Goal: Task Accomplishment & Management: Complete application form

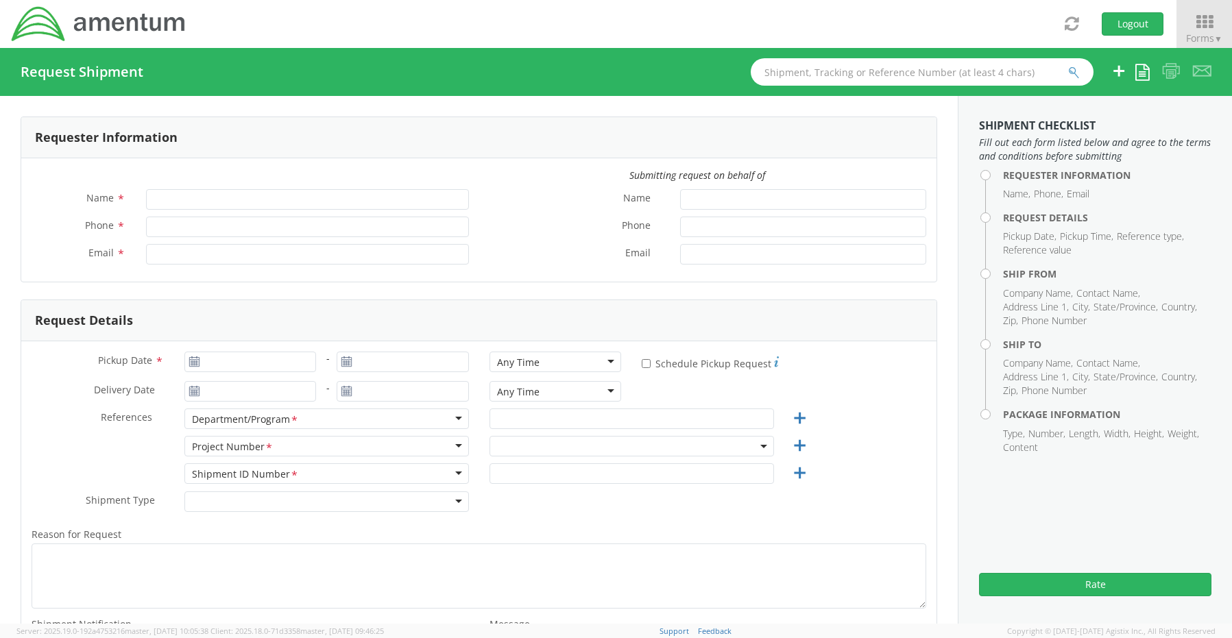
type input "[PERSON_NAME]"
type input "8172241568"
type input "[EMAIL_ADDRESS][PERSON_NAME][DOMAIN_NAME]"
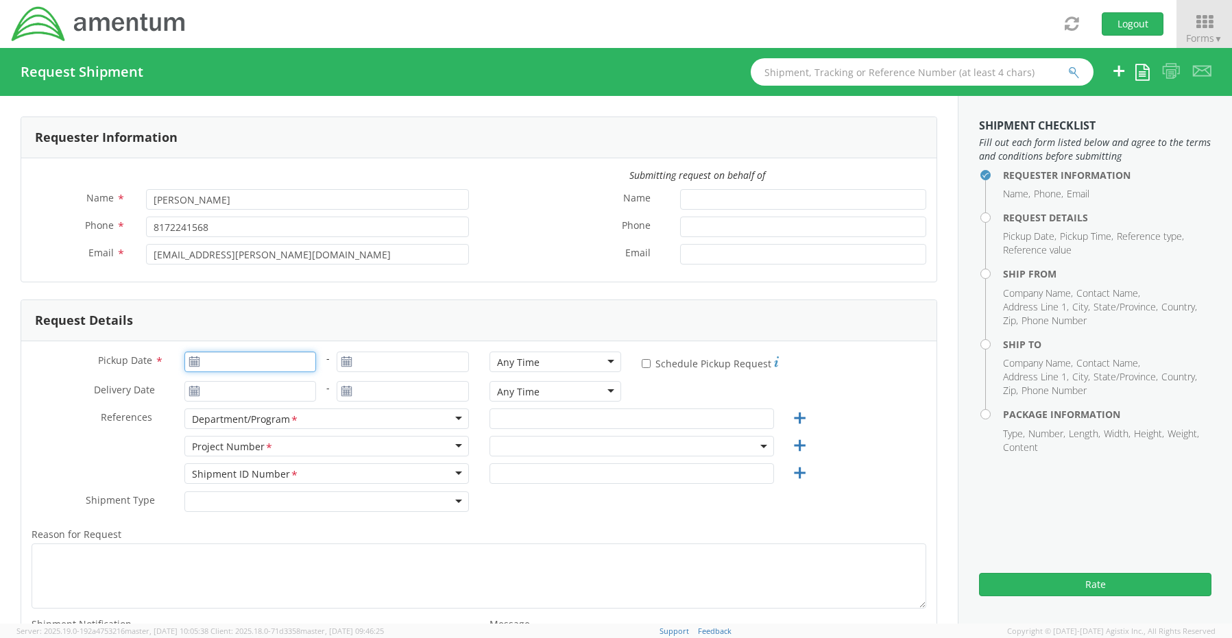
type input "[DATE]"
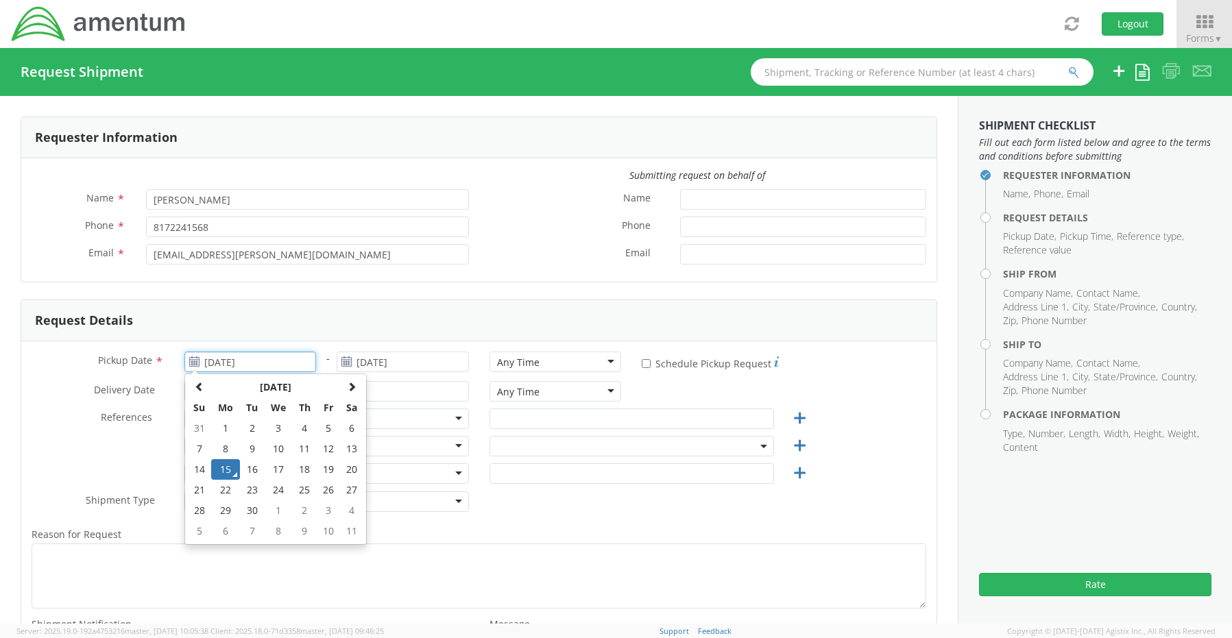
click at [262, 363] on input "[DATE]" at bounding box center [250, 362] width 132 height 21
select select "OCCP.600391.00000"
drag, startPoint x: 231, startPoint y: 469, endPoint x: 285, endPoint y: 450, distance: 57.5
click at [229, 467] on td "15" at bounding box center [225, 469] width 29 height 21
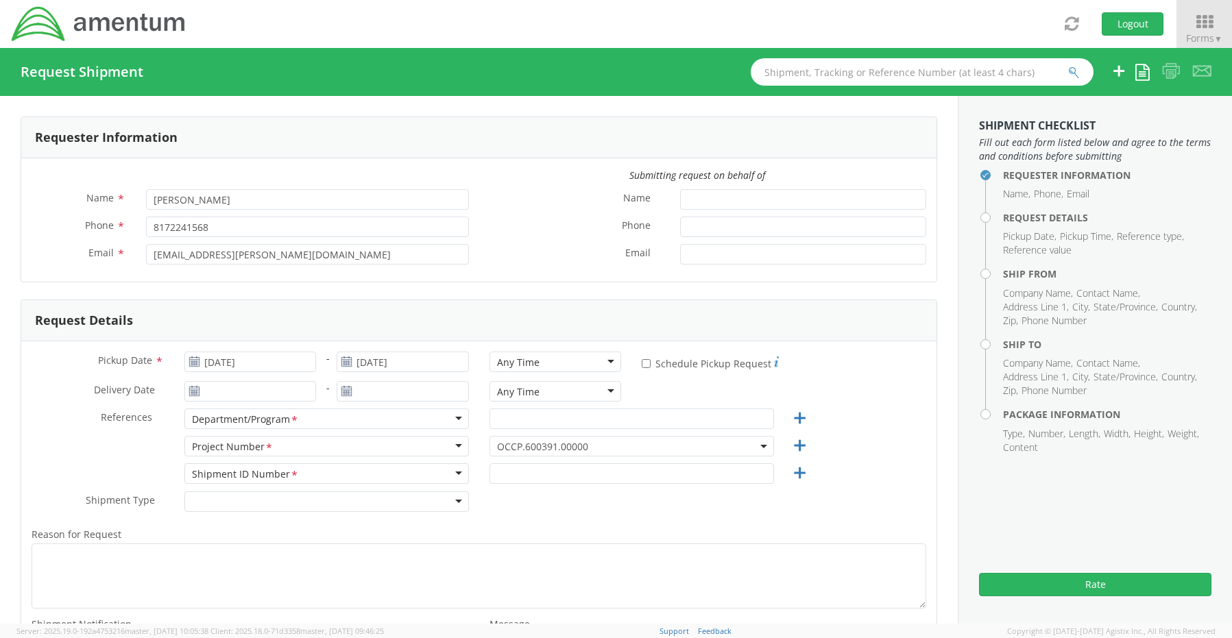
click at [525, 362] on div "Any Time" at bounding box center [518, 363] width 43 height 14
click at [537, 417] on input "text" at bounding box center [631, 419] width 284 height 21
paste input "[PERSON_NAME]"
type input "[PERSON_NAME]"
click at [522, 446] on span "OCCP.600391.00000" at bounding box center [631, 446] width 269 height 13
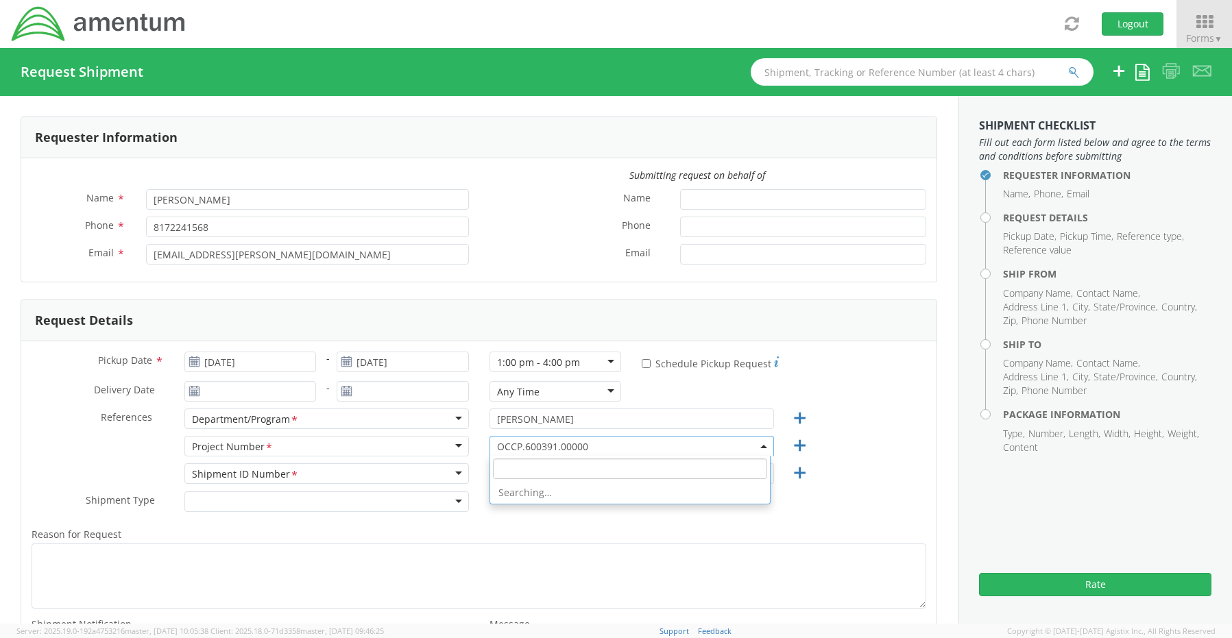
click at [526, 463] on input "search" at bounding box center [630, 469] width 274 height 21
paste input "4900.03.00.F.0005.ODC"
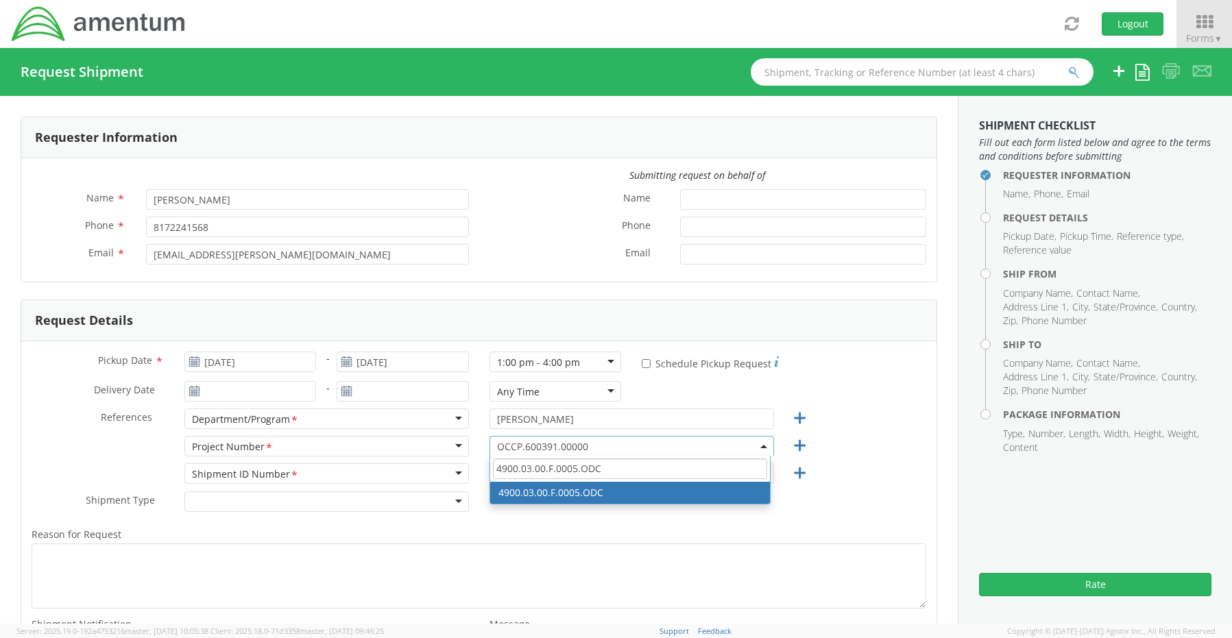
type input "4900.03.00.F.0005.ODC"
select select "4900.03.00.F.0005.ODC"
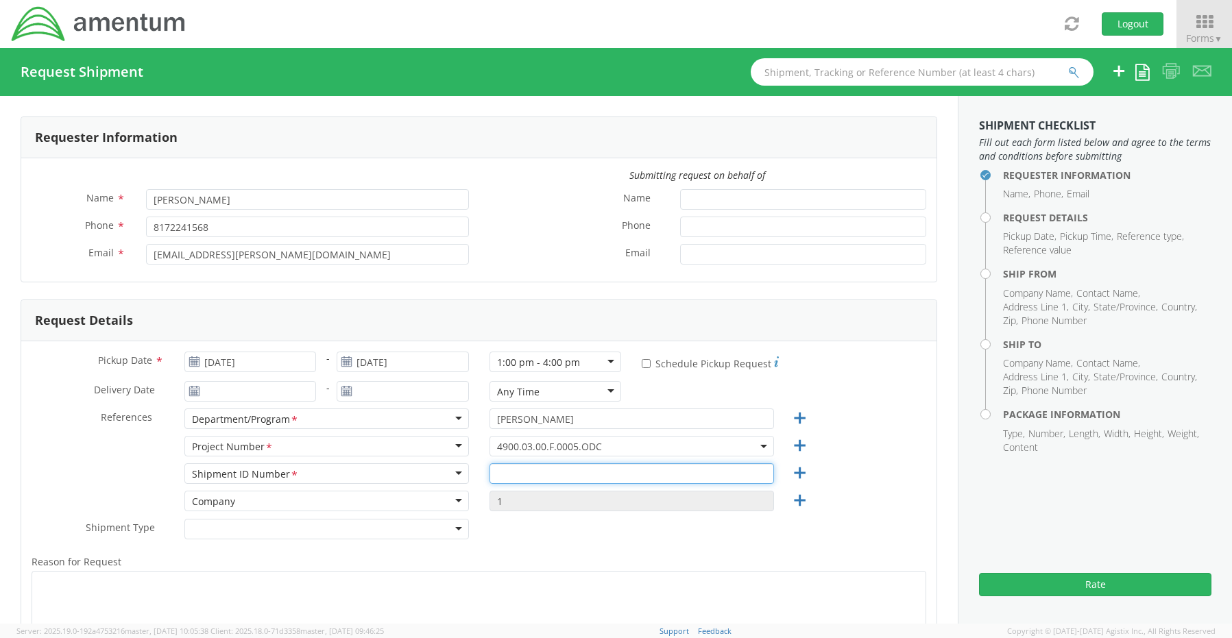
click at [511, 477] on input "text" at bounding box center [631, 473] width 284 height 21
paste input "REQ0230502- [PERSON_NAME]. [PERSON_NAME]"
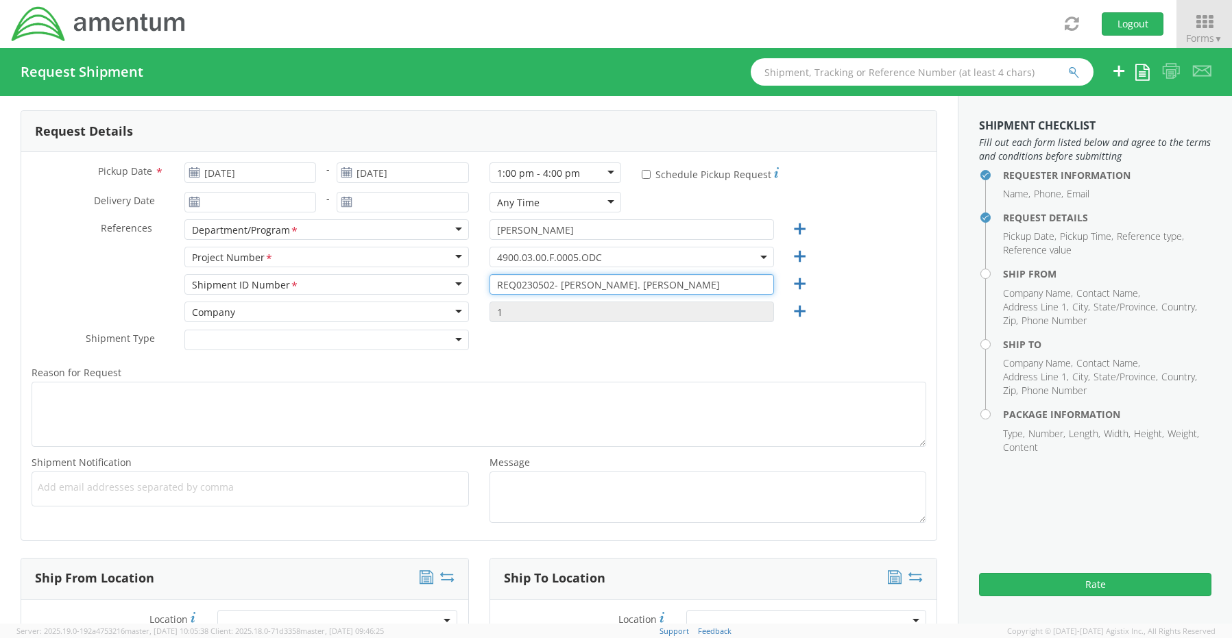
scroll to position [206, 0]
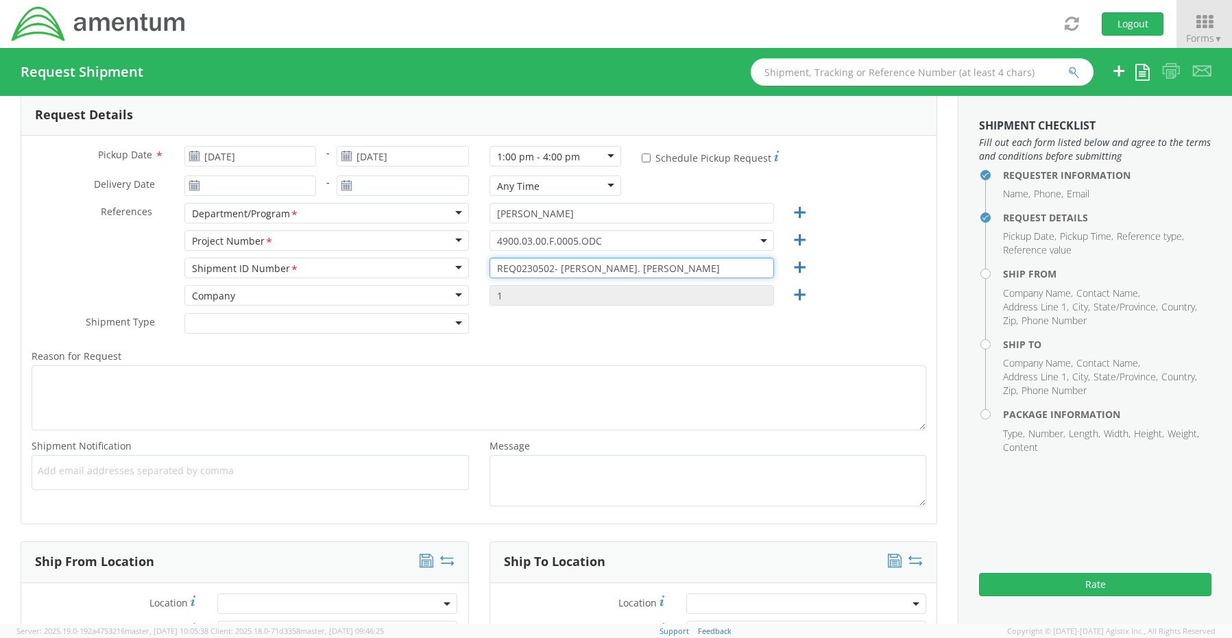
type input "REQ0230502- [PERSON_NAME]. [PERSON_NAME]"
drag, startPoint x: 86, startPoint y: 475, endPoint x: 95, endPoint y: 492, distance: 19.3
click at [86, 476] on span "Add email addresses separated by comma" at bounding box center [250, 471] width 425 height 14
click at [73, 475] on span "Add email addresses separated by comma" at bounding box center [250, 471] width 425 height 14
paste input "[PERSON_NAME][EMAIL_ADDRESS][PERSON_NAME][DOMAIN_NAME]"
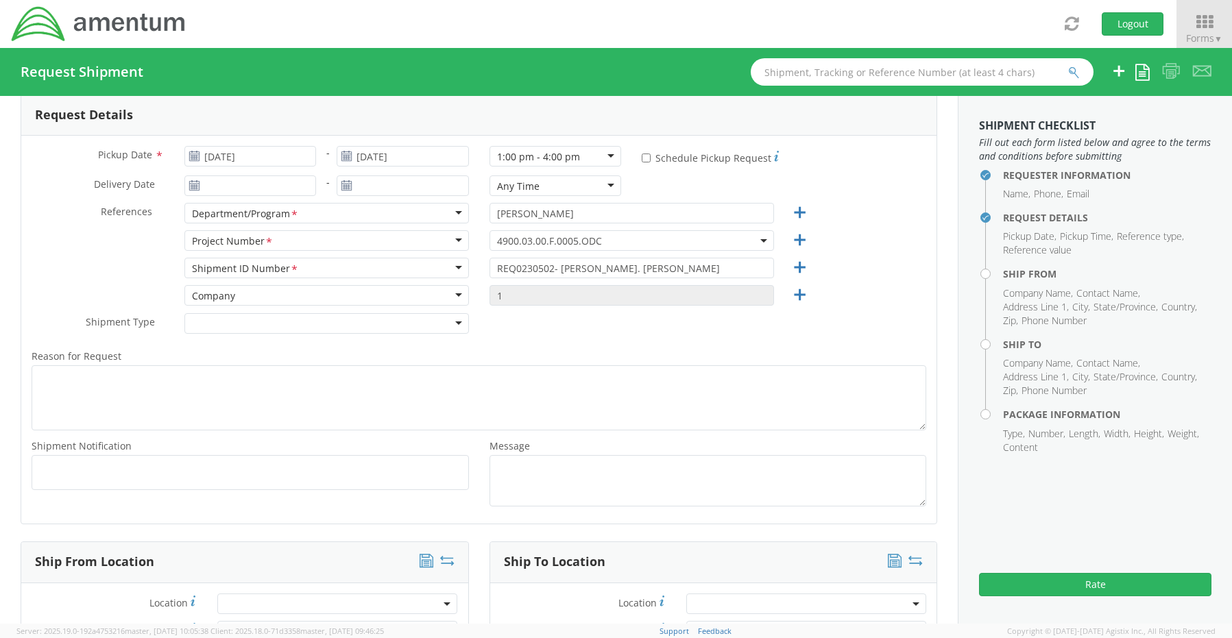
type input "[PERSON_NAME][EMAIL_ADDRESS][PERSON_NAME][DOMAIN_NAME]"
click at [333, 471] on span "Add email addresses separated by comma" at bounding box center [250, 471] width 425 height 14
paste input "[EMAIL_ADDRESS][DOMAIN_NAME]"
type input "[EMAIL_ADDRESS][DOMAIN_NAME]"
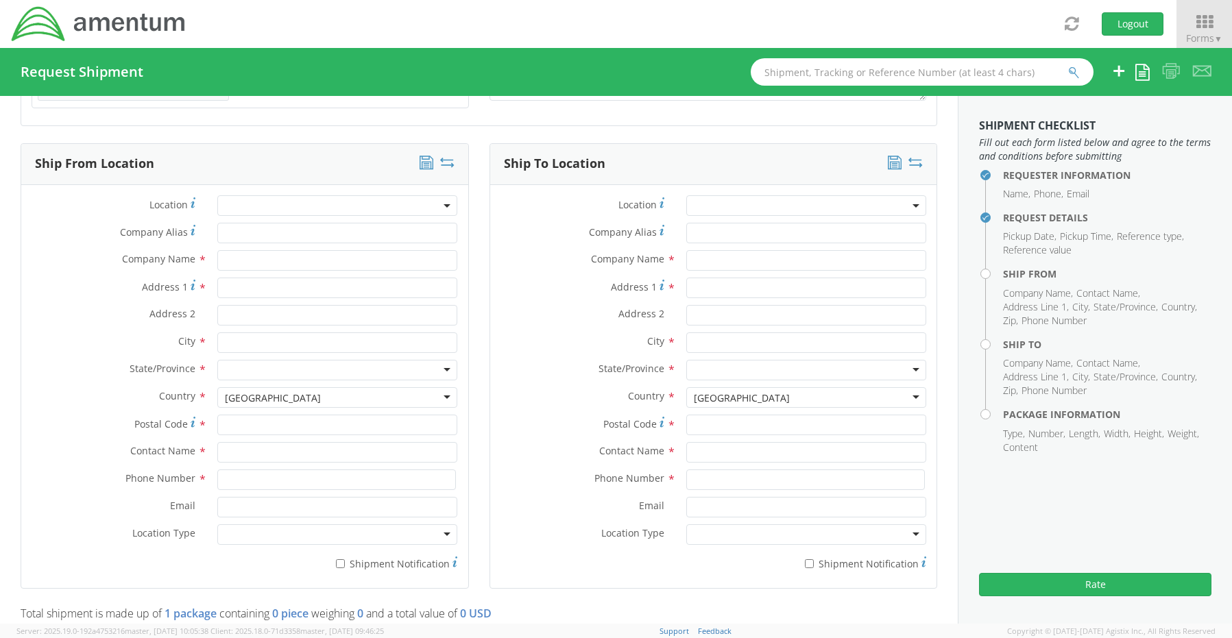
scroll to position [617, 0]
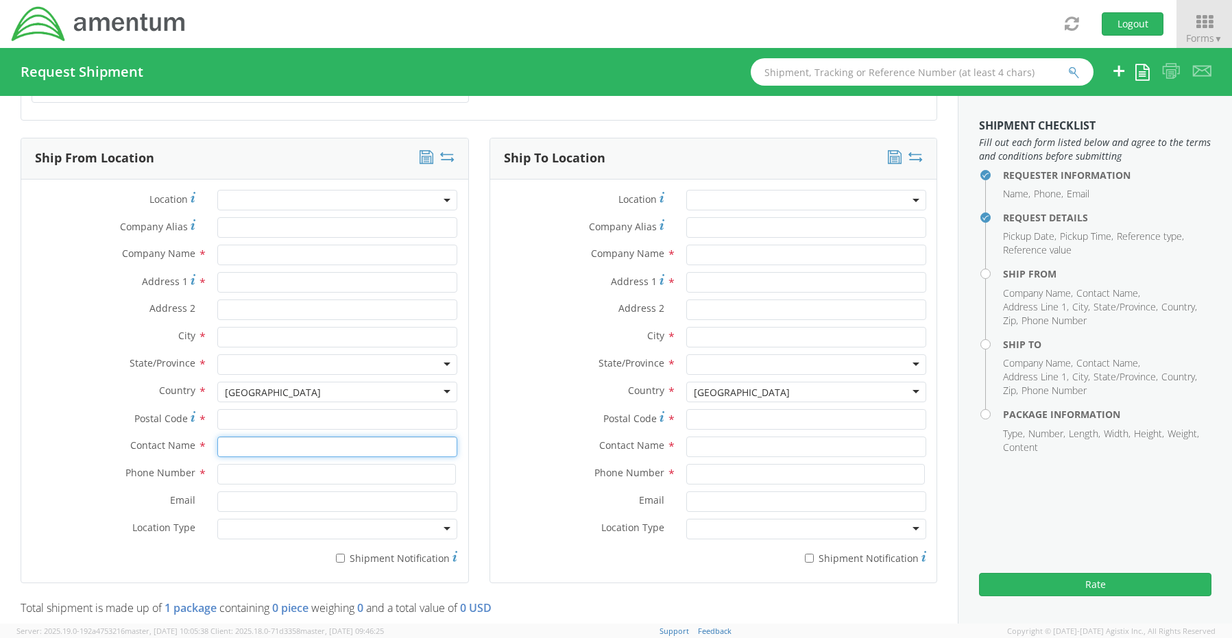
click at [243, 438] on input "text" at bounding box center [337, 447] width 240 height 21
type input "sene"
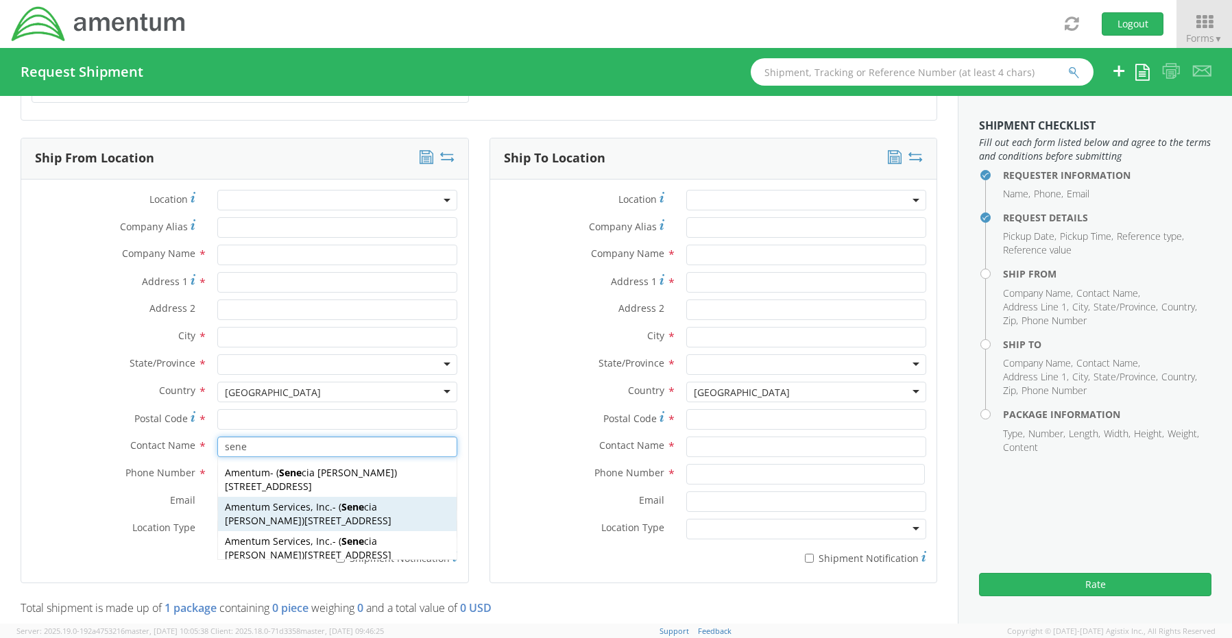
click at [304, 514] on span "[STREET_ADDRESS]" at bounding box center [347, 520] width 87 height 13
type input "Amentum Services, Inc."
type input "[STREET_ADDRESS]"
type input "[GEOGRAPHIC_DATA]"
type input "76177"
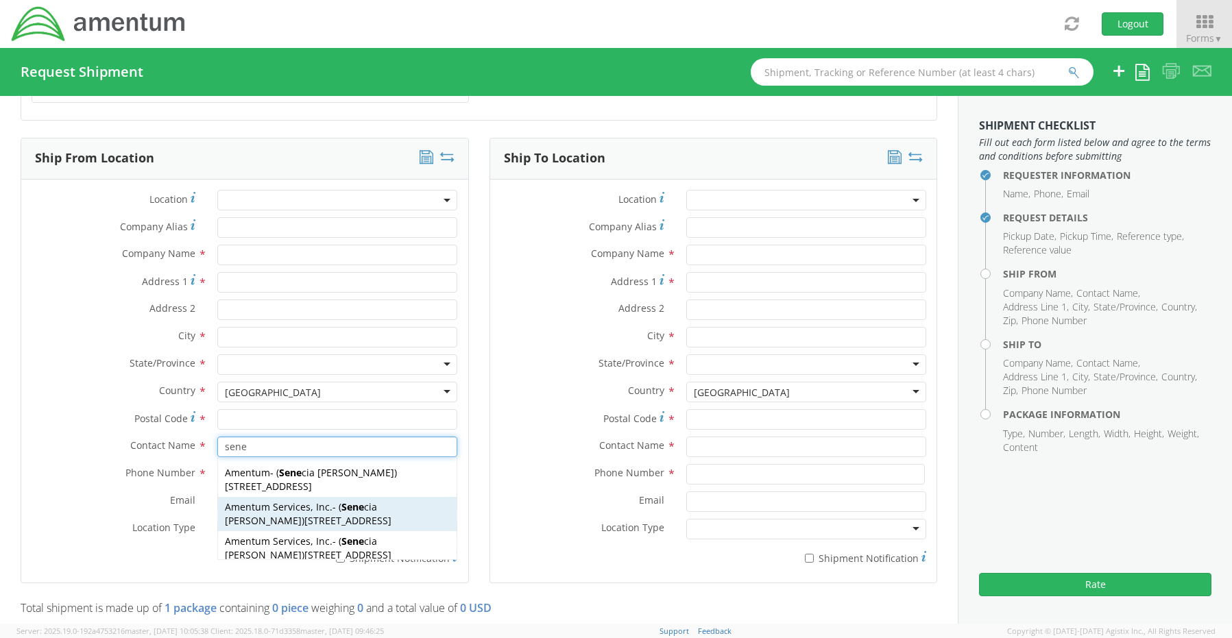
type input "[PERSON_NAME]"
type input "[PHONE_NUMBER]"
type input "[EMAIL_ADDRESS][PERSON_NAME][DOMAIN_NAME]"
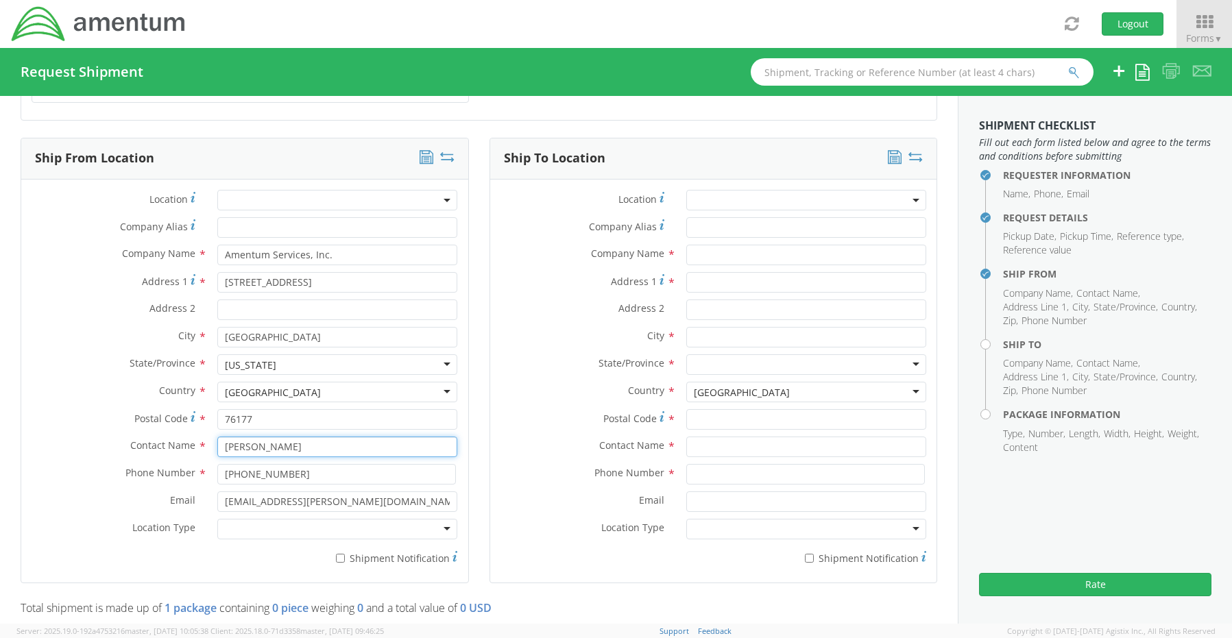
type input "[PERSON_NAME]"
click at [257, 525] on div at bounding box center [337, 529] width 240 height 21
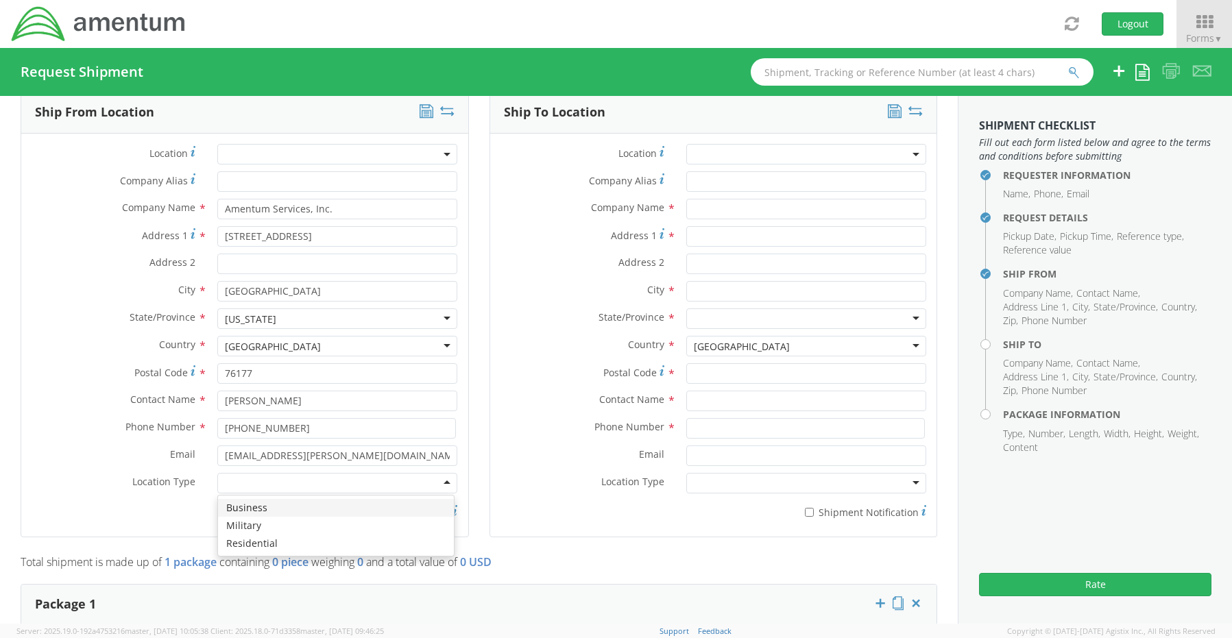
scroll to position [686, 0]
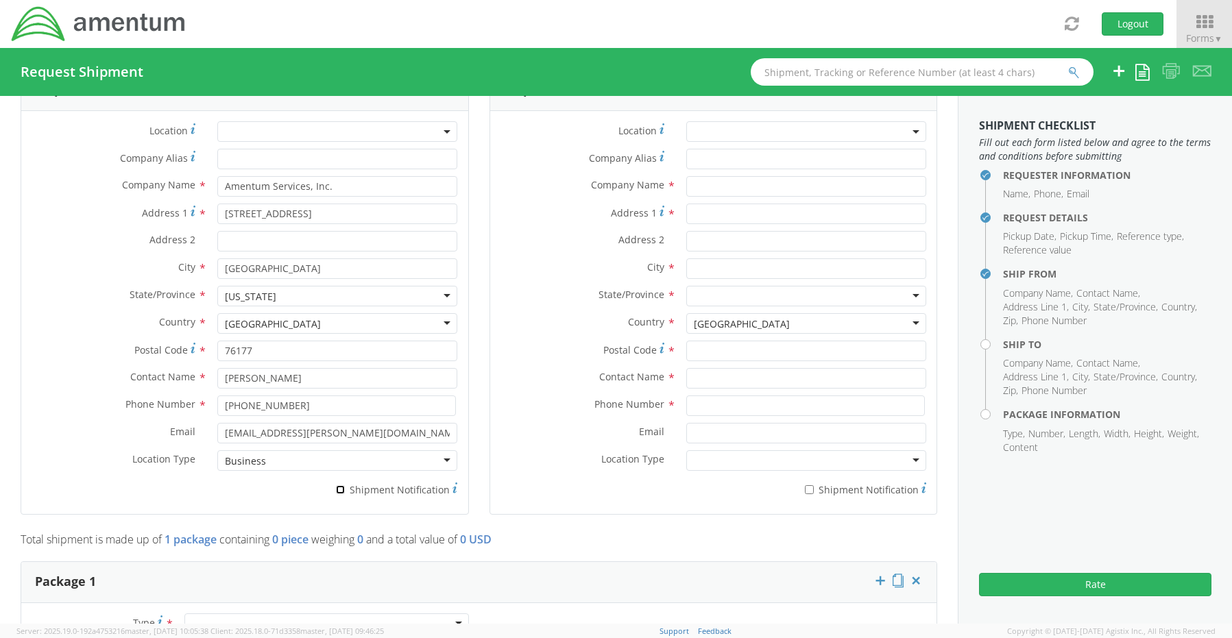
click at [341, 485] on input "* Shipment Notification" at bounding box center [340, 489] width 9 height 9
checkbox input "true"
click at [714, 178] on input "text" at bounding box center [806, 186] width 240 height 21
paste input "[PERSON_NAME]. [PERSON_NAME]"
click at [687, 178] on input "[PERSON_NAME]. [PERSON_NAME]" at bounding box center [806, 186] width 240 height 21
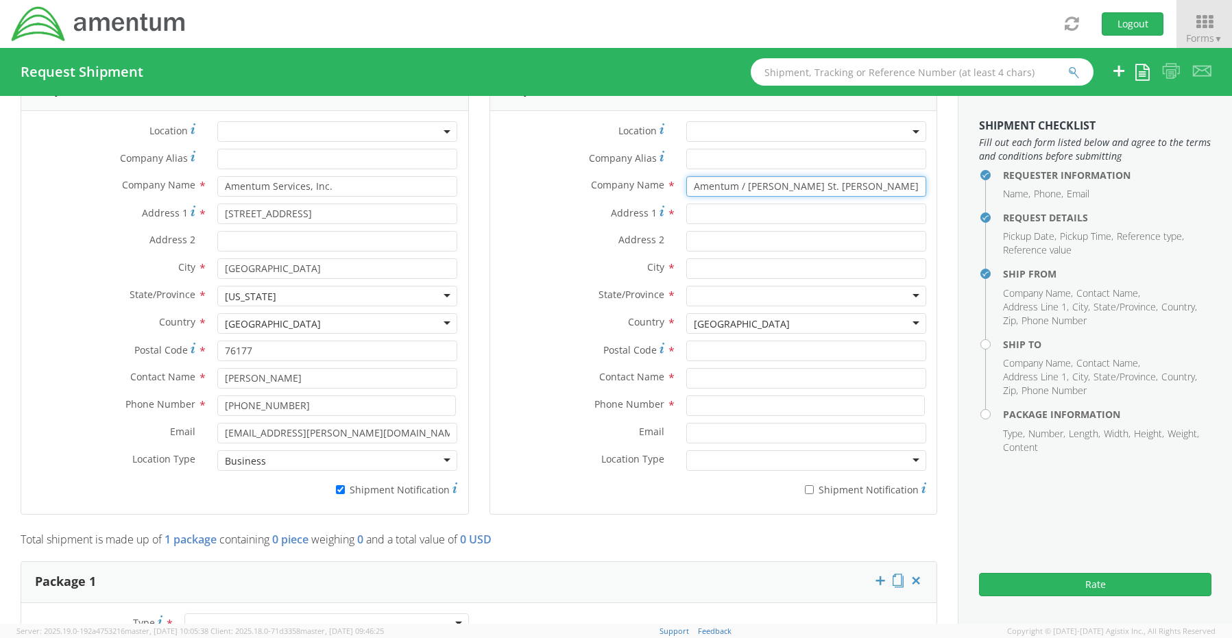
type input "Amentum / [PERSON_NAME] St. [PERSON_NAME]"
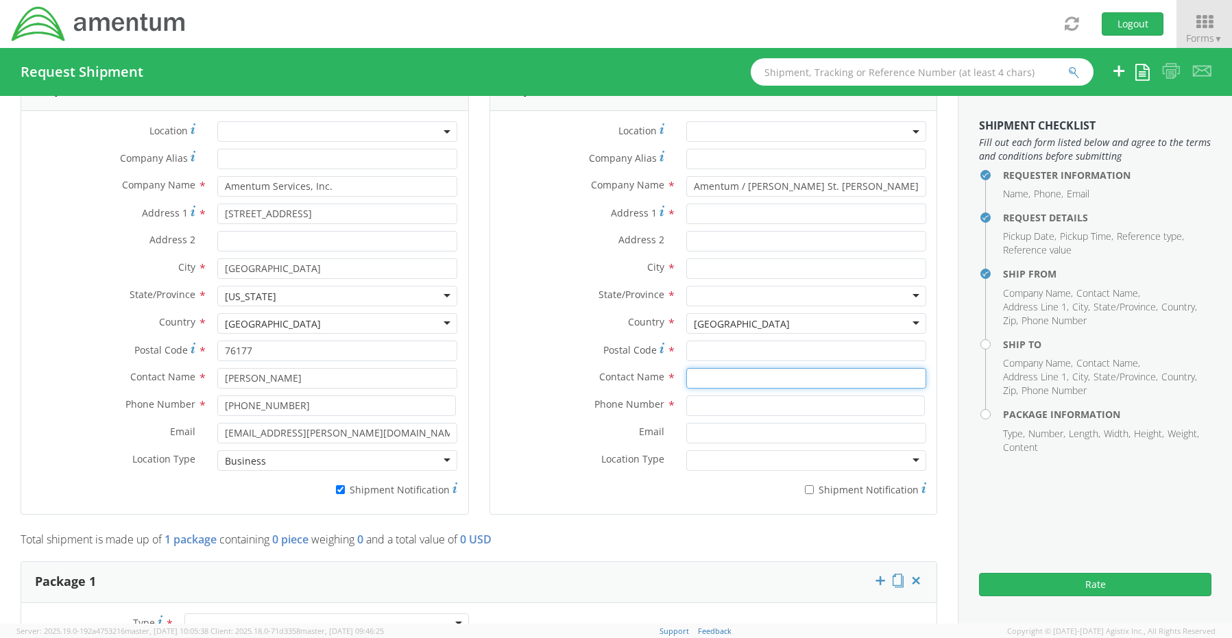
click at [729, 374] on input "text" at bounding box center [806, 378] width 240 height 21
paste input "[PERSON_NAME]. [PERSON_NAME]"
type input "[PERSON_NAME]. [PERSON_NAME]"
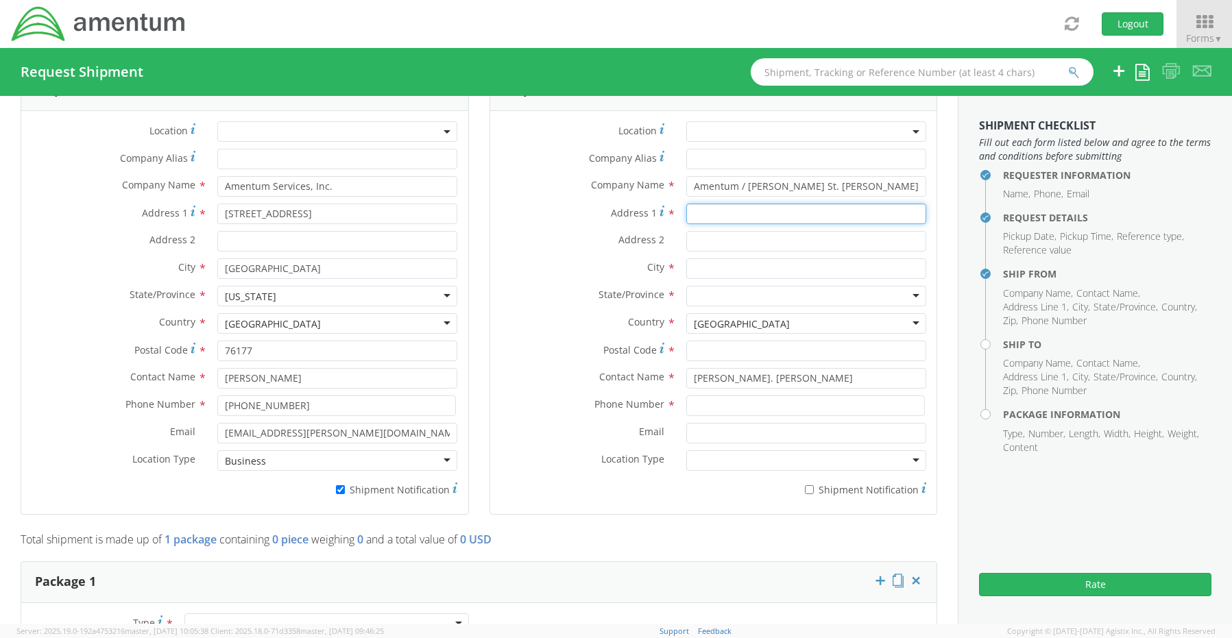
click at [738, 204] on input "Address 1 *" at bounding box center [806, 214] width 240 height 21
paste input "[STREET_ADDRESS]"
type input "[STREET_ADDRESS]"
click at [729, 250] on div "Address 2 *" at bounding box center [713, 244] width 447 height 27
click at [731, 264] on input "text" at bounding box center [806, 268] width 240 height 21
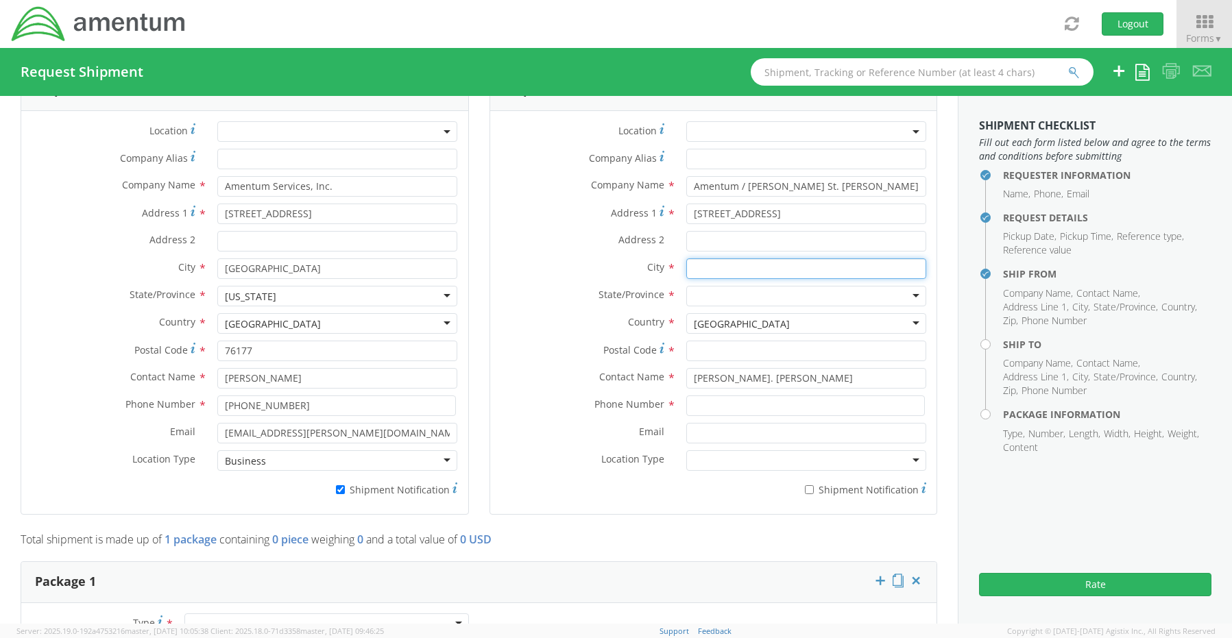
paste input "[PERSON_NAME] [PERSON_NAME]"
type input "[PERSON_NAME] [PERSON_NAME]"
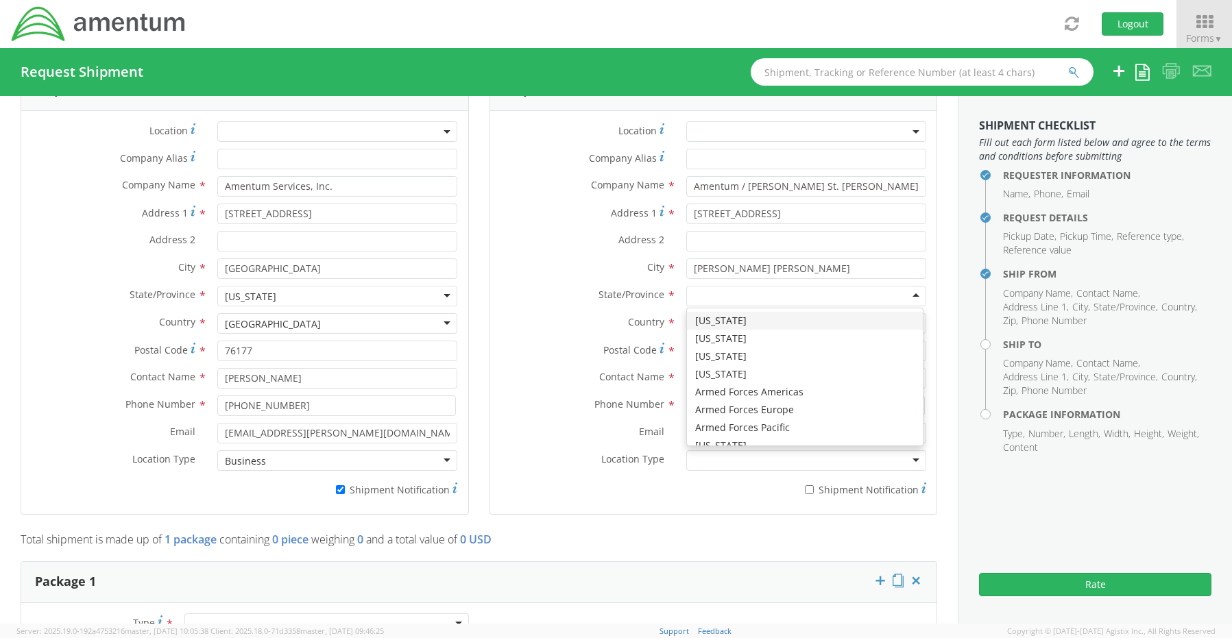
click at [710, 289] on div at bounding box center [806, 296] width 240 height 21
type input "v"
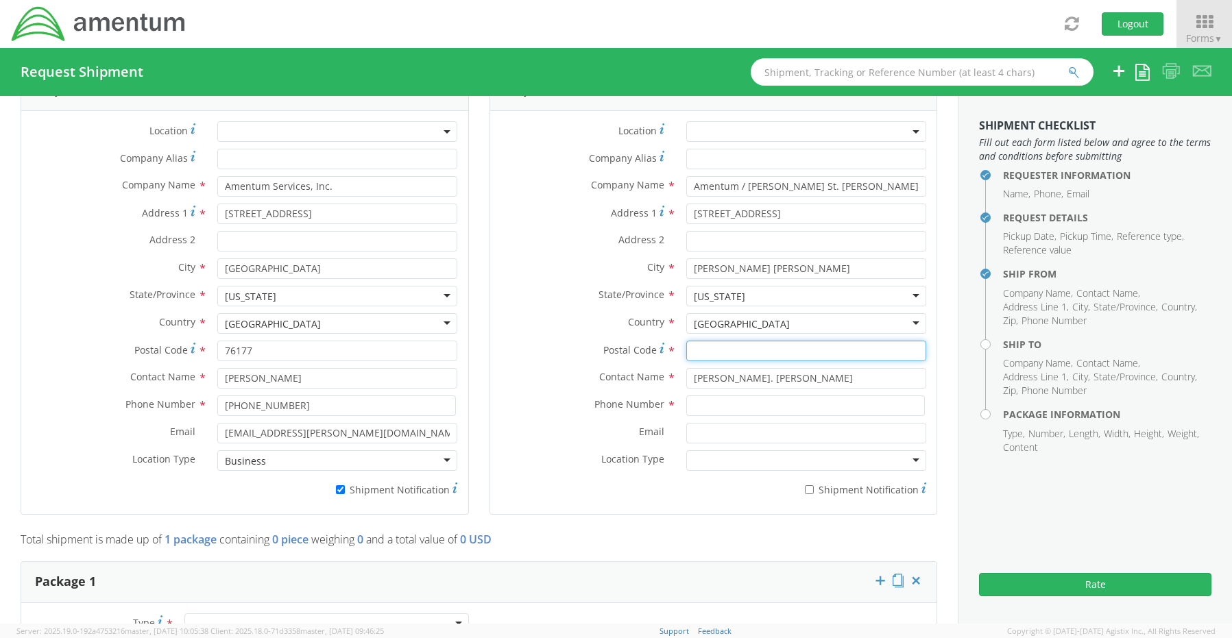
click at [713, 344] on input "Postal Code *" at bounding box center [806, 351] width 240 height 21
paste input "22546"
type input "22546"
click at [720, 407] on input at bounding box center [805, 406] width 239 height 21
click at [724, 402] on input at bounding box center [805, 406] width 239 height 21
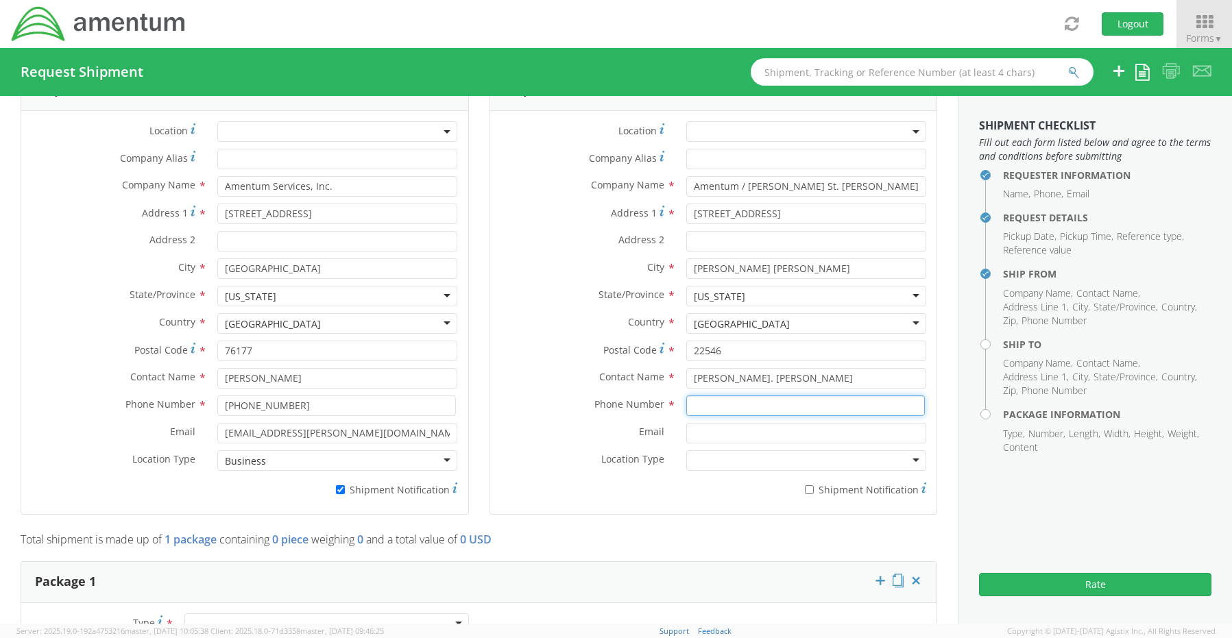
paste input "[PHONE_NUMBER]"
type input "[PHONE_NUMBER]"
click at [724, 426] on input "Email *" at bounding box center [806, 433] width 240 height 21
paste input "[PERSON_NAME][EMAIL_ADDRESS][PERSON_NAME][DOMAIN_NAME]"
type input "[PERSON_NAME][EMAIL_ADDRESS][PERSON_NAME][DOMAIN_NAME]"
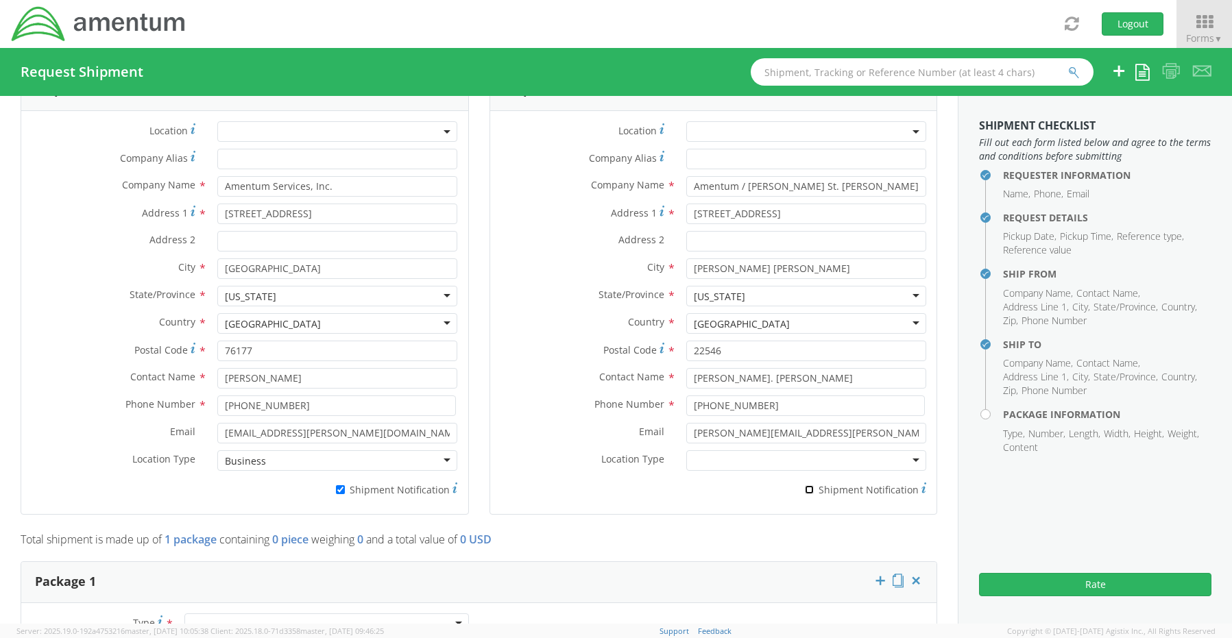
click at [805, 485] on input "* Shipment Notification" at bounding box center [809, 489] width 9 height 9
checkbox input "true"
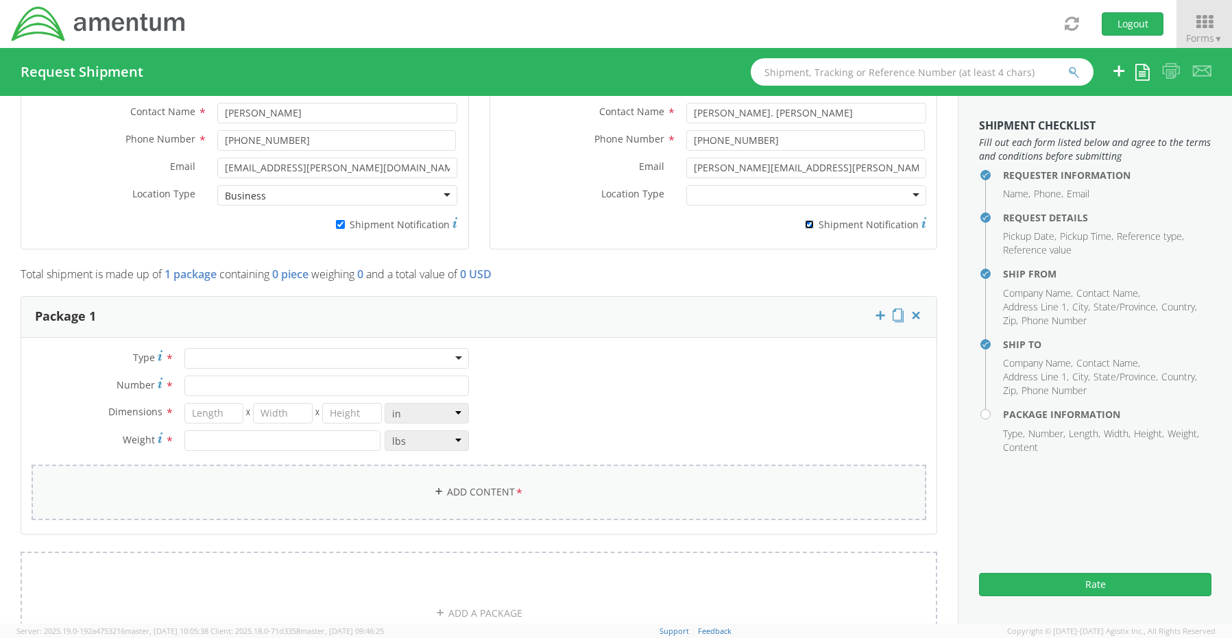
scroll to position [960, 0]
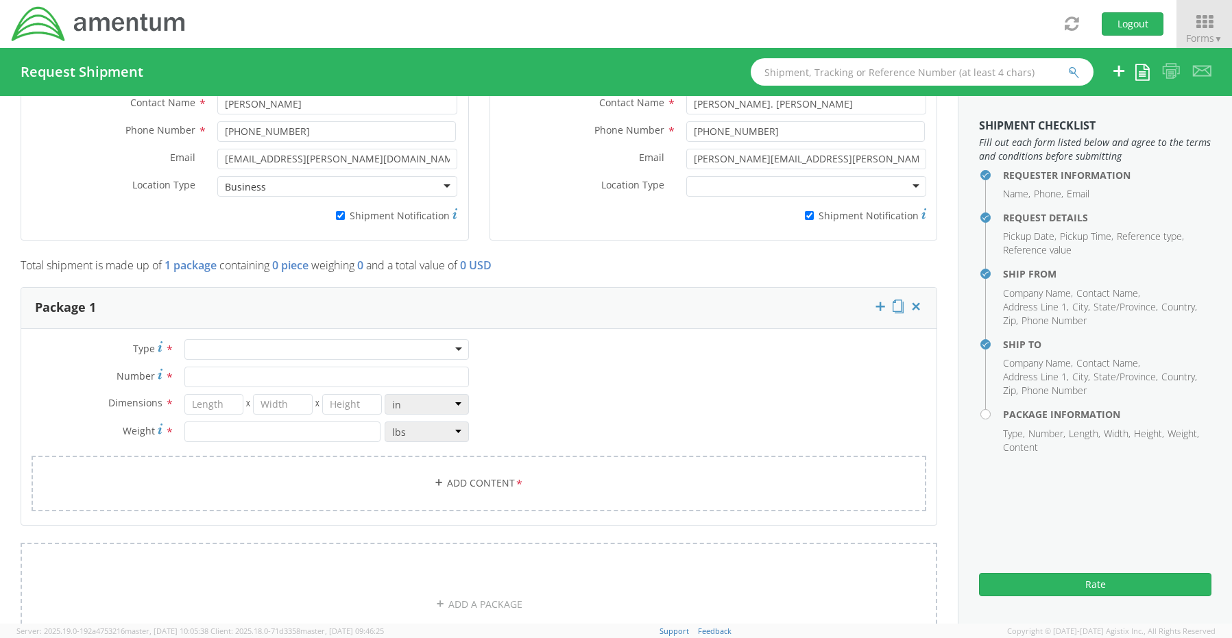
click at [196, 343] on div at bounding box center [326, 349] width 284 height 21
click at [207, 379] on input "Number *" at bounding box center [326, 377] width 284 height 21
type input "1"
type input "16"
type input "14"
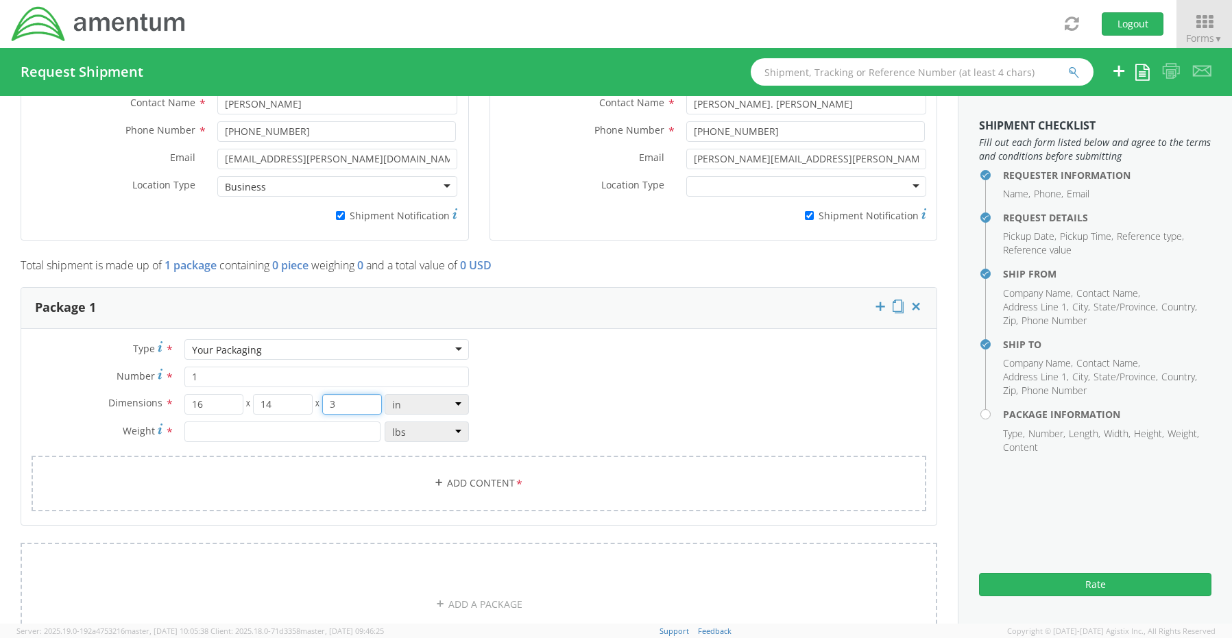
type input "3"
type input "6.0"
click at [507, 486] on link "Add Content *" at bounding box center [479, 484] width 895 height 56
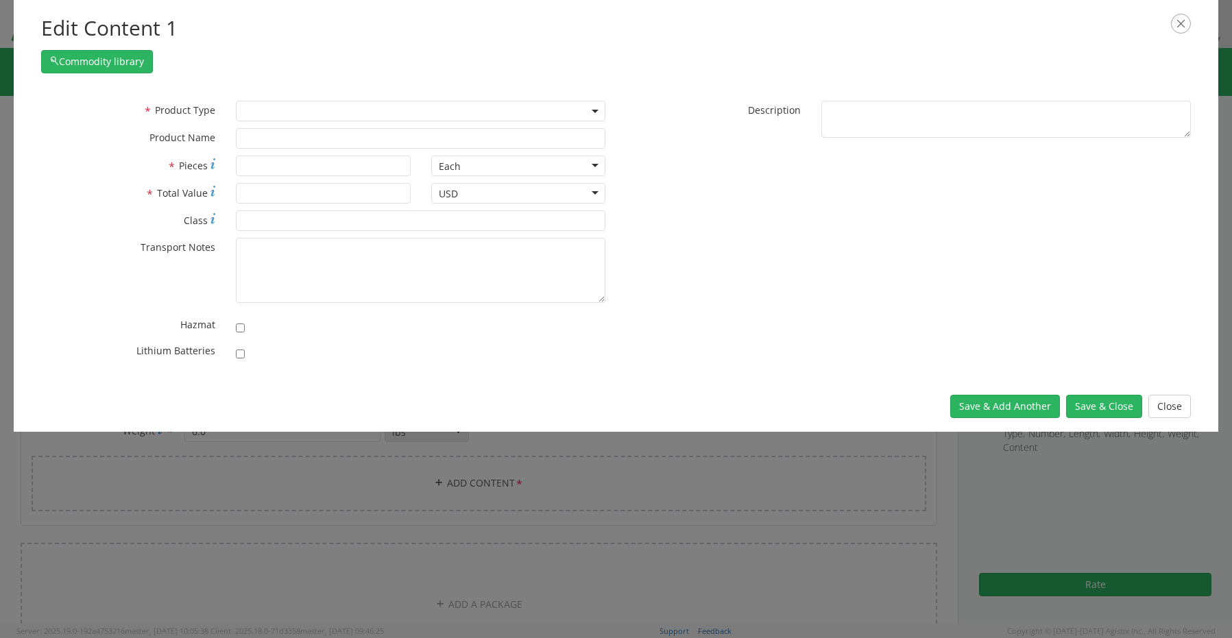
click at [497, 474] on div "Edit Content 1 Commodity library * Product Type Documents General Commodity * P…" at bounding box center [616, 319] width 1232 height 638
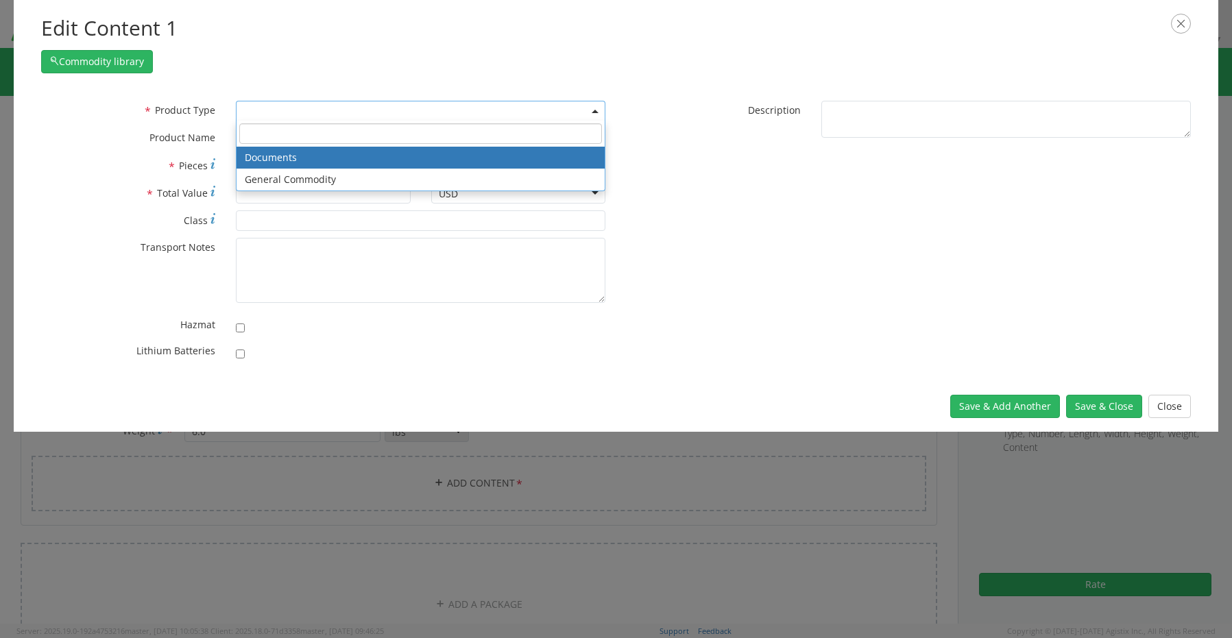
click at [266, 112] on span at bounding box center [420, 111] width 369 height 21
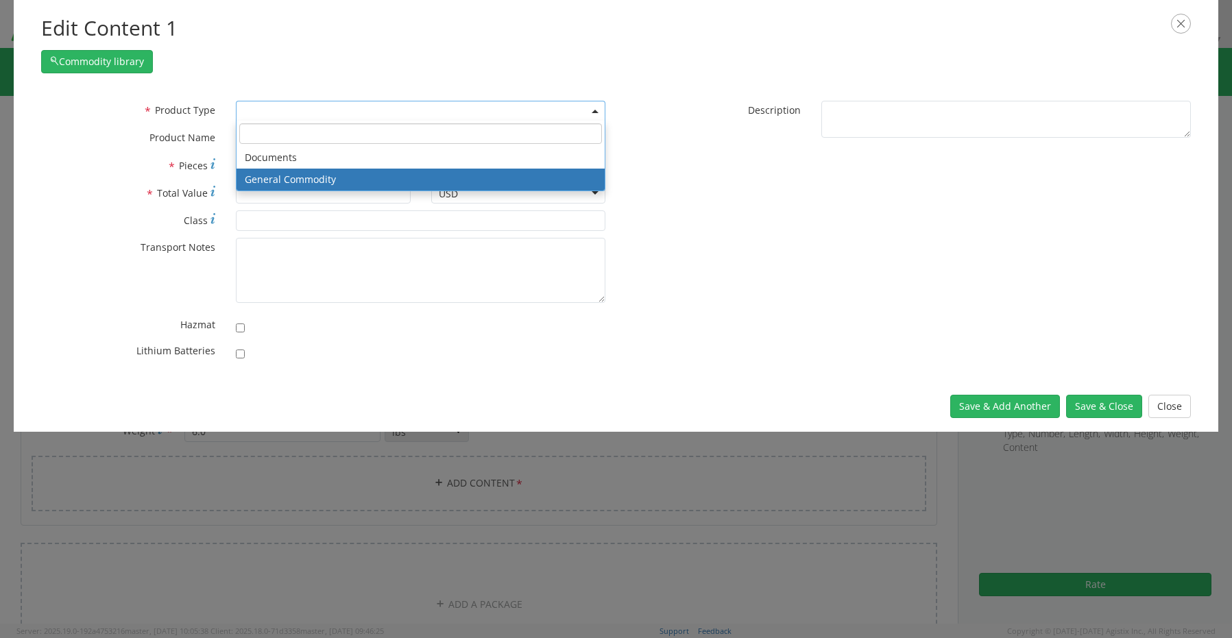
select select "COMMODITY"
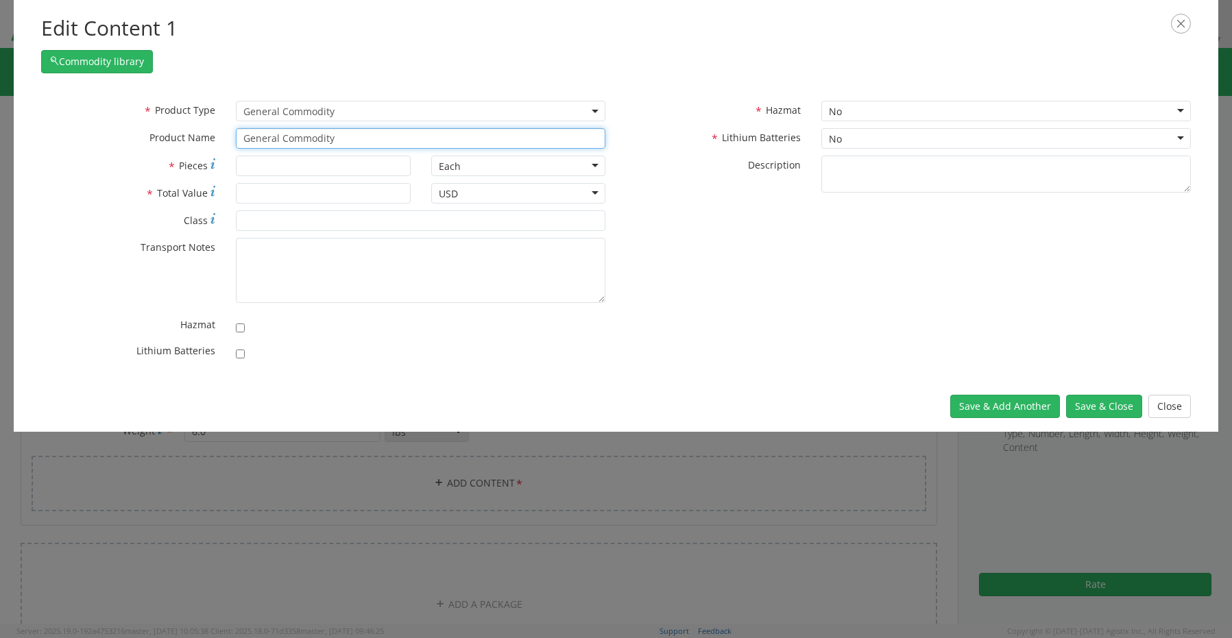
drag, startPoint x: 372, startPoint y: 138, endPoint x: 185, endPoint y: 143, distance: 186.5
click at [192, 143] on div "* Product Name General Commodity" at bounding box center [323, 138] width 585 height 21
paste input "Travel Laptop- CORP027135 (593PGB4)"
type input "Travel Laptop- CORP027135 (593PGB4)"
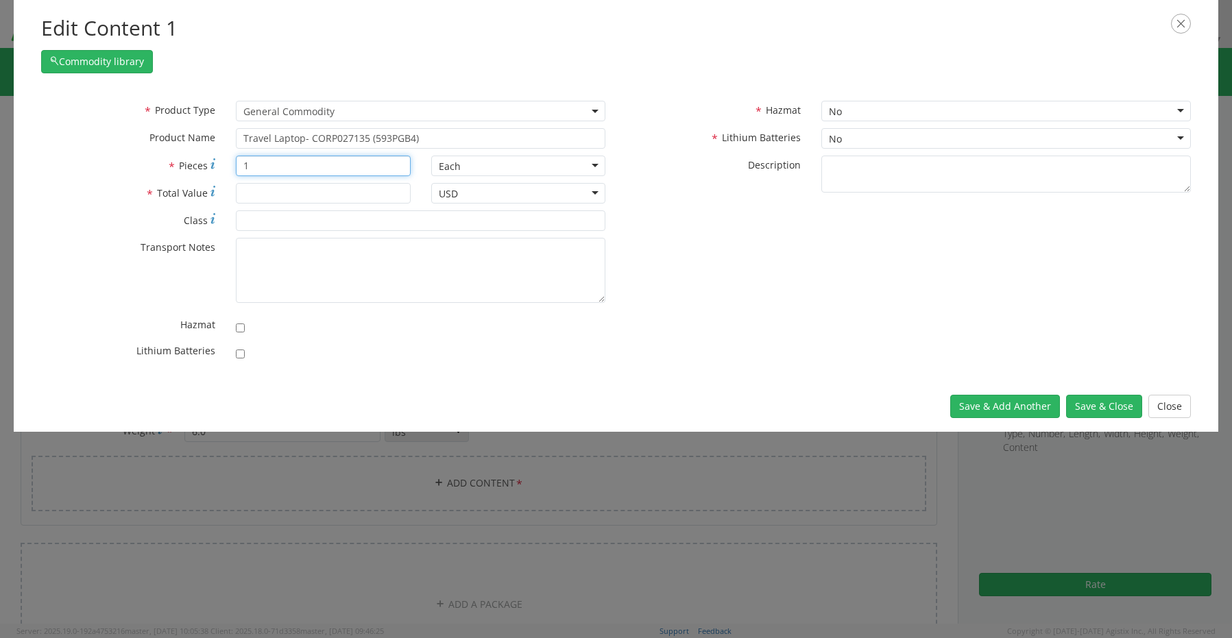
type input "1"
type input "1500.00"
click at [241, 356] on input "checkbox" at bounding box center [240, 354] width 9 height 9
checkbox input "true"
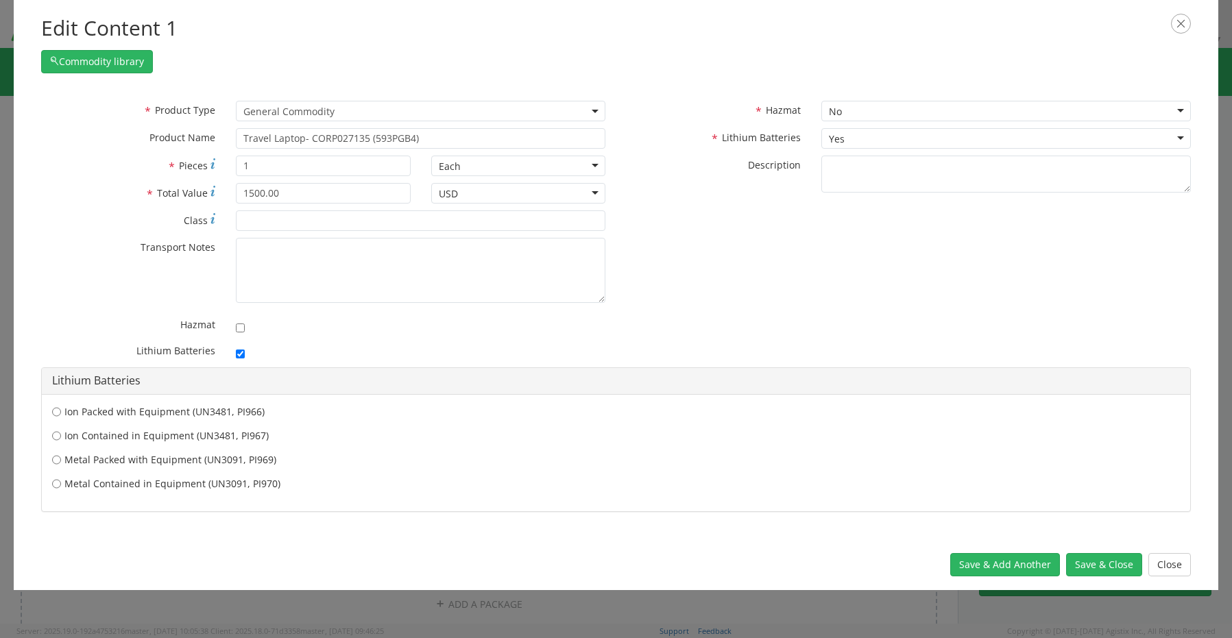
click at [181, 441] on label "Ion Contained in Equipment (UN3481, PI967)" at bounding box center [616, 436] width 1128 height 14
click at [61, 441] on input "Ion Contained in Equipment (UN3481, PI967)" at bounding box center [56, 436] width 9 height 14
radio input "true"
click at [1103, 570] on button "Save & Close" at bounding box center [1104, 564] width 76 height 23
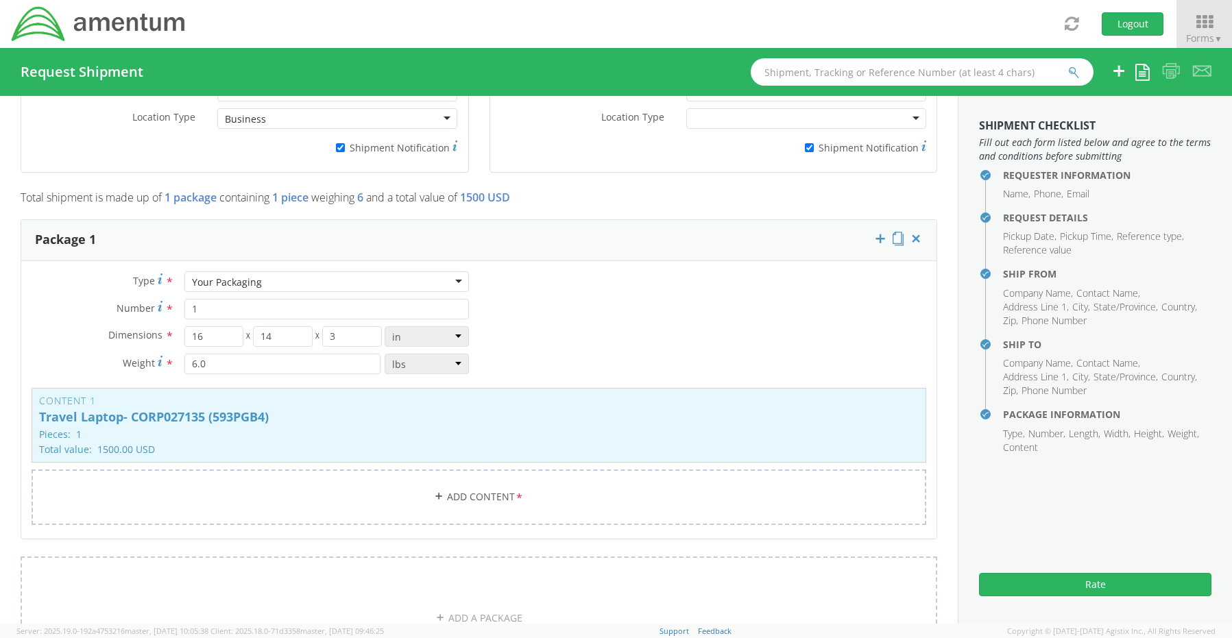
scroll to position [1302, 0]
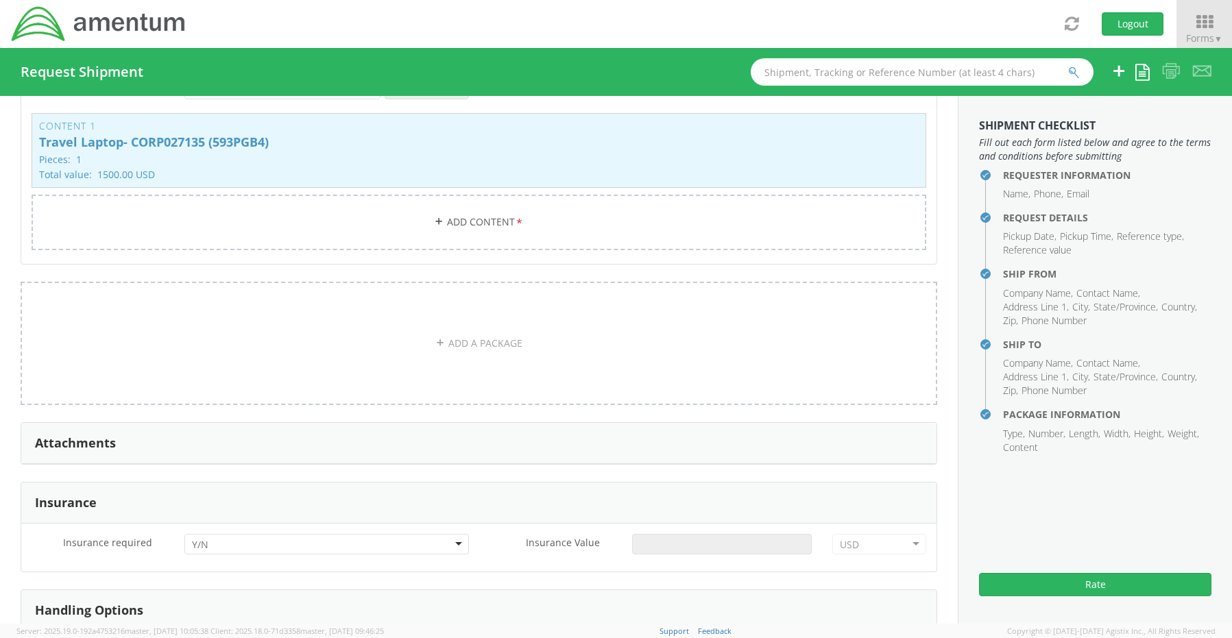
click at [212, 541] on div at bounding box center [326, 544] width 284 height 21
drag, startPoint x: 217, startPoint y: 581, endPoint x: 282, endPoint y: 577, distance: 65.2
click at [667, 542] on input "Insurance Value *" at bounding box center [722, 544] width 180 height 21
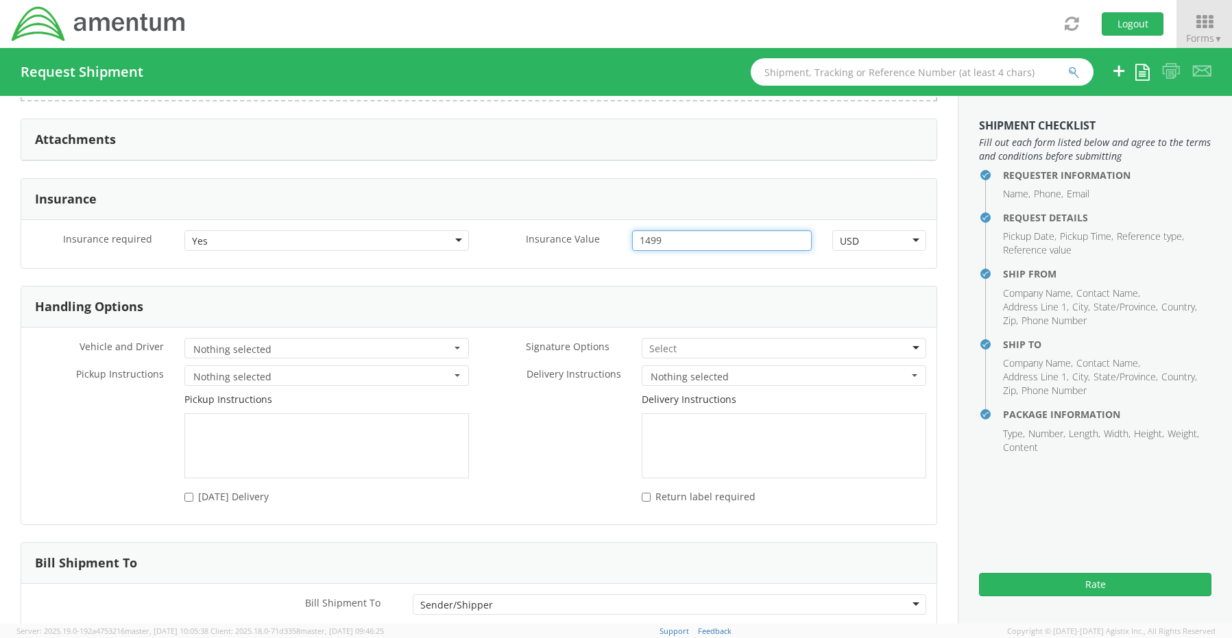
scroll to position [1645, 0]
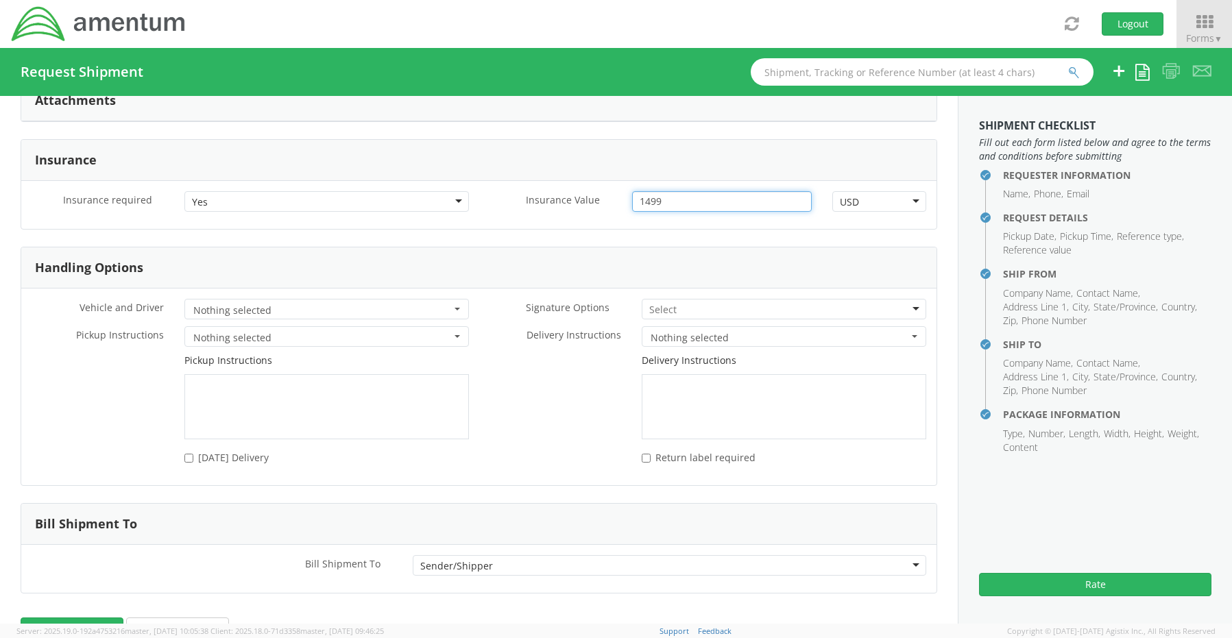
type input "1499"
click at [663, 303] on input "select-one" at bounding box center [663, 310] width 29 height 14
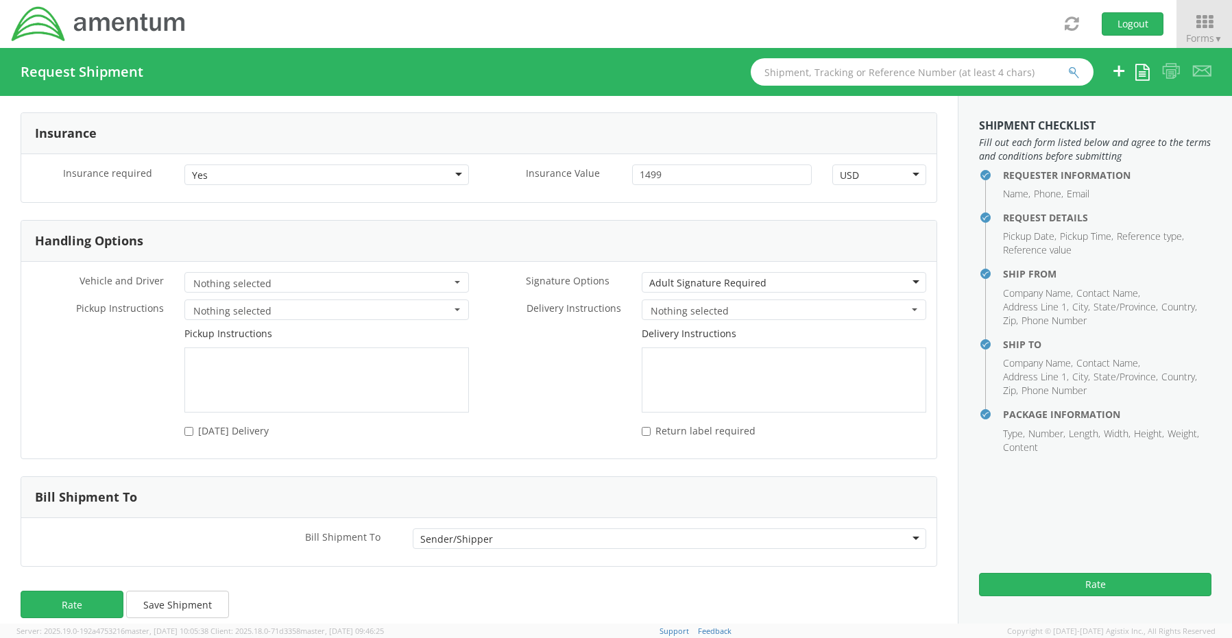
scroll to position [1679, 0]
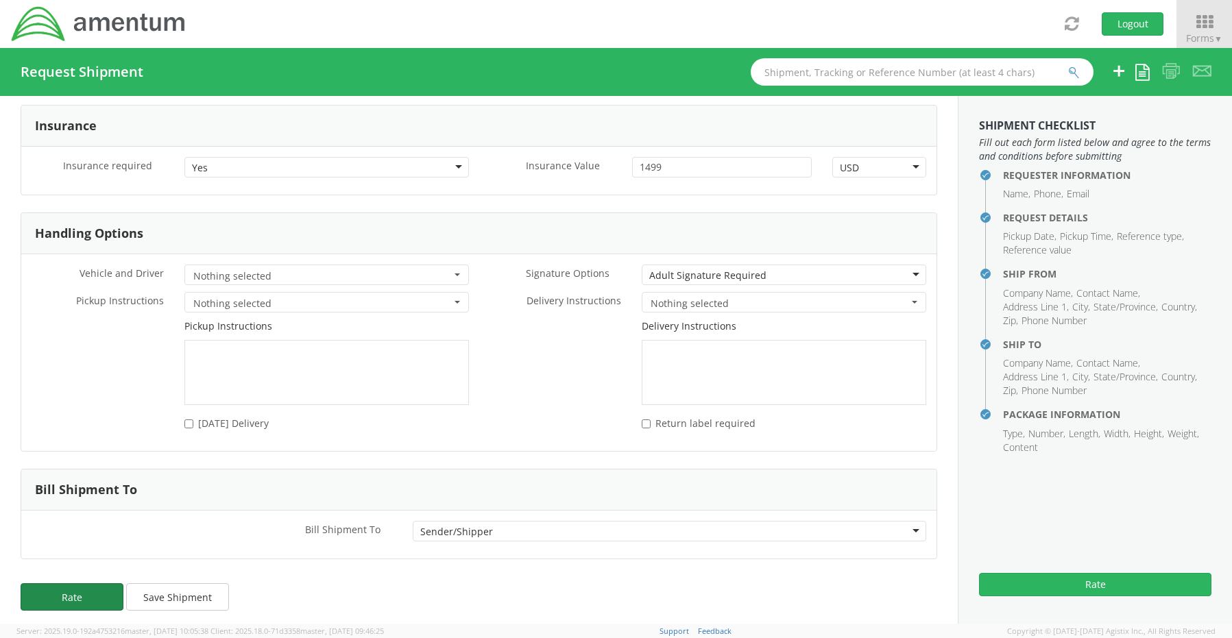
click at [71, 591] on button "Rate" at bounding box center [72, 596] width 103 height 27
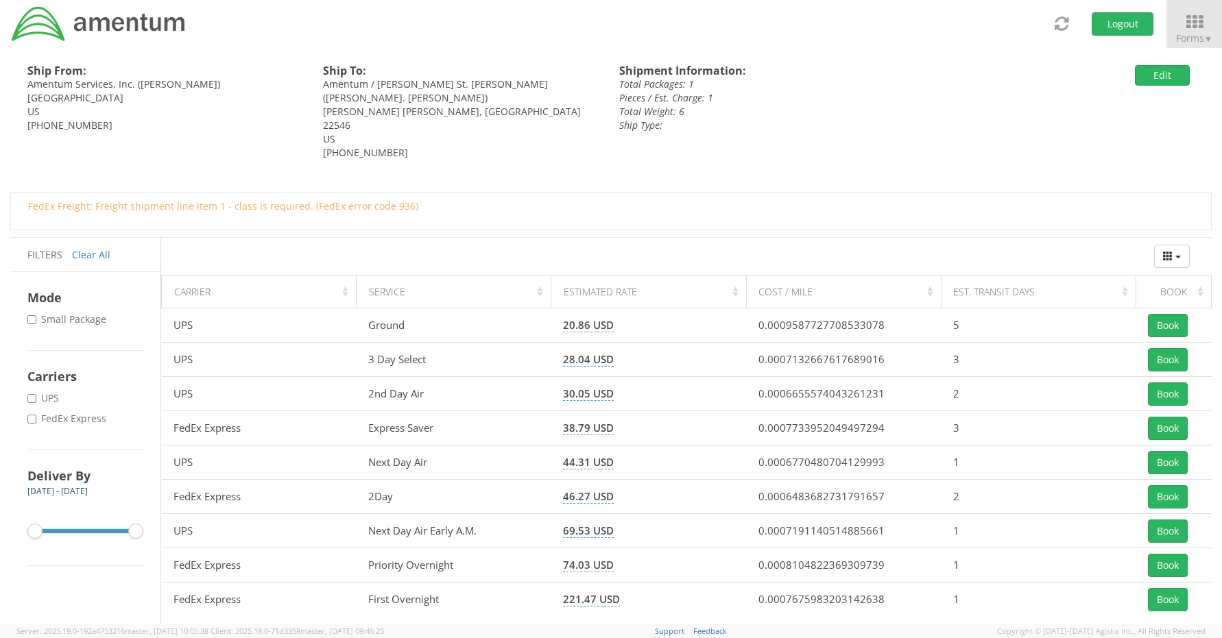
click at [81, 420] on label "* FedEx Express" at bounding box center [68, 419] width 82 height 14
click at [36, 420] on input "* FedEx Express" at bounding box center [31, 419] width 9 height 9
checkbox input "true"
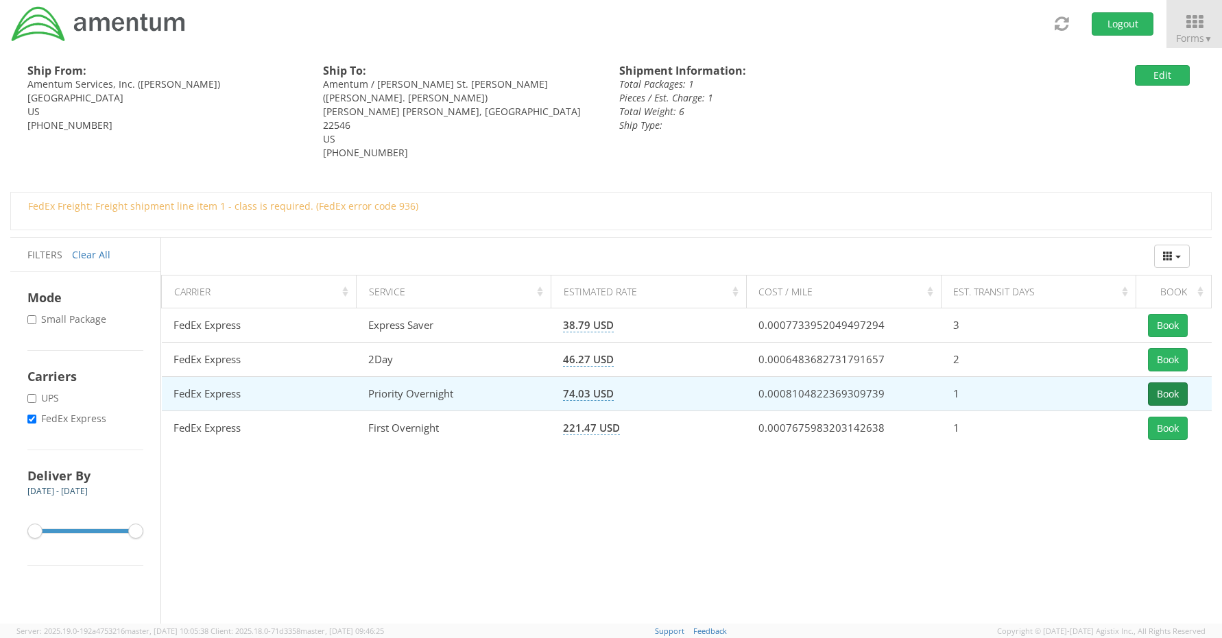
click at [1173, 389] on button "Book" at bounding box center [1168, 394] width 40 height 23
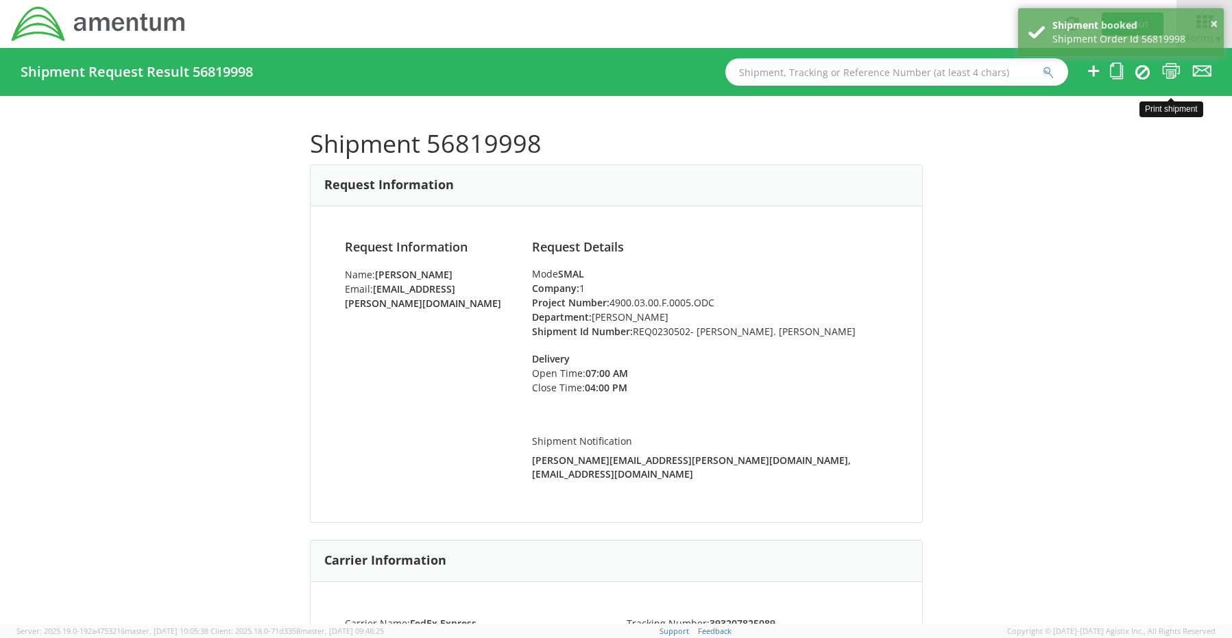
click at [1169, 71] on icon at bounding box center [1171, 70] width 19 height 17
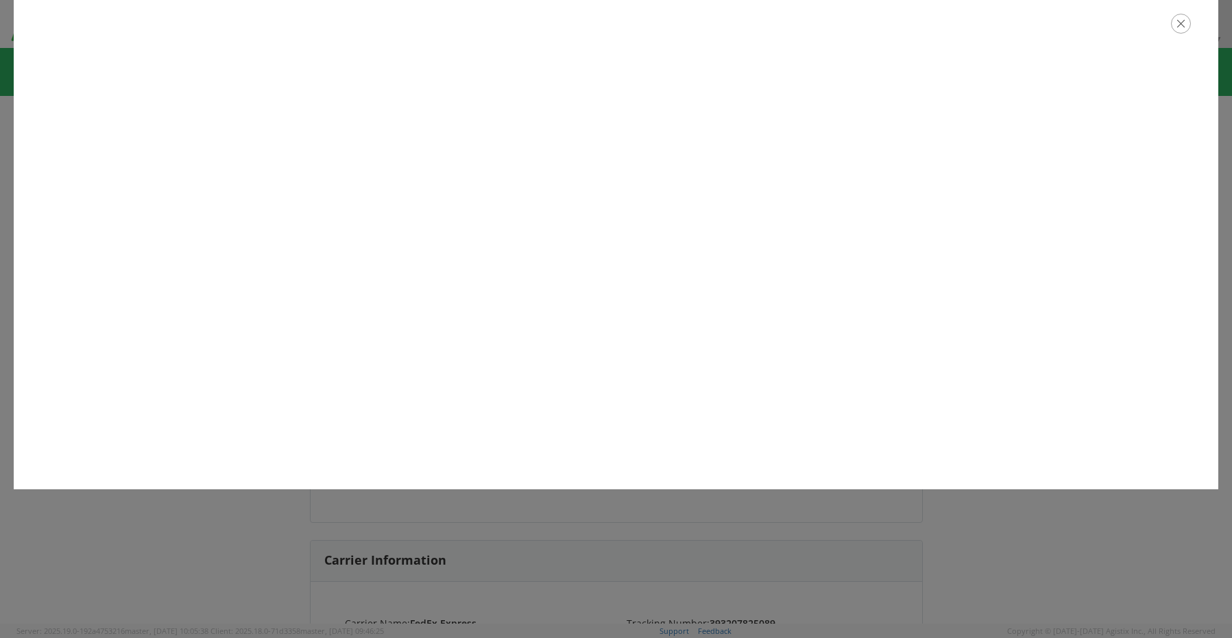
click at [1176, 24] on icon "button" at bounding box center [1181, 24] width 20 height 20
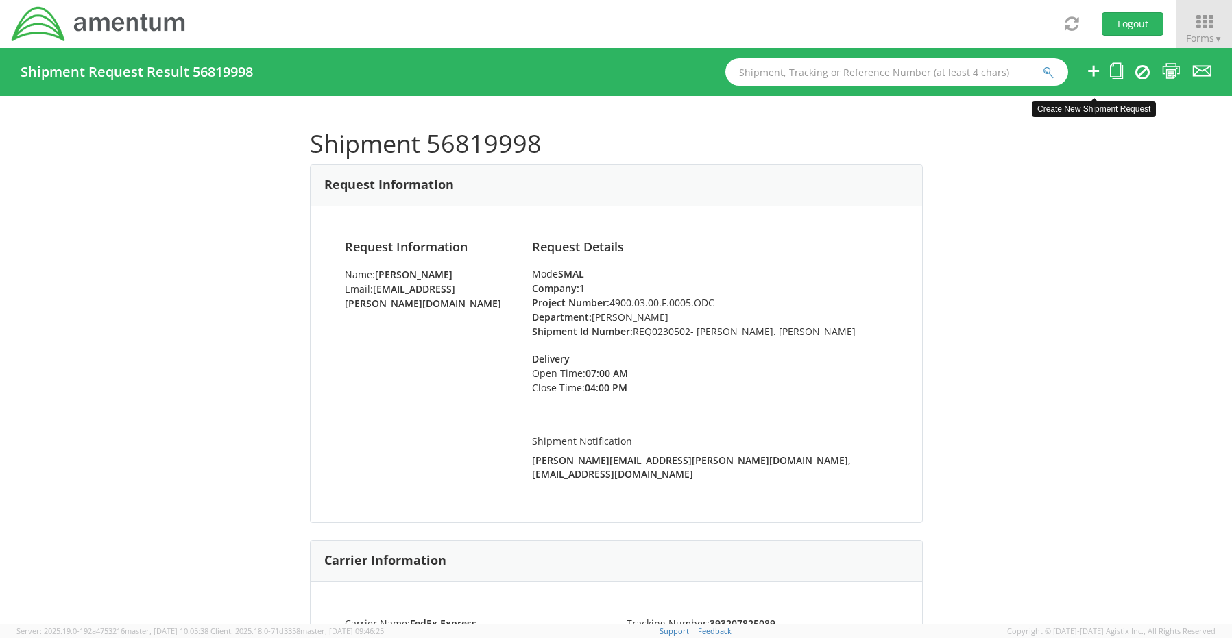
click at [1091, 70] on icon at bounding box center [1093, 70] width 16 height 17
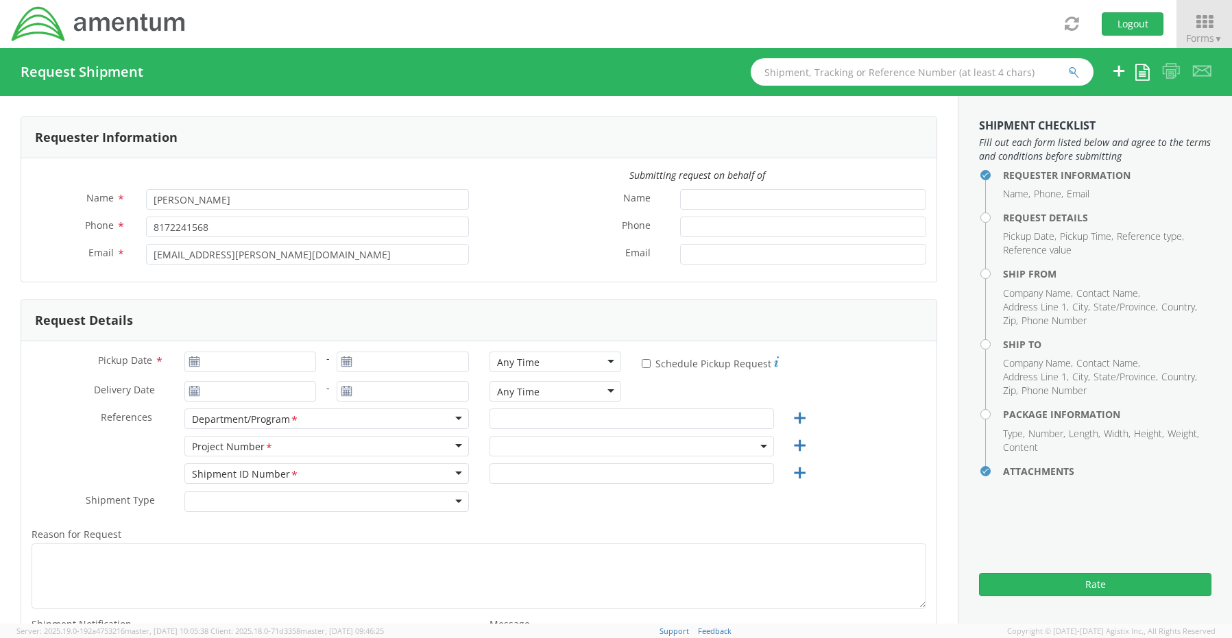
select select "OCCP.600391.00000"
type input "[DATE]"
click at [242, 363] on input "[DATE]" at bounding box center [250, 362] width 132 height 21
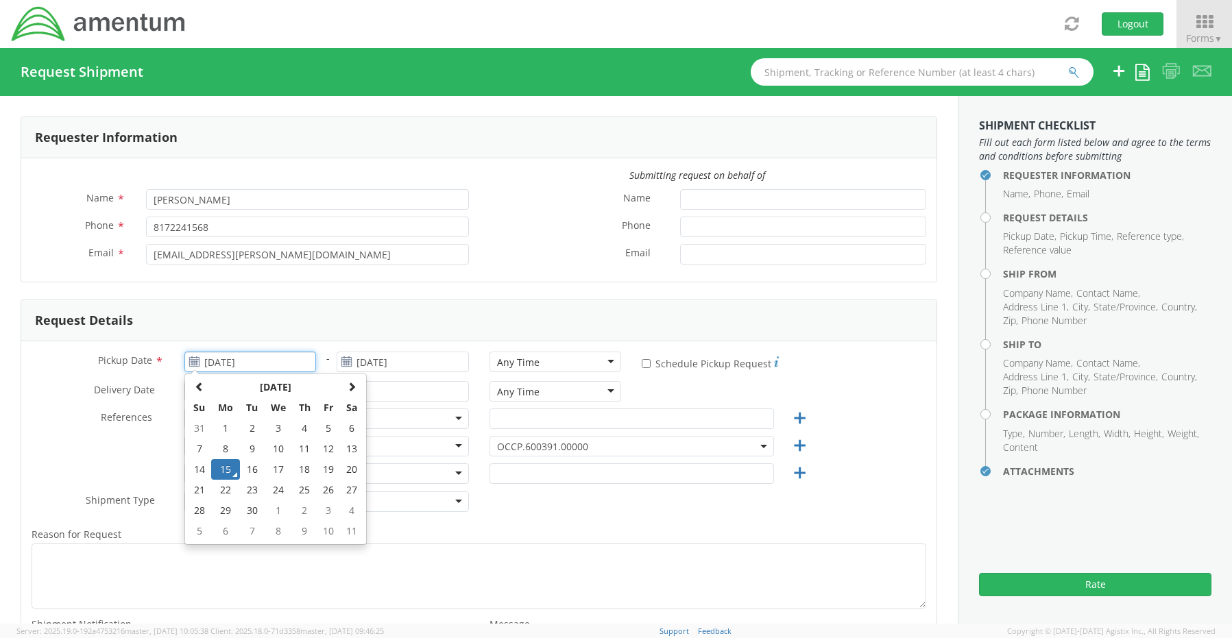
click at [226, 469] on td "15" at bounding box center [225, 469] width 29 height 21
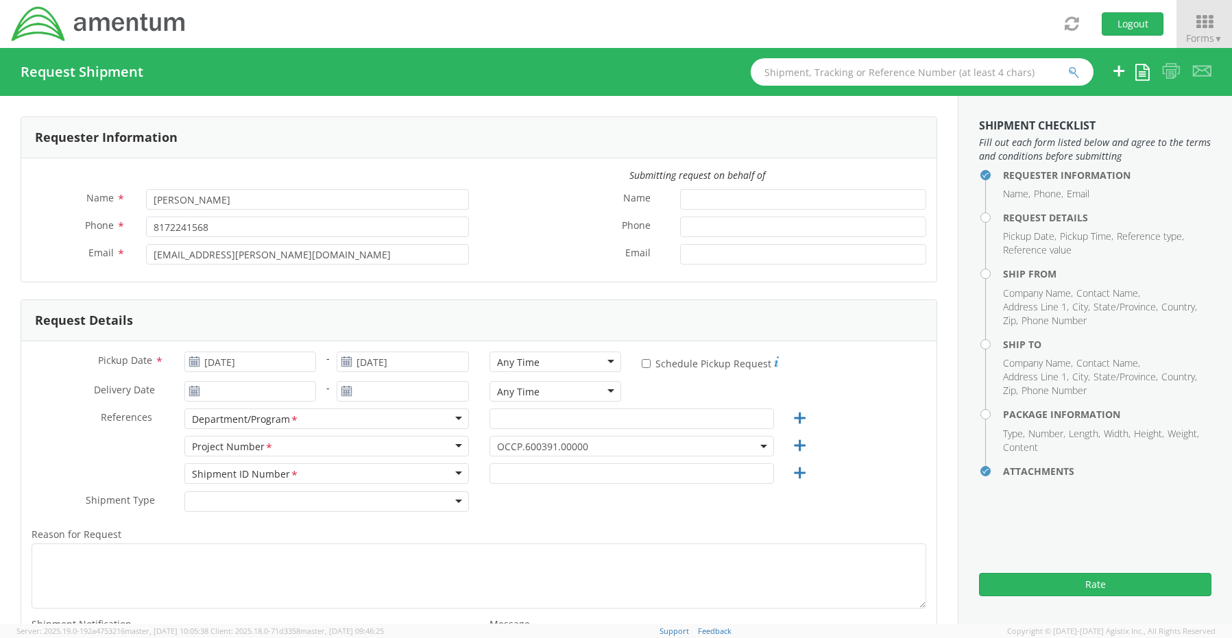
click at [533, 361] on div "Any Time" at bounding box center [555, 362] width 132 height 21
click at [526, 421] on input "text" at bounding box center [631, 419] width 284 height 21
paste input "[PERSON_NAME]"
type input "[PERSON_NAME]"
drag, startPoint x: 509, startPoint y: 444, endPoint x: 514, endPoint y: 455, distance: 12.0
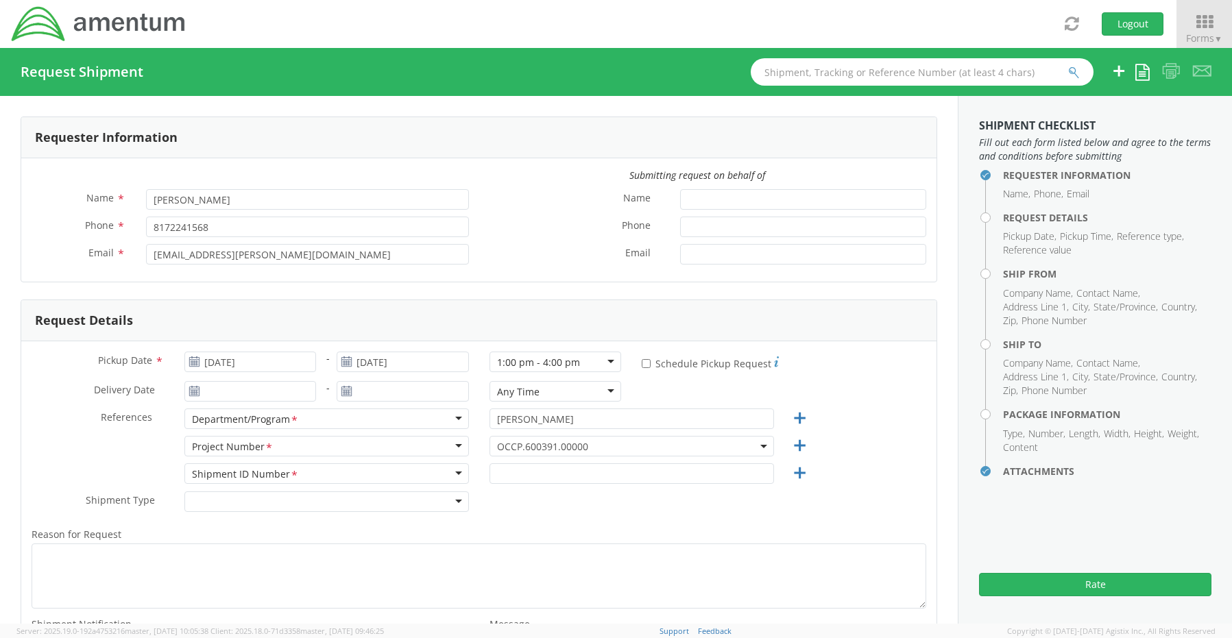
click at [514, 452] on span "OCCP.600391.00000" at bounding box center [631, 446] width 269 height 13
click at [515, 483] on li "Searching…" at bounding box center [630, 493] width 280 height 22
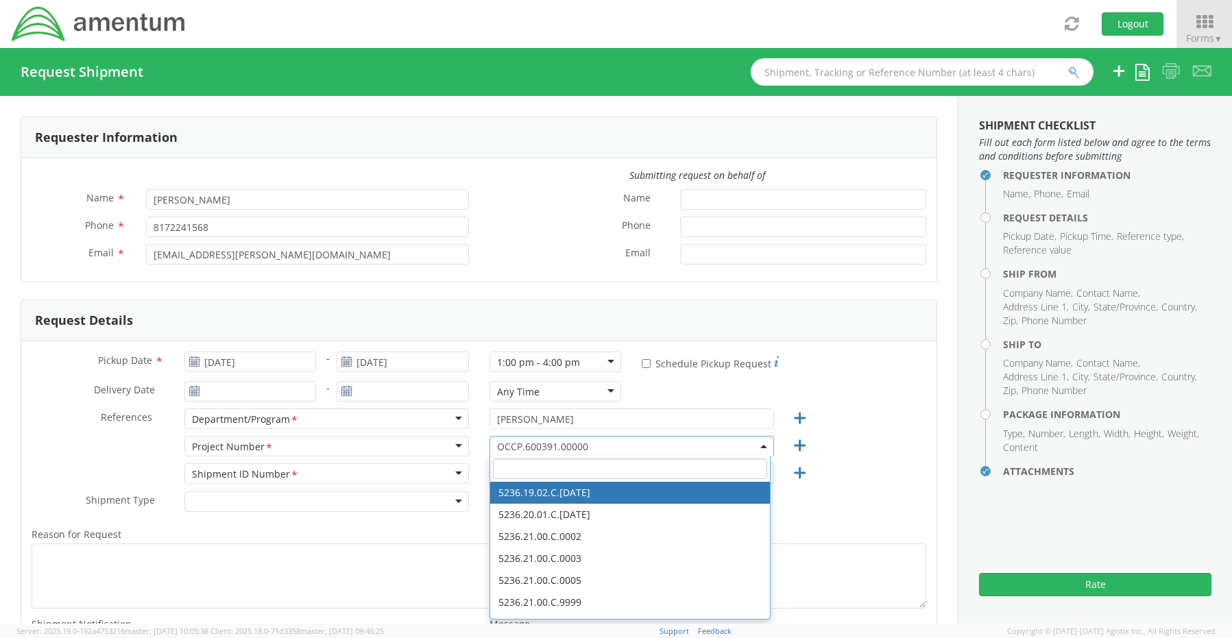
click at [512, 468] on input "search" at bounding box center [630, 469] width 274 height 21
paste input "400C.02.00.T.9999.00"
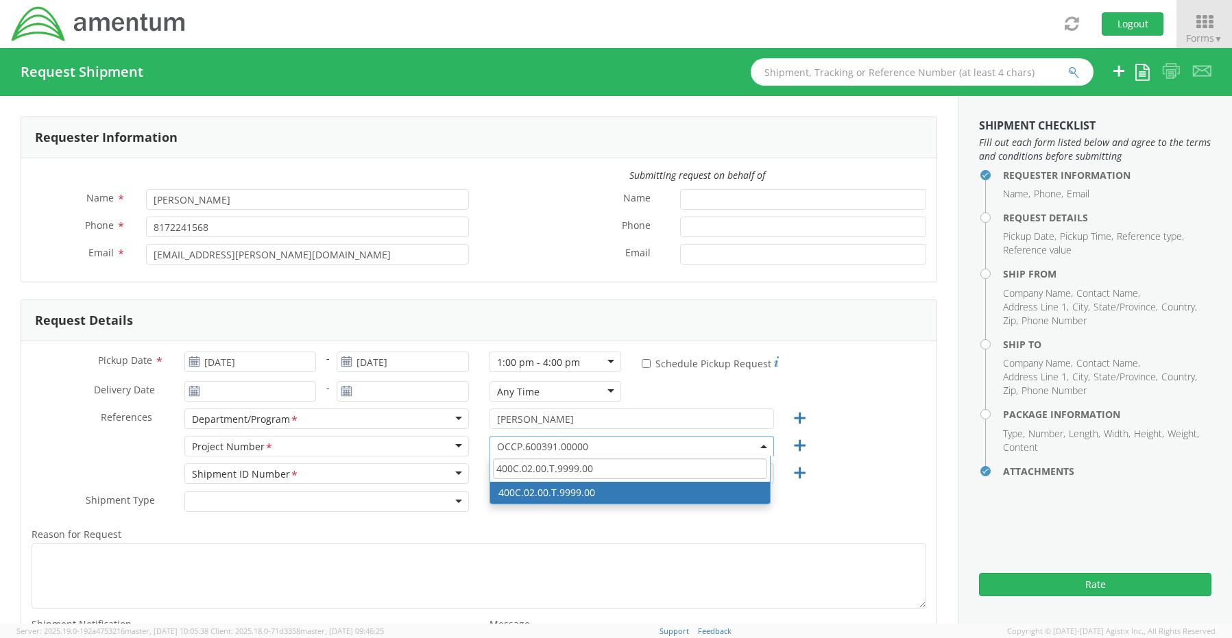
type input "400C.02.00.T.9999.00"
select select "400C.02.00.T.9999.00"
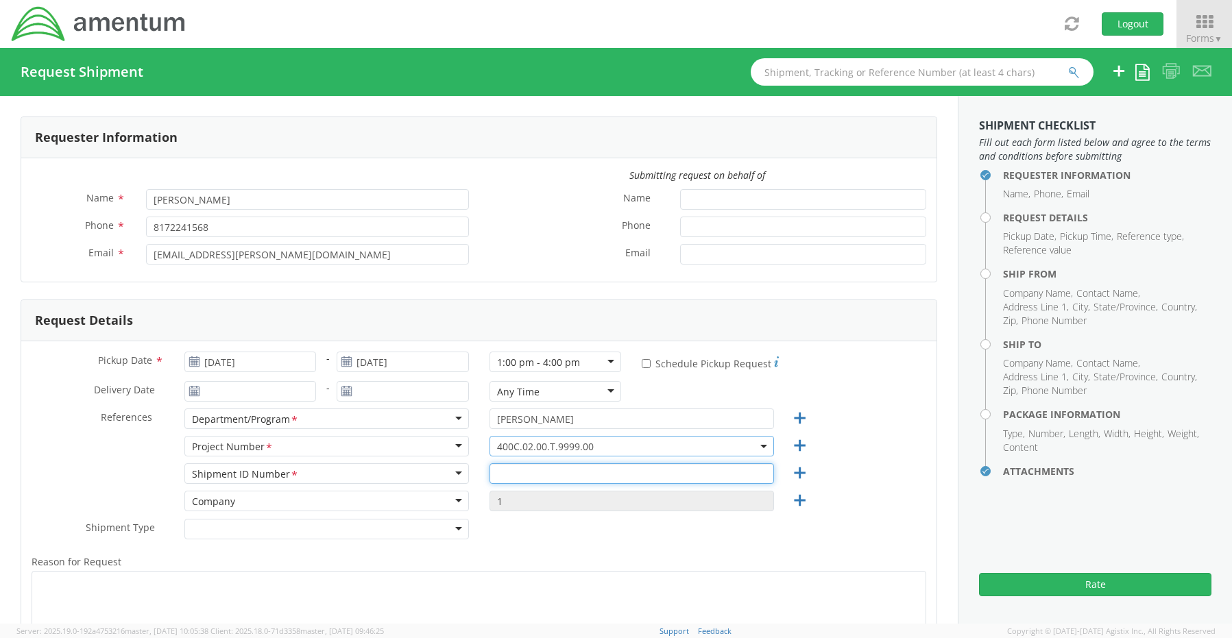
click at [544, 476] on input "text" at bounding box center [631, 473] width 284 height 21
paste input "REQ0227762- [PERSON_NAME]"
type input "REQ0227762- [PERSON_NAME]"
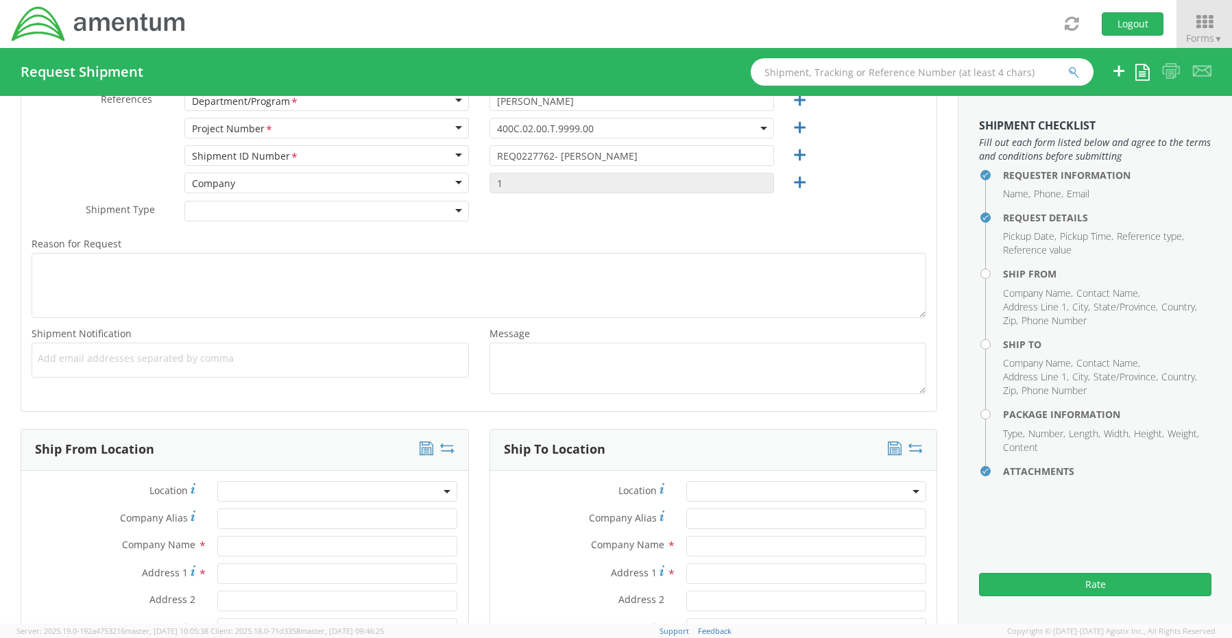
click at [64, 362] on span "Add email addresses separated by comma" at bounding box center [250, 359] width 425 height 14
paste input "[PERSON_NAME][EMAIL_ADDRESS][PERSON_NAME][DOMAIN_NAME]"
type input "[PERSON_NAME][EMAIL_ADDRESS][PERSON_NAME][DOMAIN_NAME]"
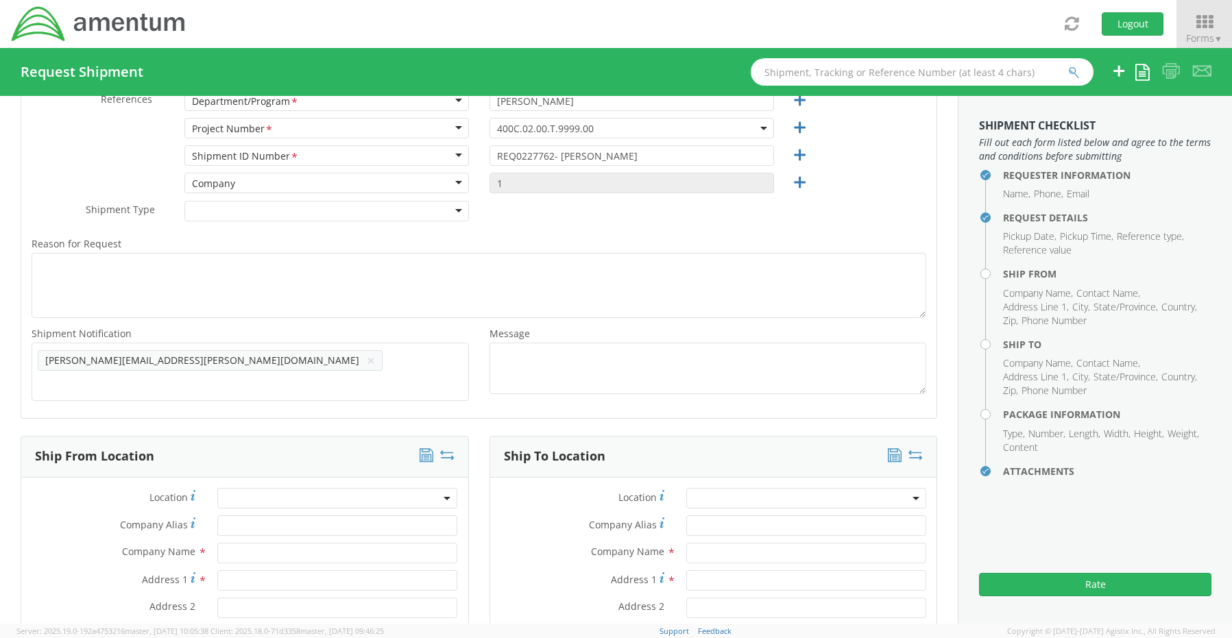
scroll to position [0, 0]
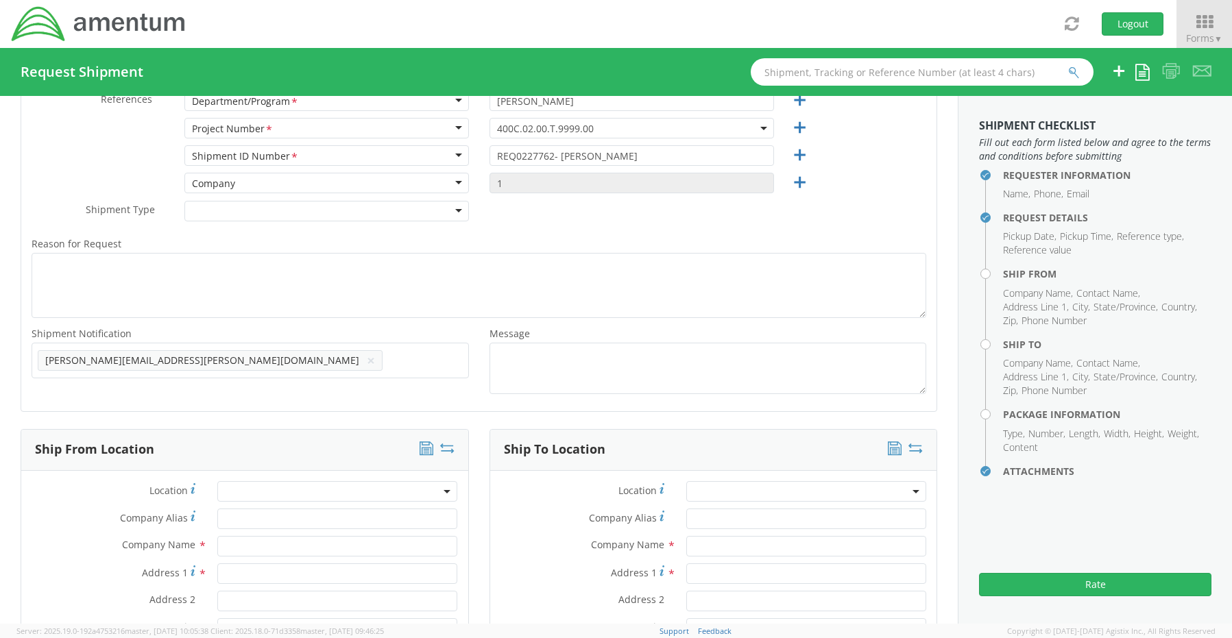
click at [246, 368] on ul "[PERSON_NAME][EMAIL_ADDRESS][PERSON_NAME][DOMAIN_NAME] ×" at bounding box center [250, 360] width 425 height 23
paste input "[EMAIL_ADDRESS][DOMAIN_NAME]"
type input "[EMAIL_ADDRESS][DOMAIN_NAME]"
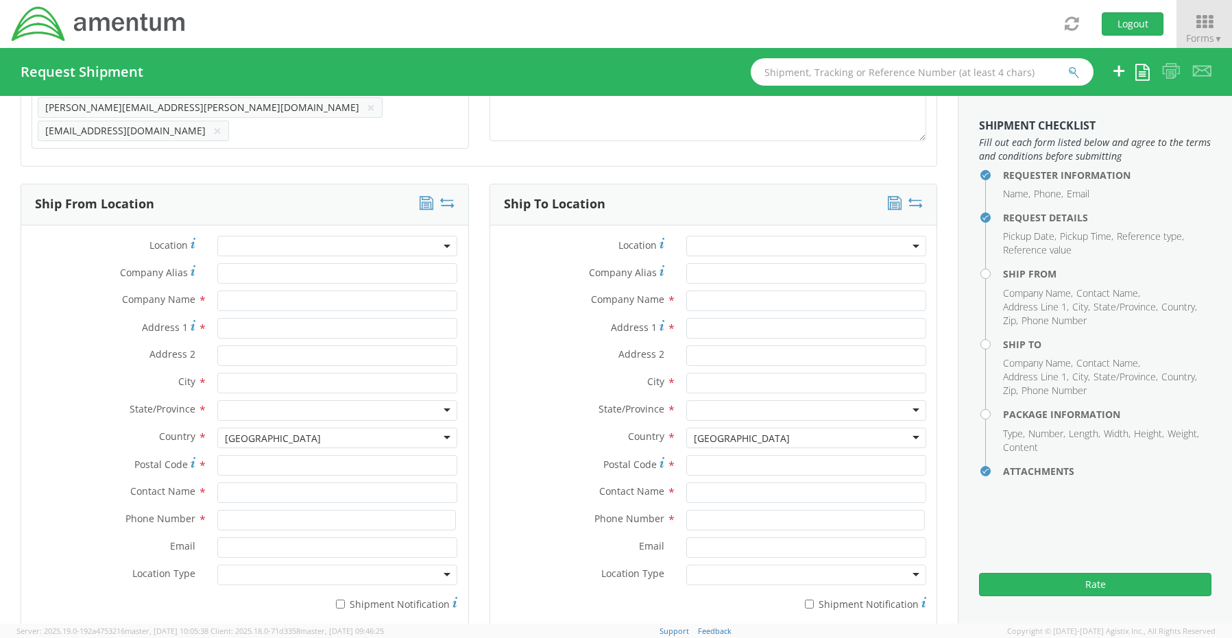
scroll to position [592, 0]
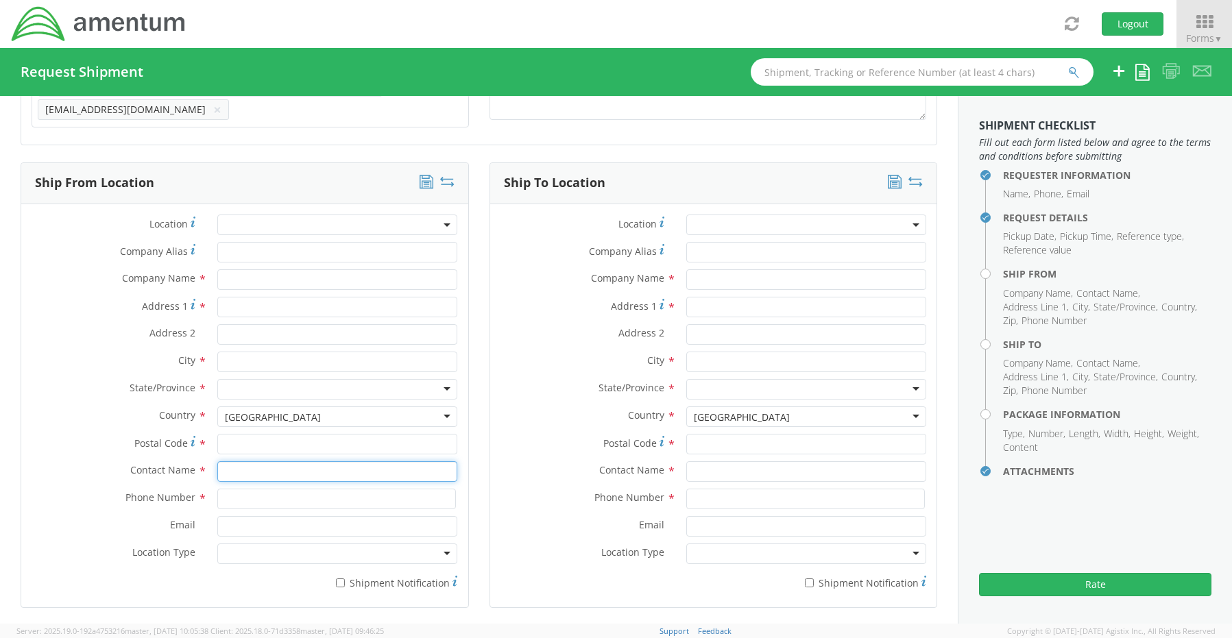
click at [241, 464] on input "text" at bounding box center [337, 471] width 240 height 21
type input "sene"
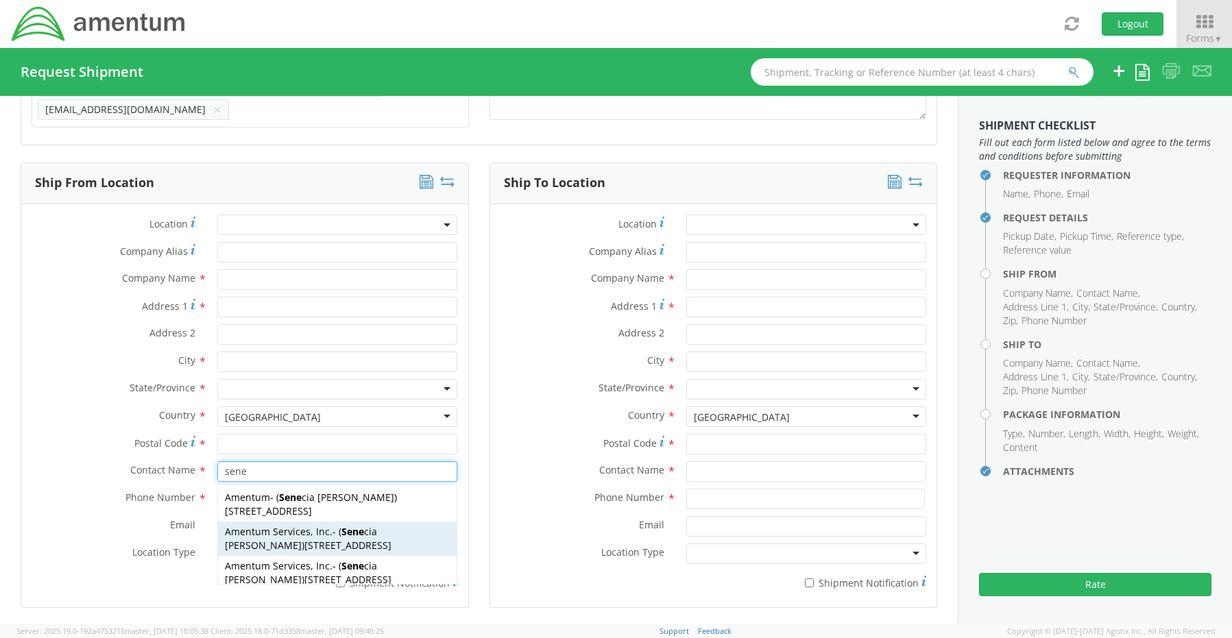
click at [304, 539] on span "[STREET_ADDRESS]" at bounding box center [347, 545] width 87 height 13
type input "Amentum Services, Inc."
type input "[STREET_ADDRESS]"
type input "[GEOGRAPHIC_DATA]"
type input "76177"
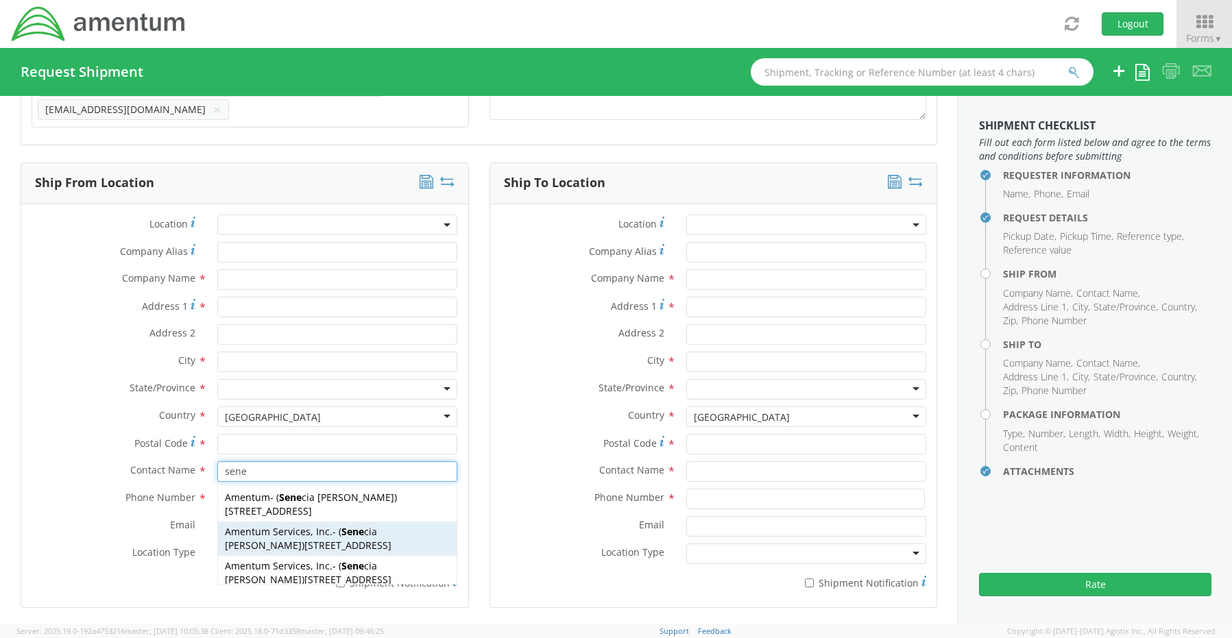
type input "[PERSON_NAME]"
type input "[PHONE_NUMBER]"
type input "[EMAIL_ADDRESS][PERSON_NAME][DOMAIN_NAME]"
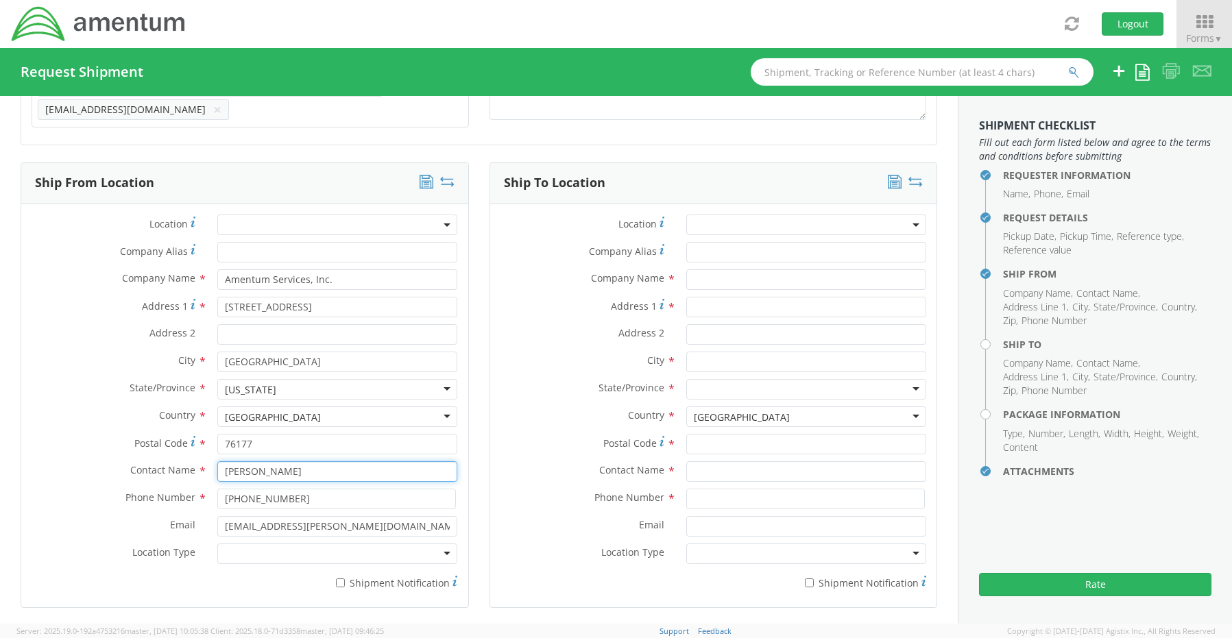
type input "[PERSON_NAME]"
click at [252, 544] on div at bounding box center [337, 554] width 240 height 21
click at [340, 579] on input "* Shipment Notification" at bounding box center [340, 583] width 9 height 9
checkbox input "true"
click at [723, 280] on input "text" at bounding box center [806, 279] width 240 height 21
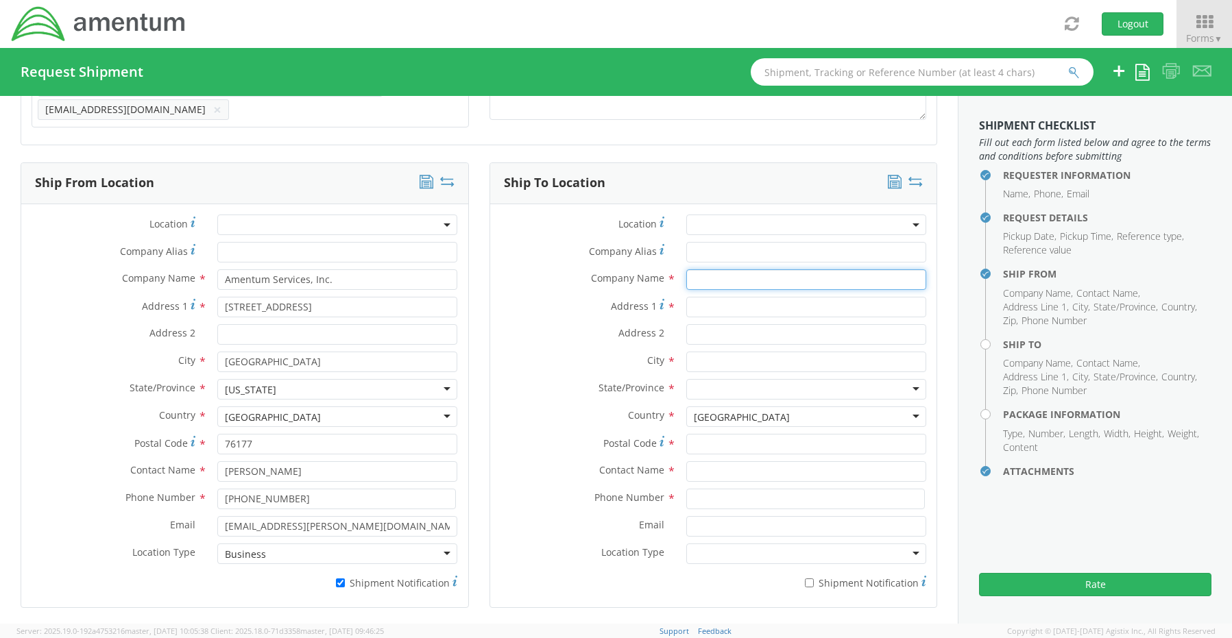
paste input "Amentum,"
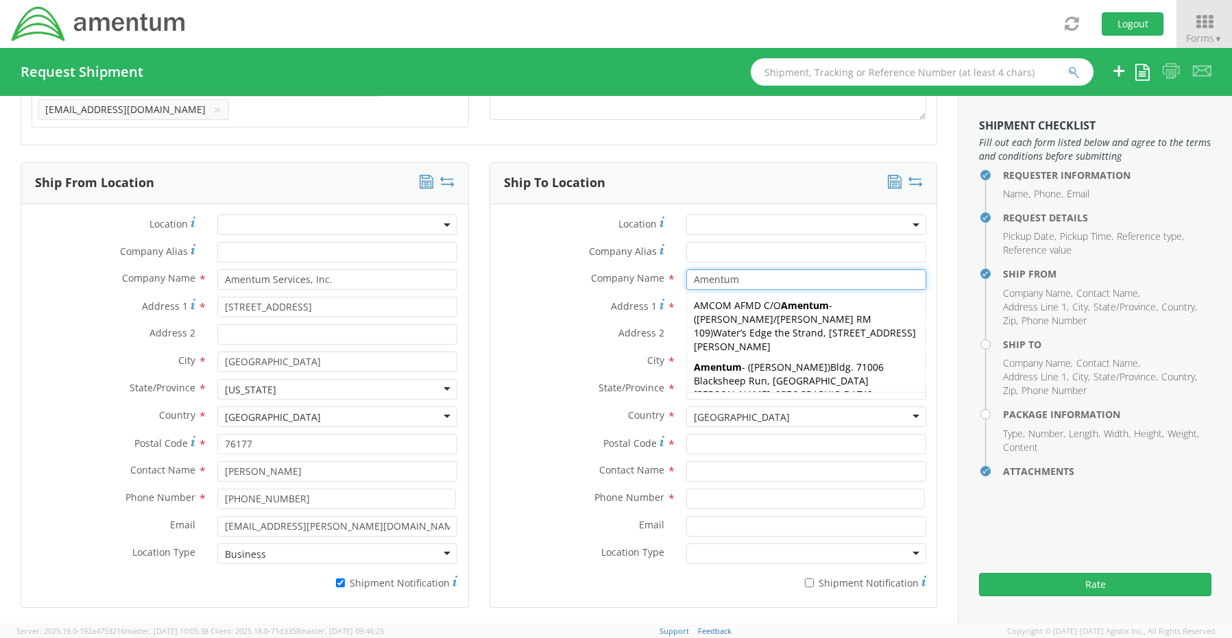
type input "Amentum"
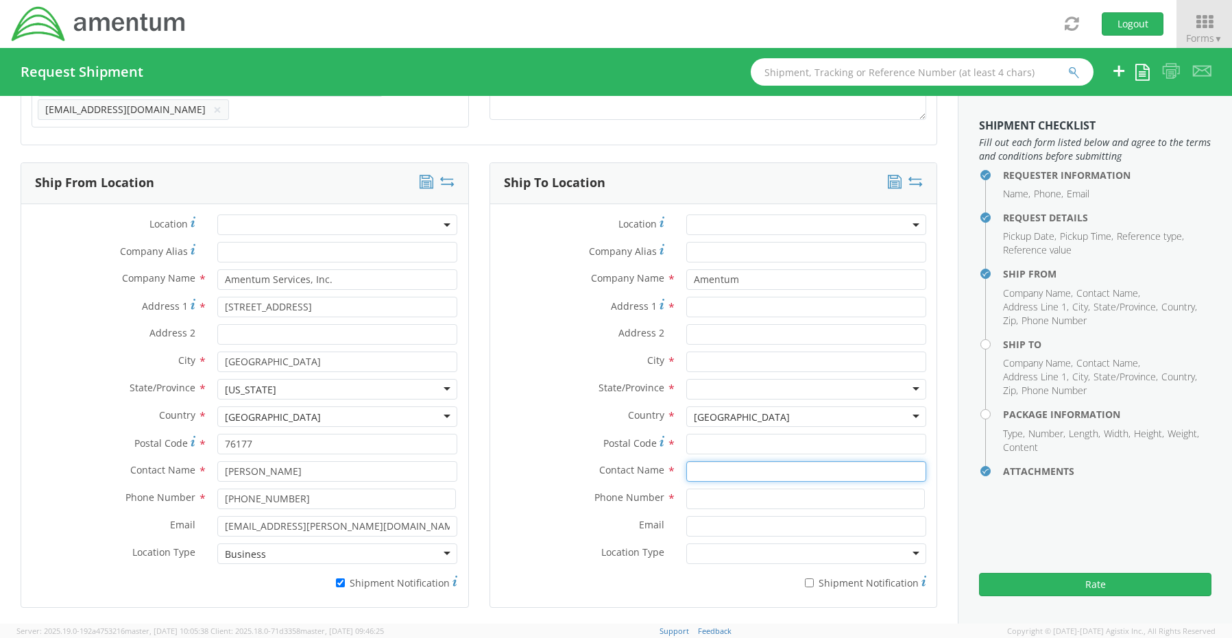
click at [716, 463] on input "text" at bounding box center [806, 471] width 240 height 21
paste input "[PERSON_NAME]"
type input "[PERSON_NAME]"
click at [714, 298] on input "Address 1 *" at bounding box center [806, 307] width 240 height 21
paste input "[STREET_ADDRESS],"
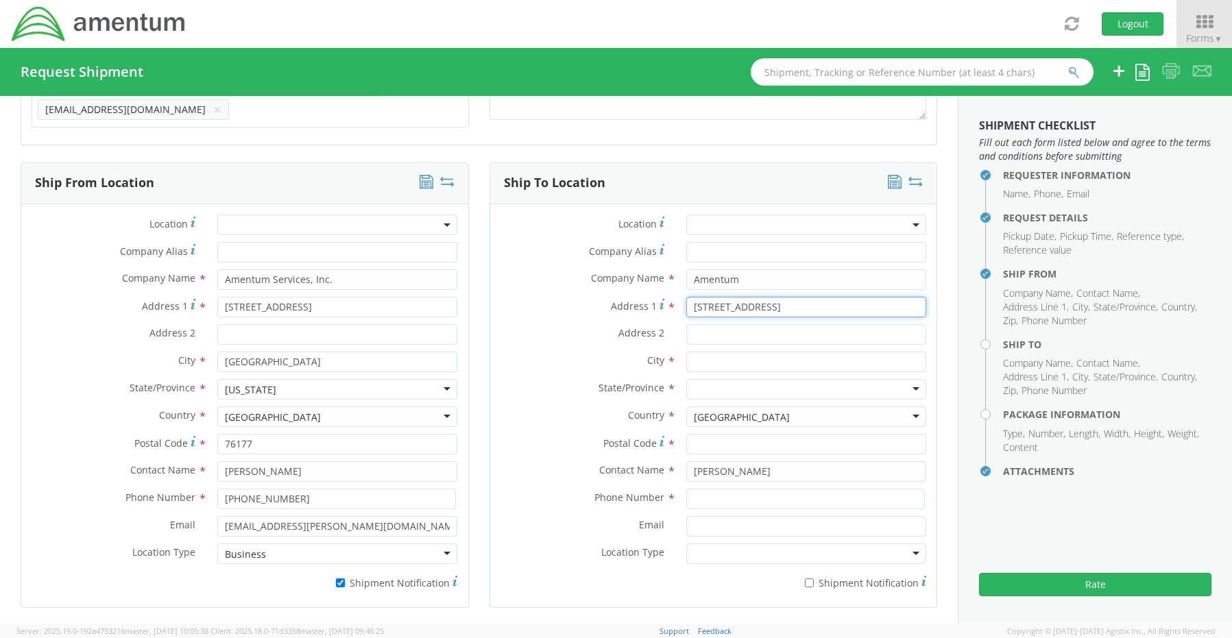
type input "[STREET_ADDRESS]"
click at [749, 335] on input "Address 2 *" at bounding box center [806, 334] width 240 height 21
paste input "[GEOGRAPHIC_DATA],"
type input "Suite 300 North"
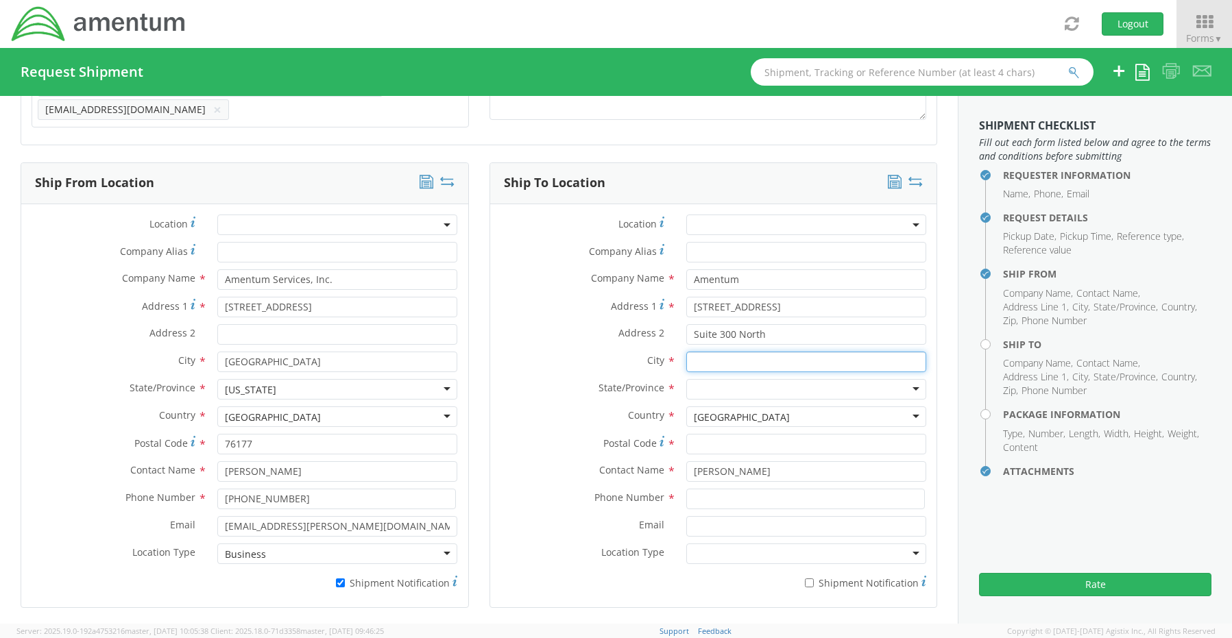
click at [720, 354] on input "text" at bounding box center [806, 362] width 240 height 21
paste input "[GEOGRAPHIC_DATA],"
type input "[GEOGRAPHIC_DATA]"
click at [708, 383] on div at bounding box center [806, 389] width 240 height 21
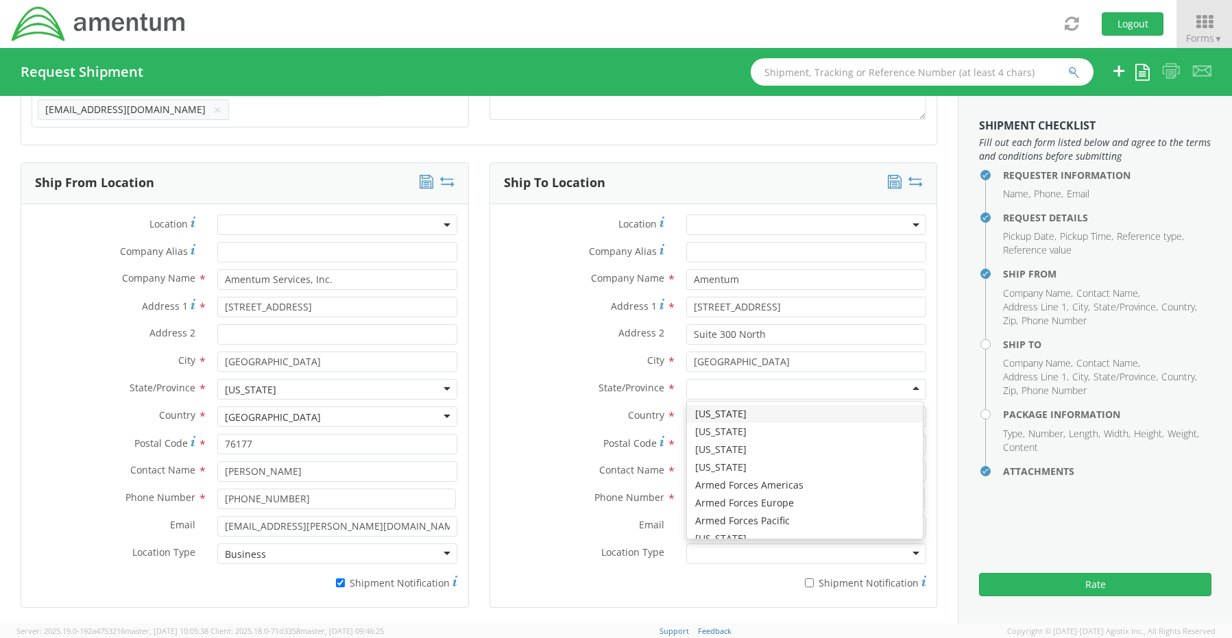
type input "v"
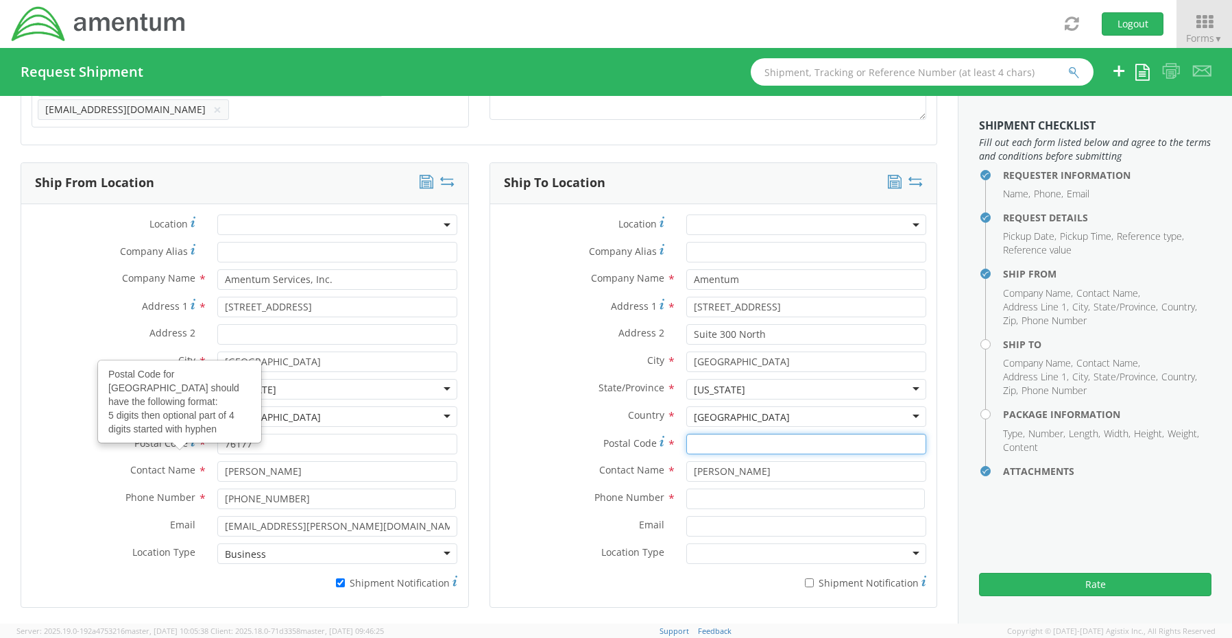
click at [739, 442] on input "Postal Code *" at bounding box center [806, 444] width 240 height 21
paste input "22043"
type input "22043"
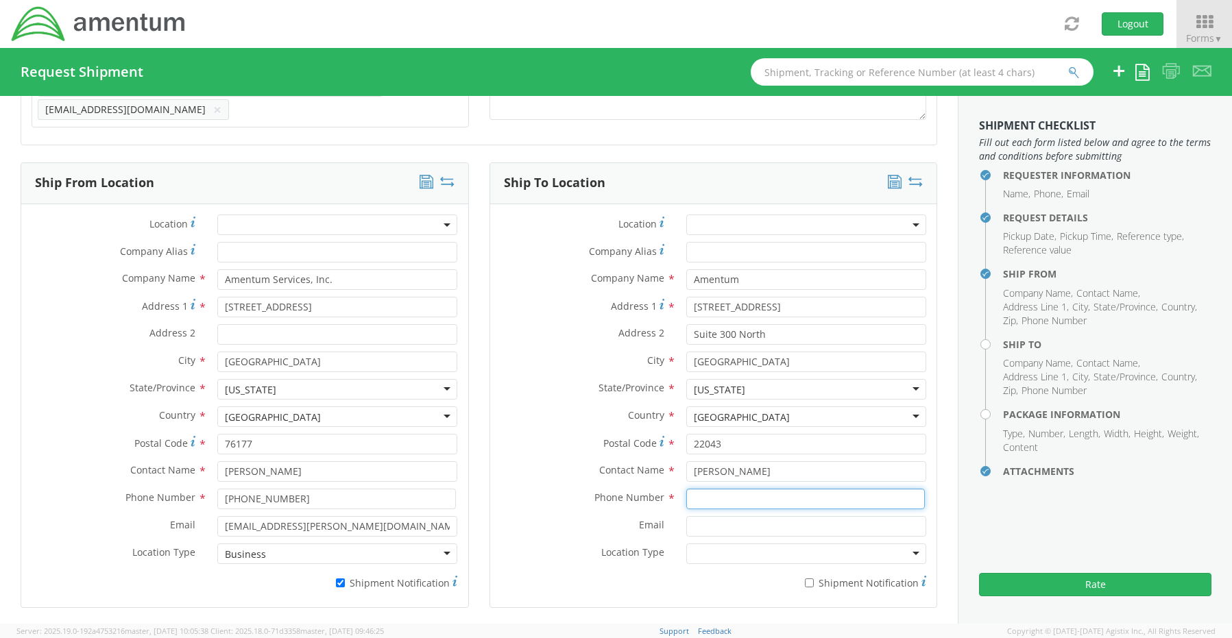
click at [733, 500] on input at bounding box center [805, 499] width 239 height 21
paste input "[PHONE_NUMBER]"
type input "[PHONE_NUMBER]"
click at [719, 519] on input "Email *" at bounding box center [806, 526] width 240 height 21
paste input "[EMAIL_ADDRESS][PERSON_NAME][DOMAIN_NAME]"
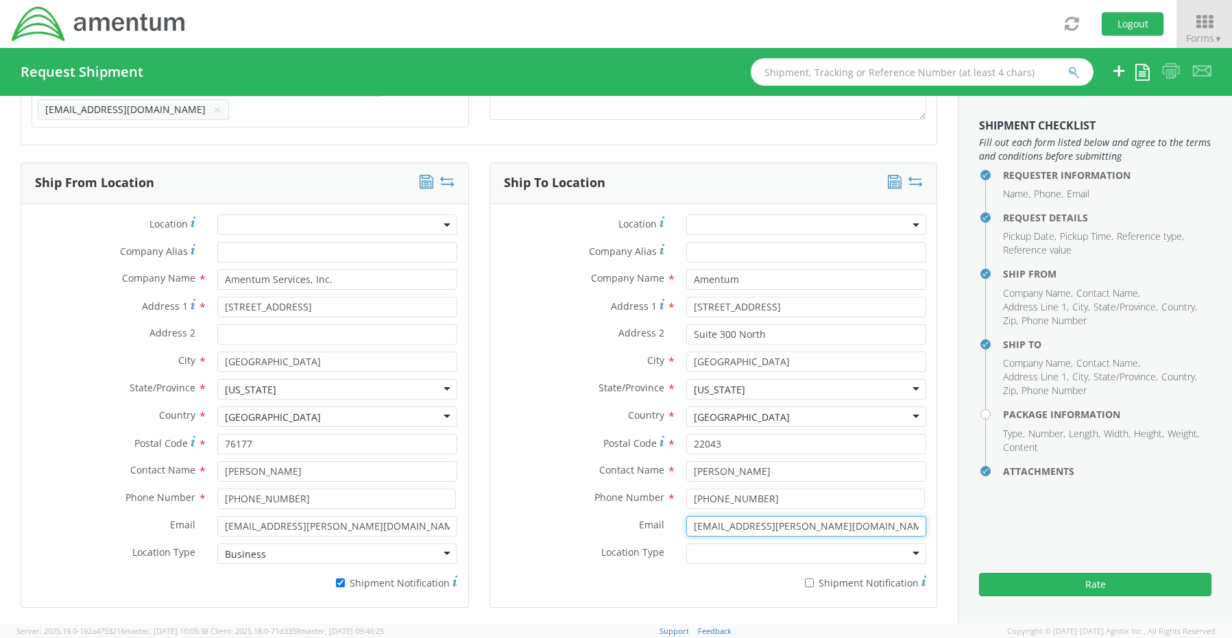
type input "[EMAIL_ADDRESS][PERSON_NAME][DOMAIN_NAME]"
click at [805, 579] on input "* Shipment Notification" at bounding box center [809, 583] width 9 height 9
checkbox input "true"
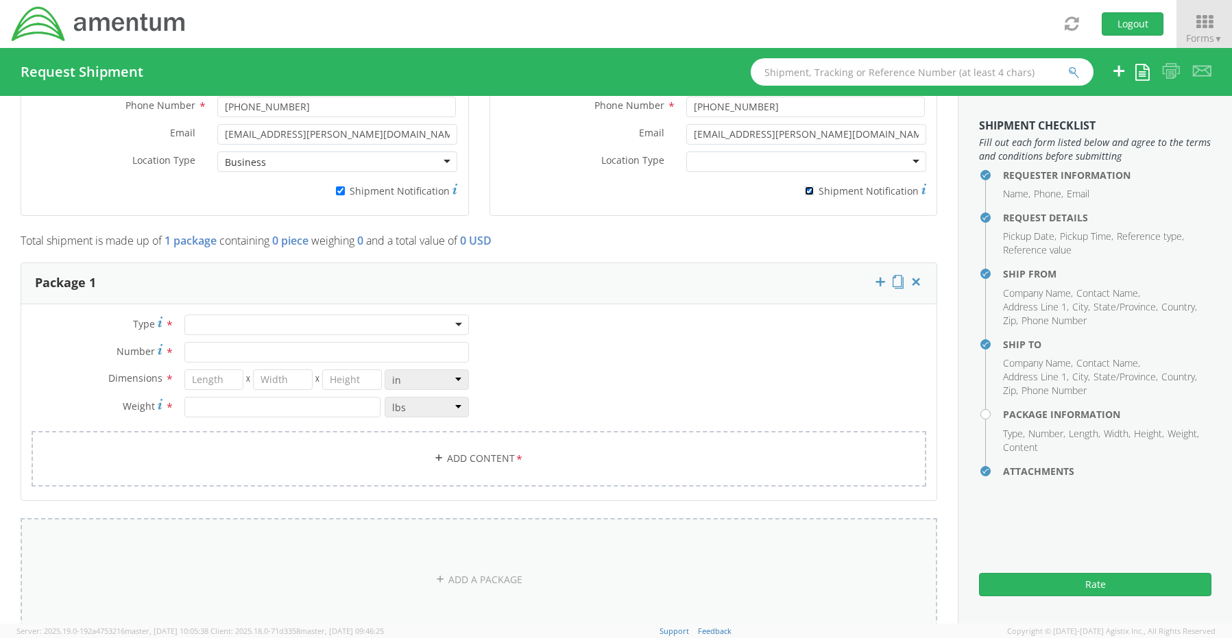
scroll to position [1004, 0]
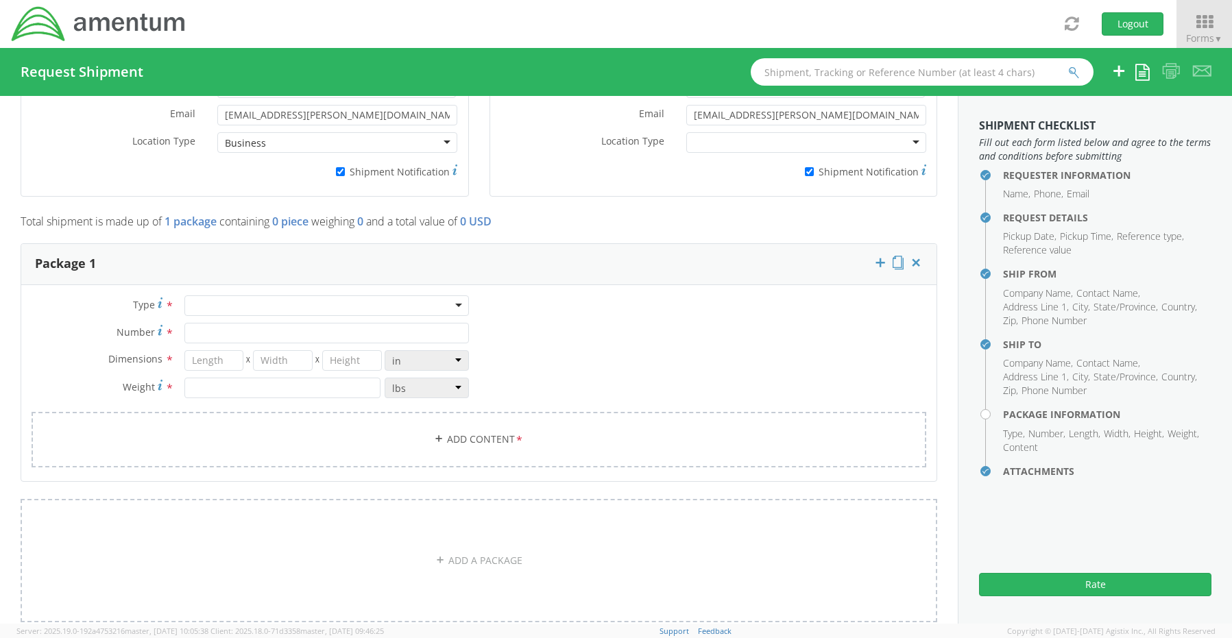
click at [217, 300] on div at bounding box center [326, 305] width 284 height 21
click at [203, 324] on input "Number *" at bounding box center [326, 333] width 284 height 21
type input "1"
type input "16"
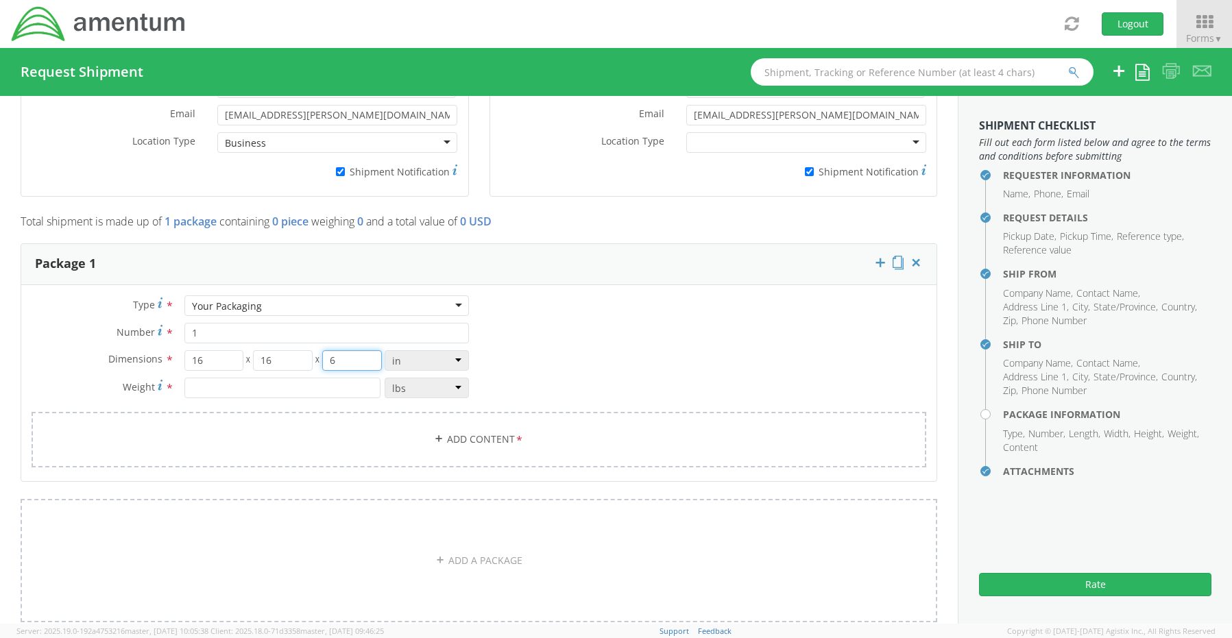
type input "6"
type input "12.0"
click at [463, 429] on link "Add Content *" at bounding box center [479, 440] width 895 height 56
select select
type input "General Commodity"
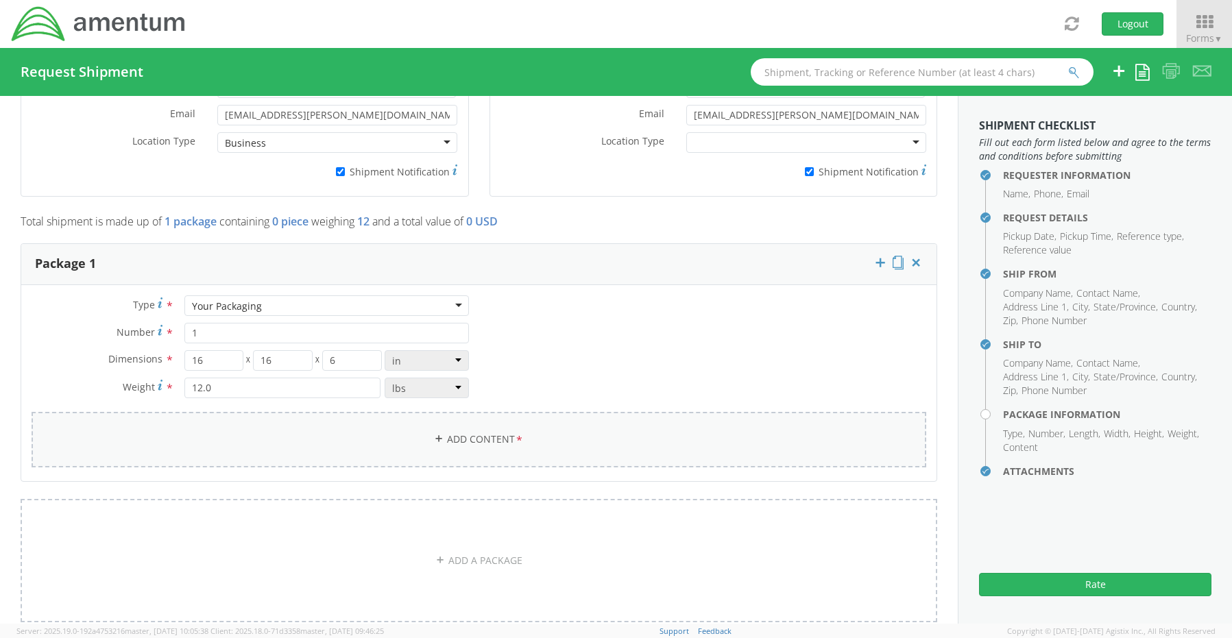
checkbox input "false"
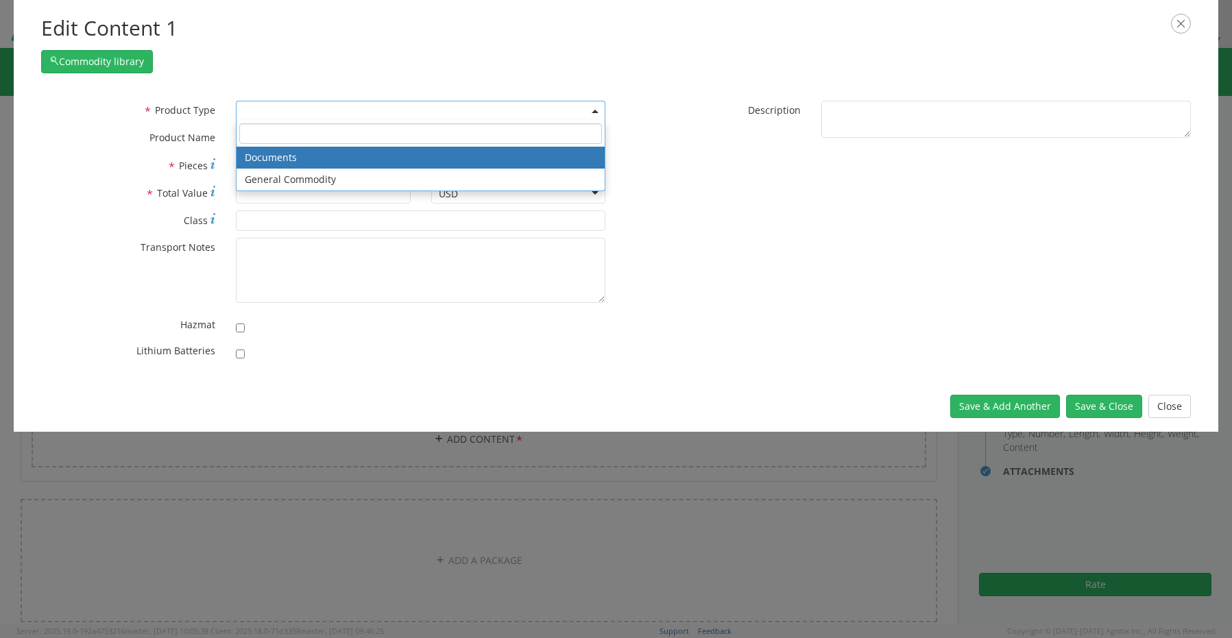
click at [267, 107] on span at bounding box center [420, 111] width 369 height 21
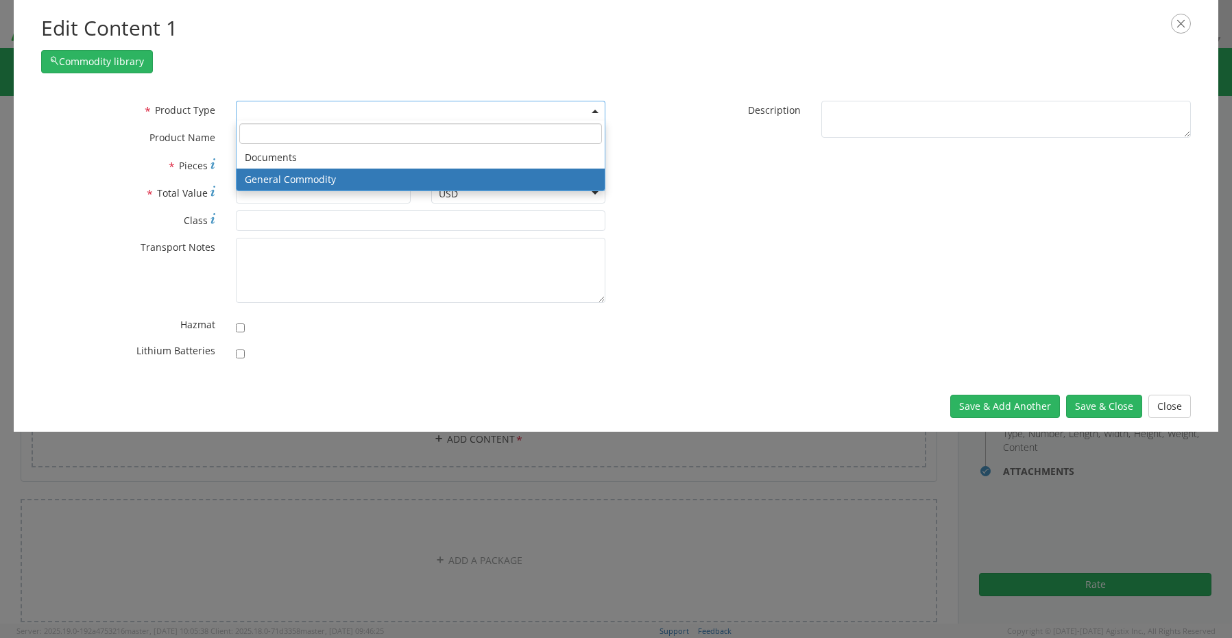
select select "COMMODITY"
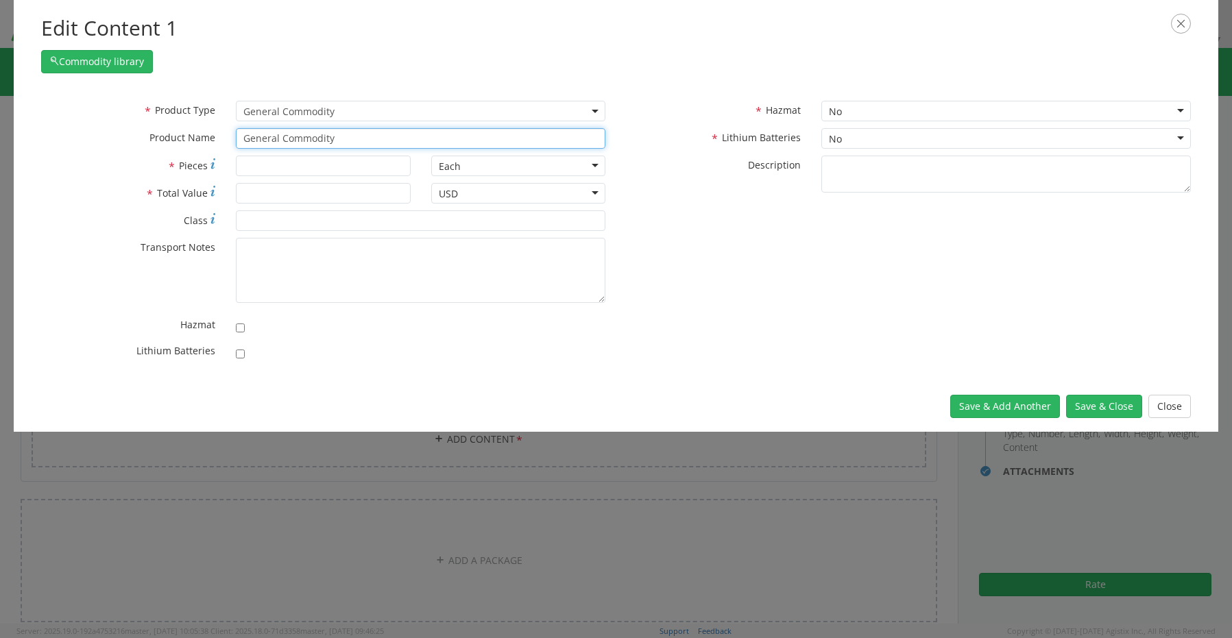
drag, startPoint x: 363, startPoint y: 140, endPoint x: 156, endPoint y: 128, distance: 207.4
click at [156, 128] on div "* Product Name General Commodity unable to find any results that match the curr…" at bounding box center [323, 138] width 585 height 21
paste input "Laptop- CORP026778 (7G2D0B4) Dock- 2VK3244"
type input "Laptop- CORP026778 (7G2D0B4) Dock- 2VK3244"
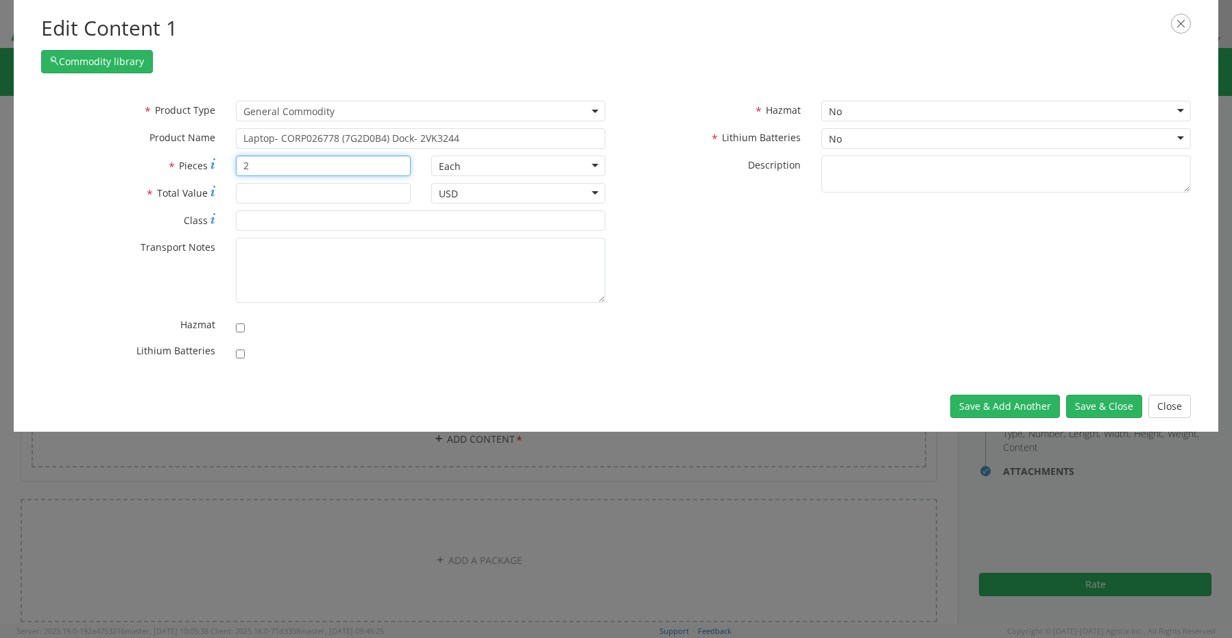
type input "2"
type input "1700.00"
click at [242, 357] on input "checkbox" at bounding box center [240, 354] width 9 height 9
checkbox input "true"
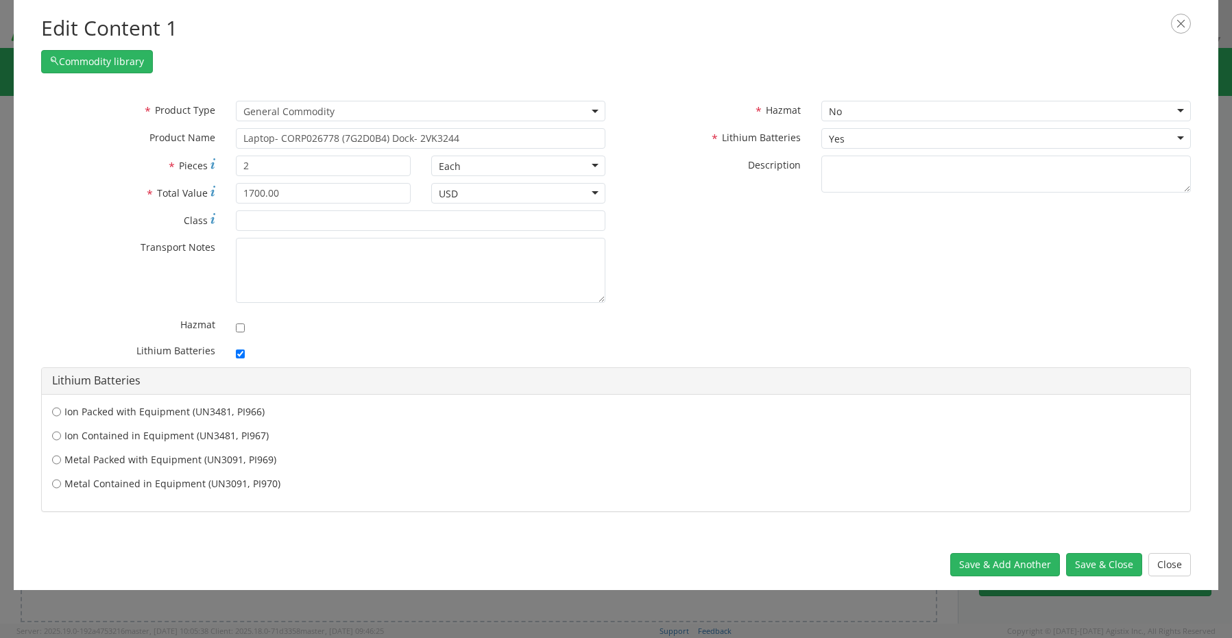
click at [204, 435] on label "Ion Contained in Equipment (UN3481, PI967)" at bounding box center [616, 436] width 1128 height 14
click at [58, 435] on input "Ion Contained in Equipment (UN3481, PI967)" at bounding box center [56, 436] width 9 height 14
radio input "true"
click at [1082, 561] on button "Save & Close" at bounding box center [1104, 564] width 76 height 23
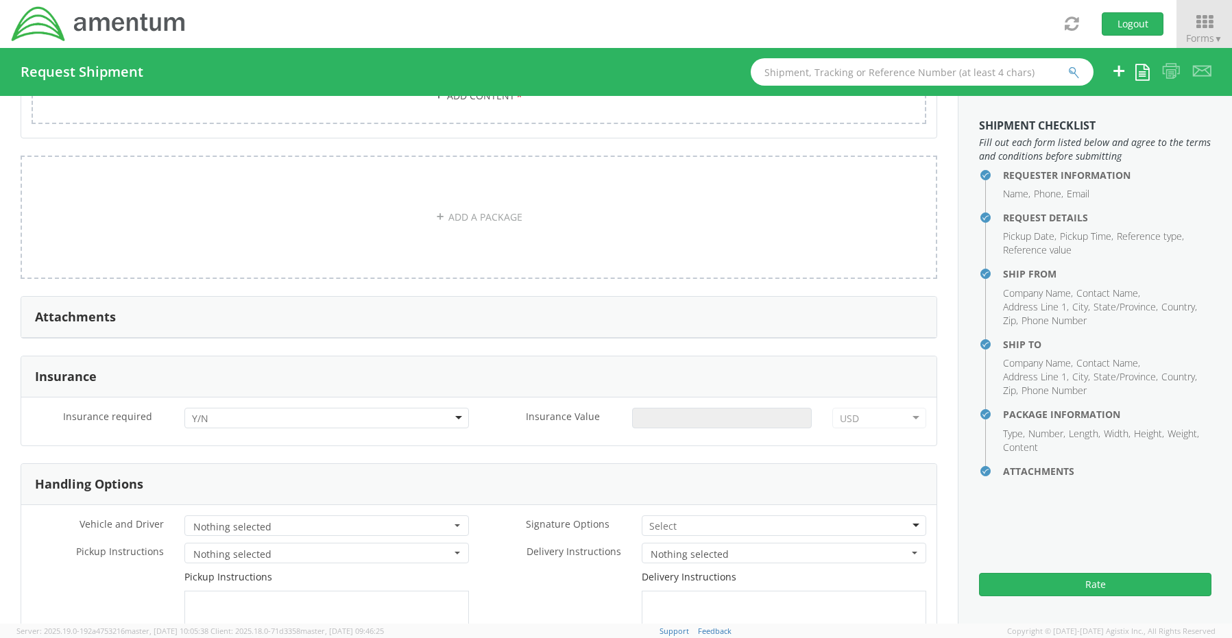
scroll to position [1483, 0]
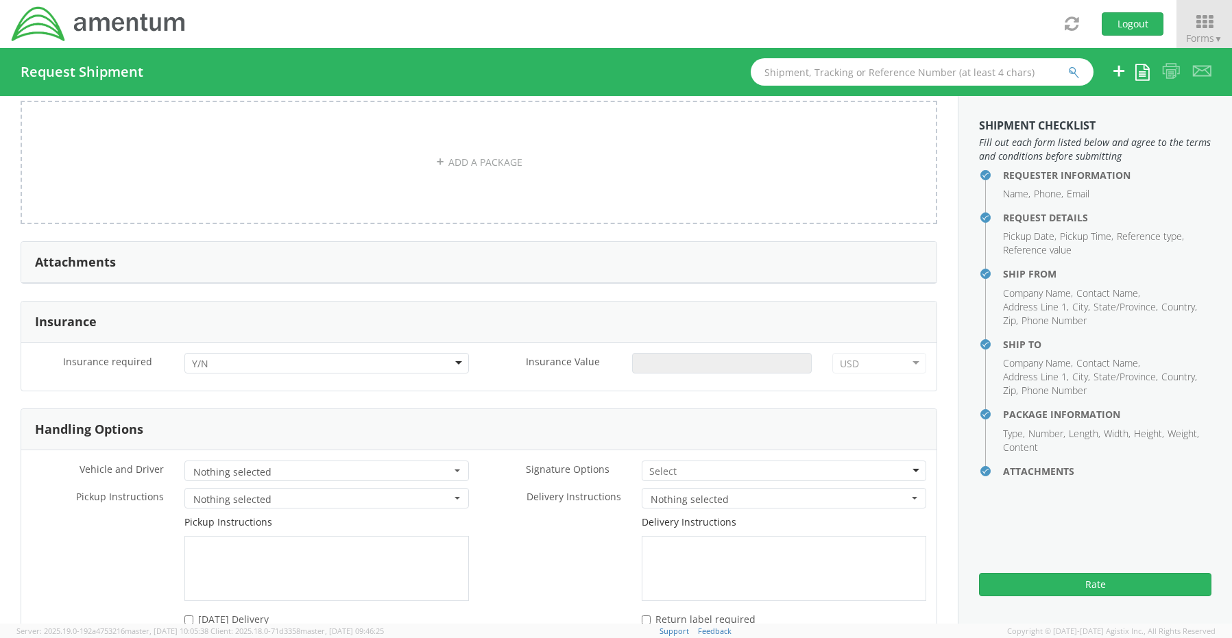
click at [208, 357] on input "select-one" at bounding box center [201, 364] width 19 height 14
click at [713, 356] on input "Insurance Value *" at bounding box center [722, 363] width 180 height 21
click at [715, 358] on input "Insurance Value *" at bounding box center [722, 363] width 180 height 21
type input "1700.00"
drag, startPoint x: 667, startPoint y: 454, endPoint x: 668, endPoint y: 464, distance: 9.6
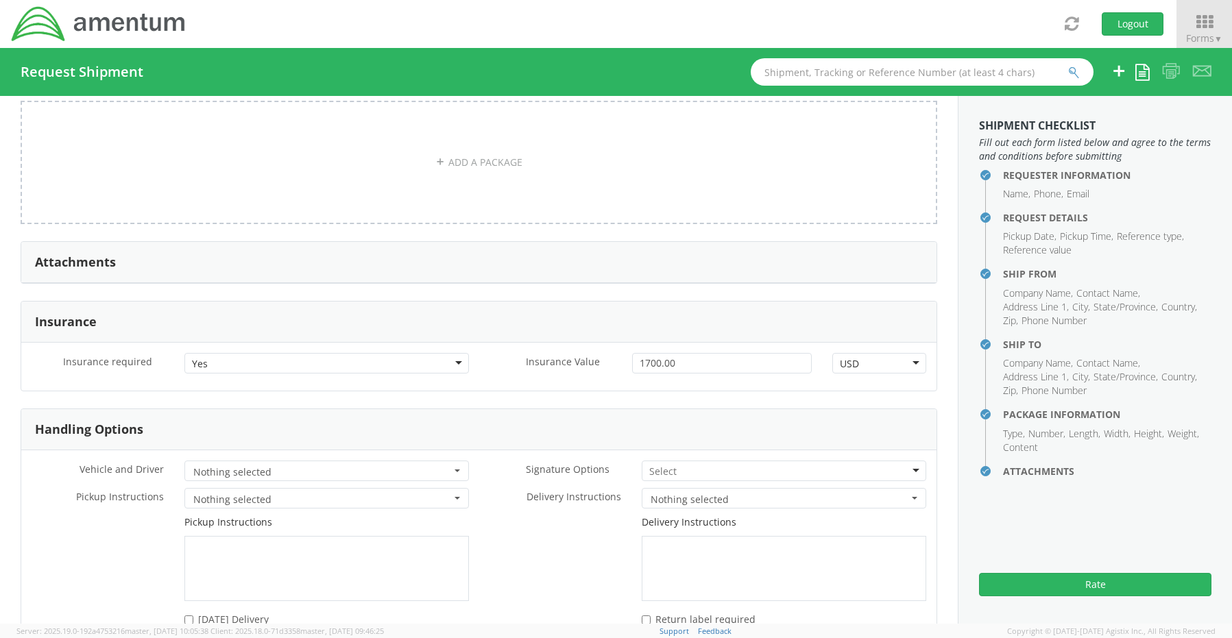
click at [667, 461] on div at bounding box center [784, 471] width 284 height 21
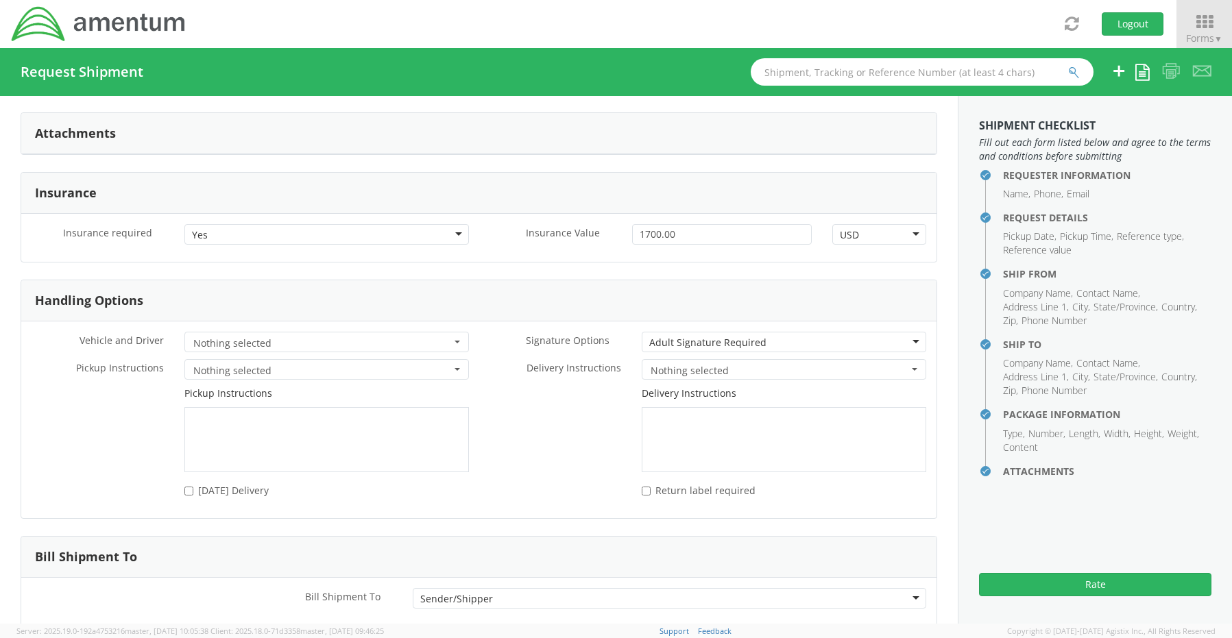
scroll to position [1679, 0]
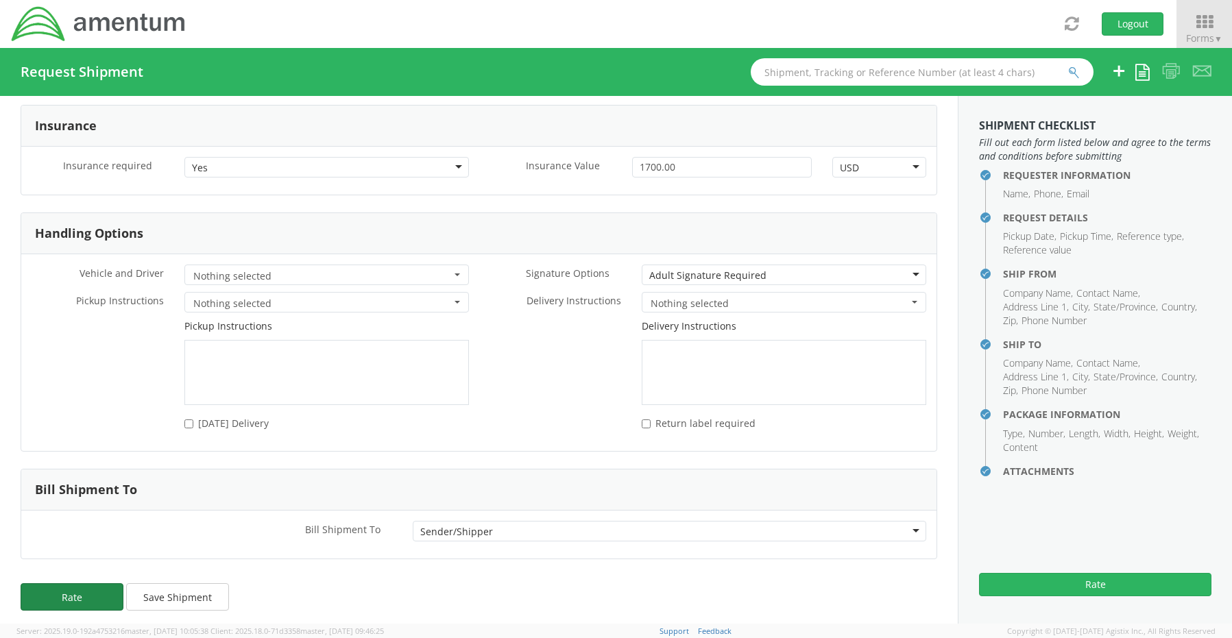
click at [88, 586] on button "Rate" at bounding box center [72, 596] width 103 height 27
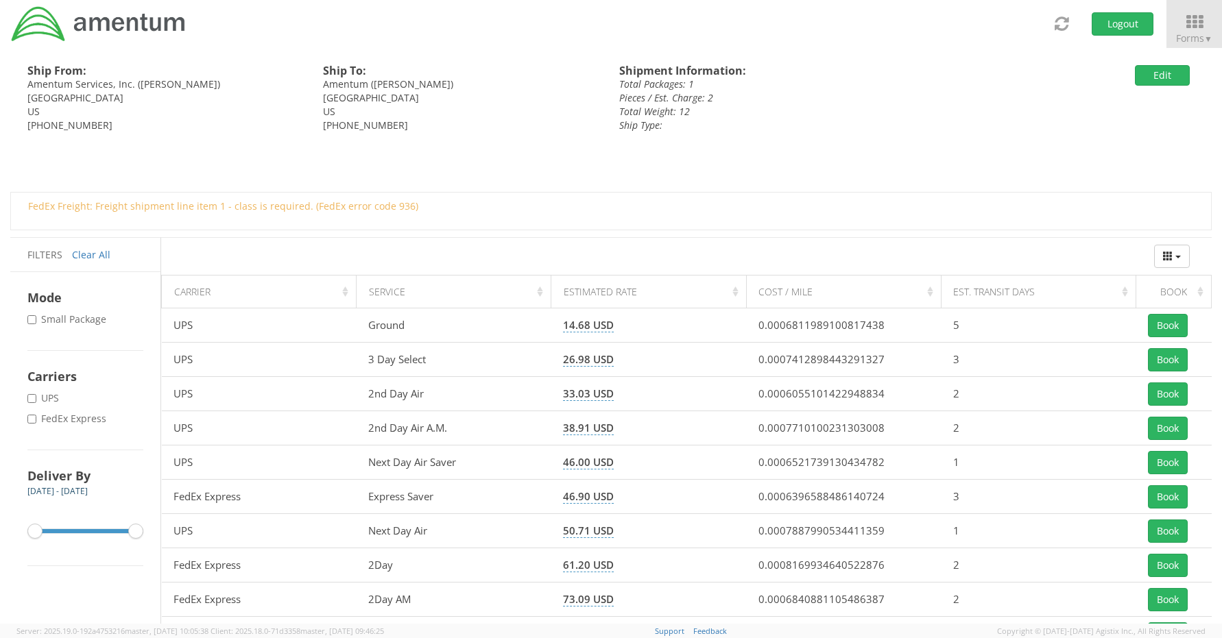
click at [77, 416] on label "* FedEx Express" at bounding box center [68, 419] width 82 height 14
click at [36, 416] on input "* FedEx Express" at bounding box center [31, 419] width 9 height 9
checkbox input "true"
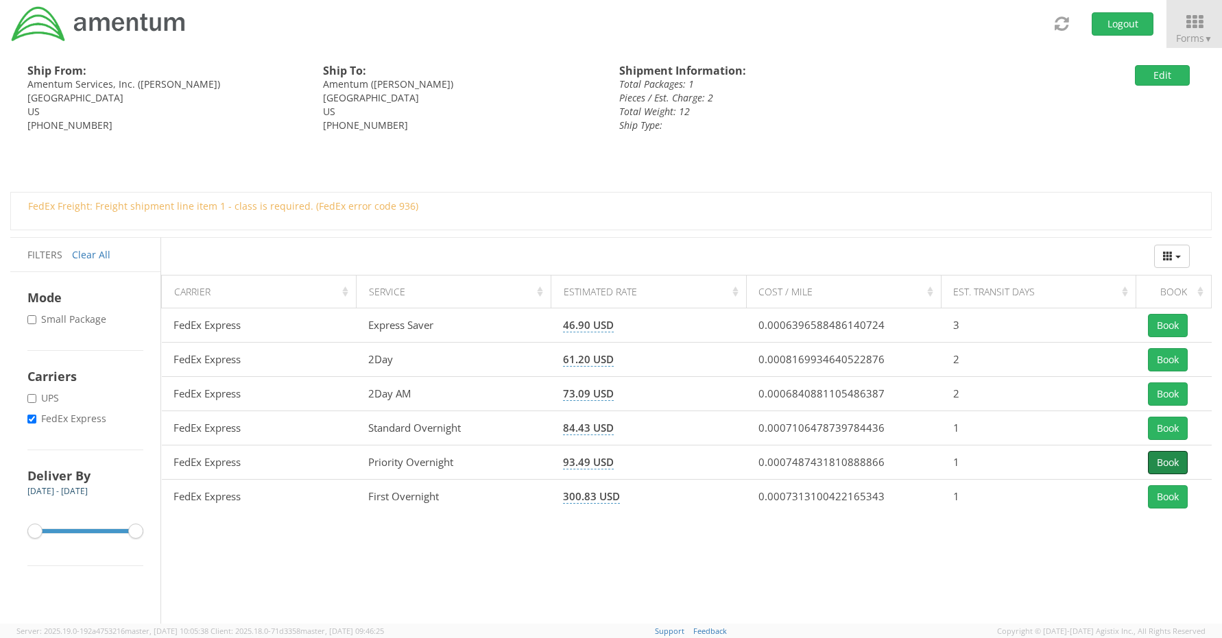
click at [1154, 459] on button "Book" at bounding box center [1168, 462] width 40 height 23
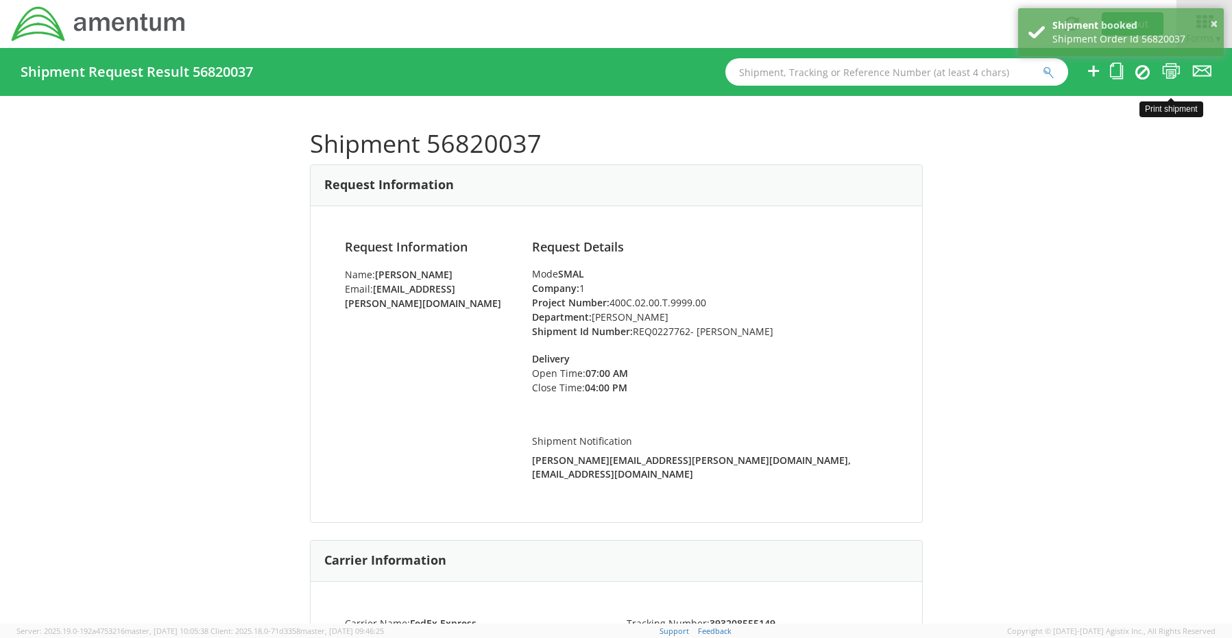
click at [1173, 76] on icon at bounding box center [1171, 70] width 19 height 17
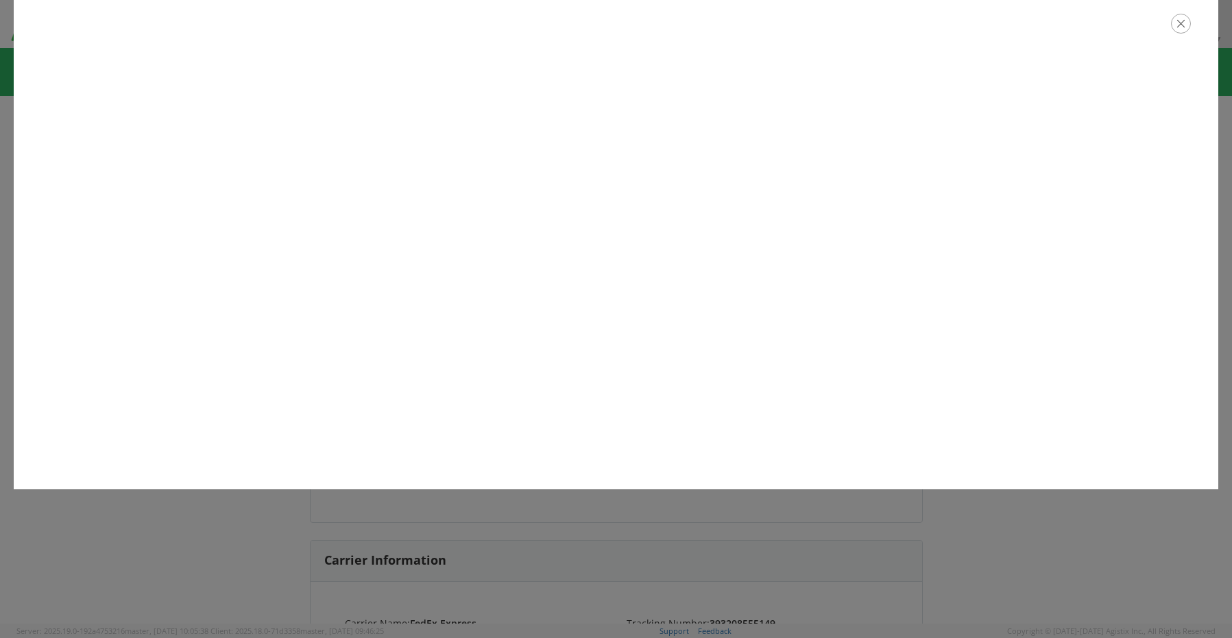
click at [1180, 33] on icon "button" at bounding box center [1181, 24] width 20 height 20
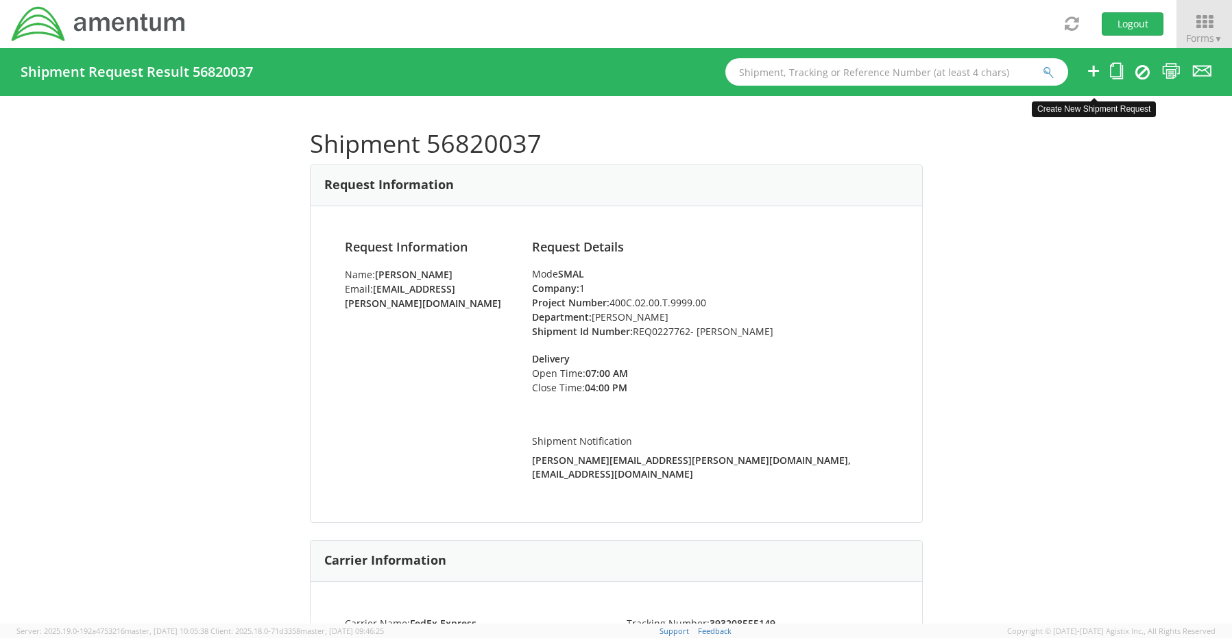
click at [1097, 73] on icon at bounding box center [1093, 70] width 16 height 17
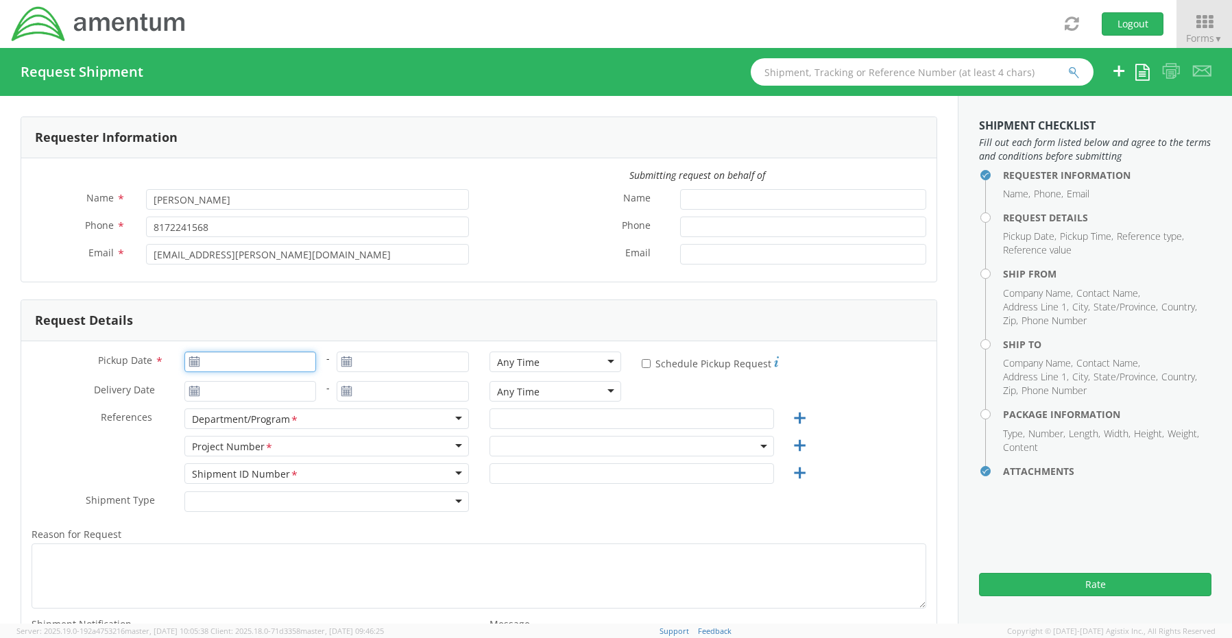
type input "[DATE]"
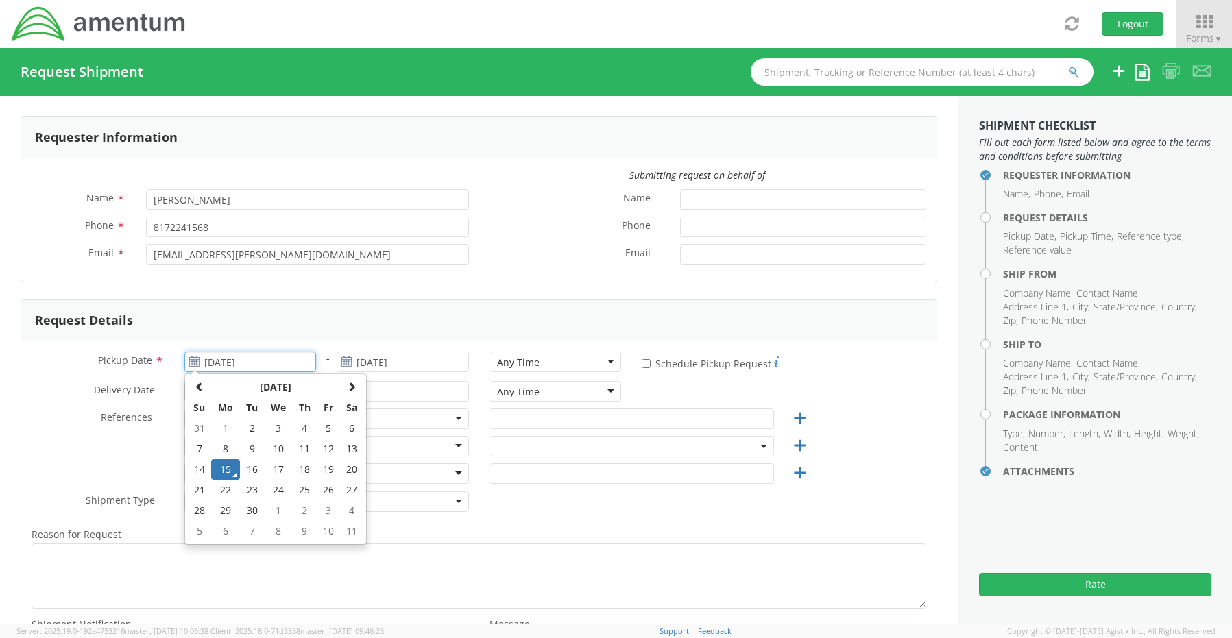
click at [221, 365] on input "[DATE]" at bounding box center [250, 362] width 132 height 21
select select "OCCP.600391.00000"
click at [220, 468] on td "15" at bounding box center [225, 469] width 29 height 21
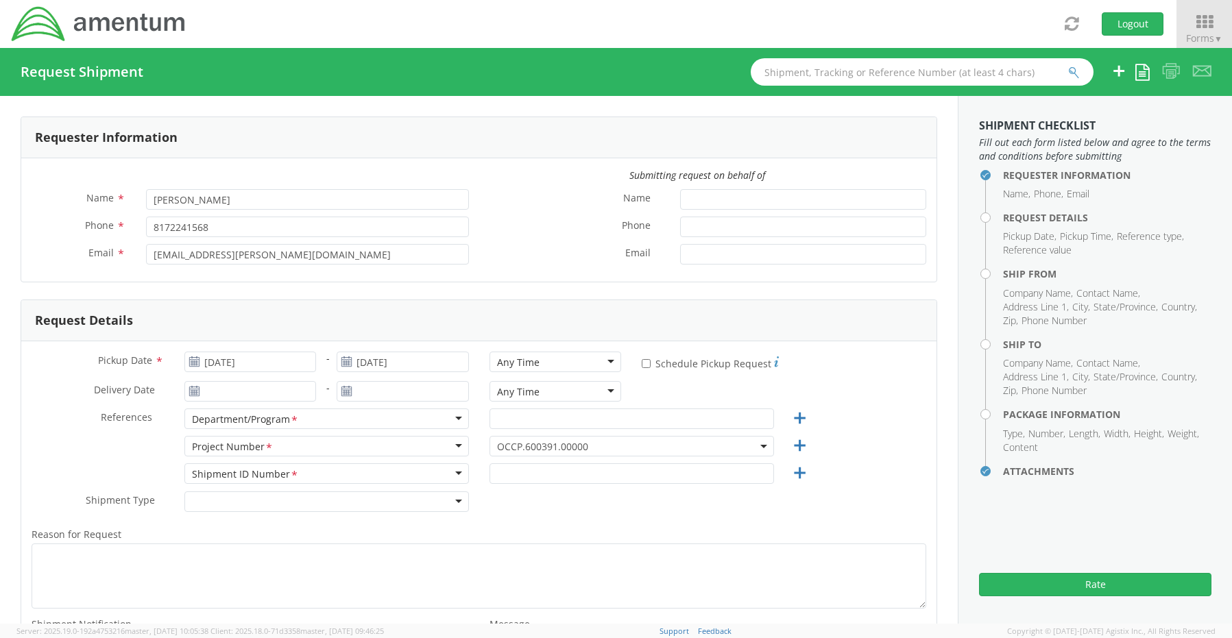
click at [509, 366] on div "Any Time" at bounding box center [518, 363] width 43 height 14
click at [533, 419] on input "text" at bounding box center [631, 419] width 284 height 21
paste input "[PERSON_NAME]"
type input "[PERSON_NAME]"
click at [529, 445] on span "OCCP.600391.00000" at bounding box center [631, 446] width 269 height 13
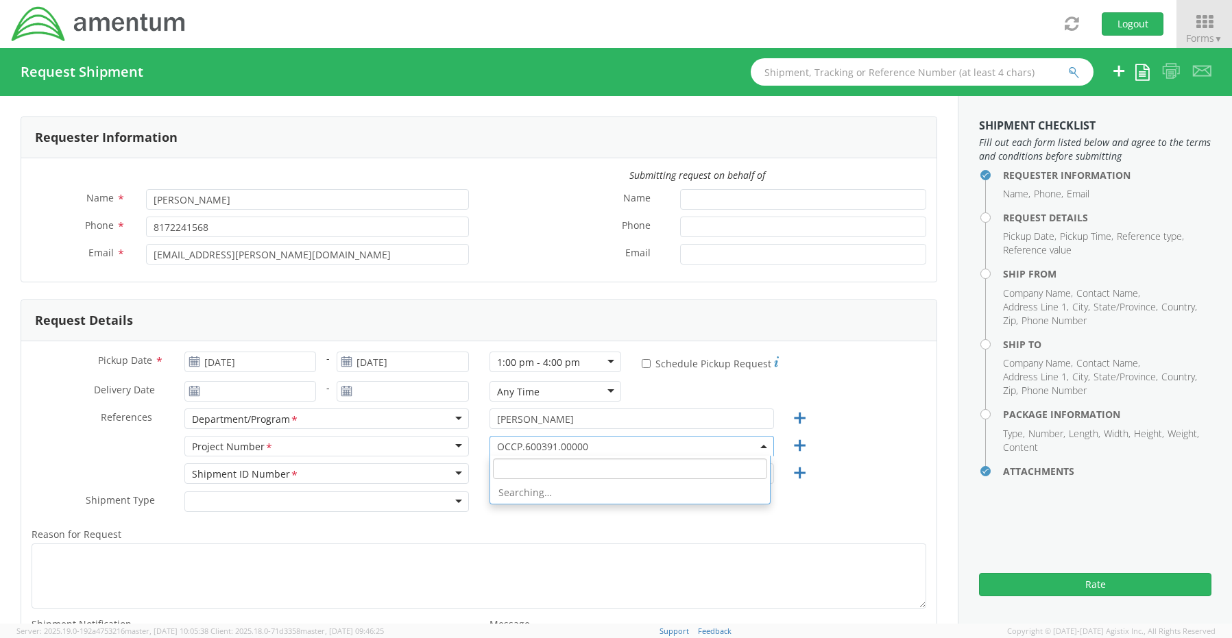
click at [531, 465] on input "search" at bounding box center [630, 469] width 274 height 21
paste input "4900.03.00.F.0005.ODC"
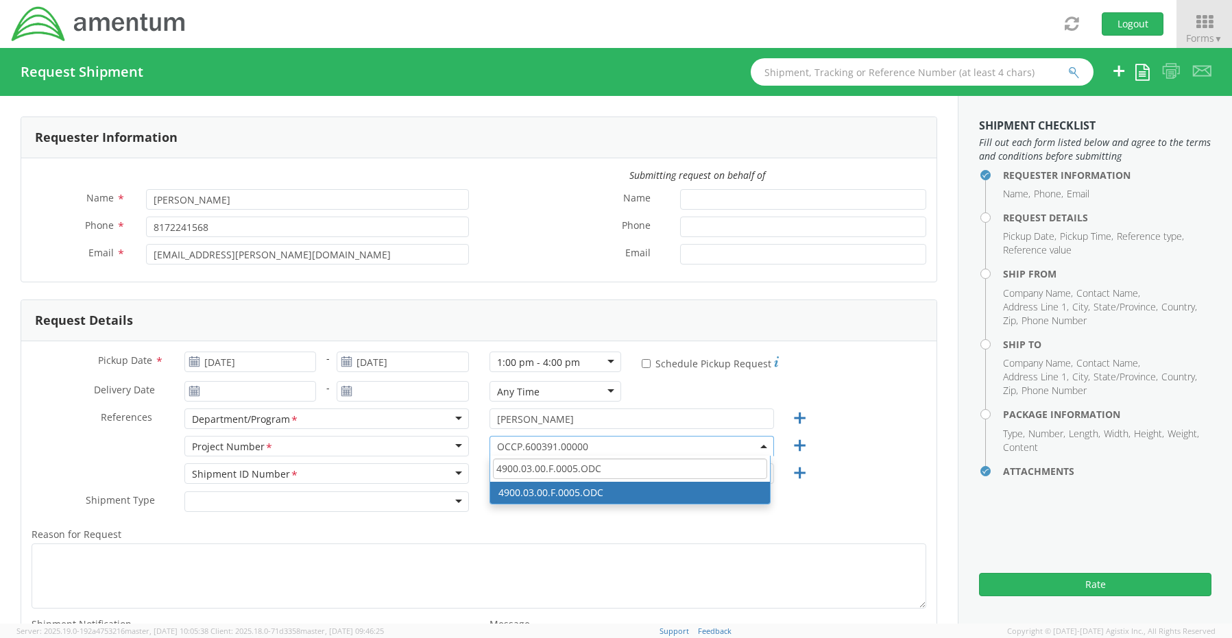
type input "4900.03.00.F.0005.ODC"
select select "4900.03.00.F.0005.ODC"
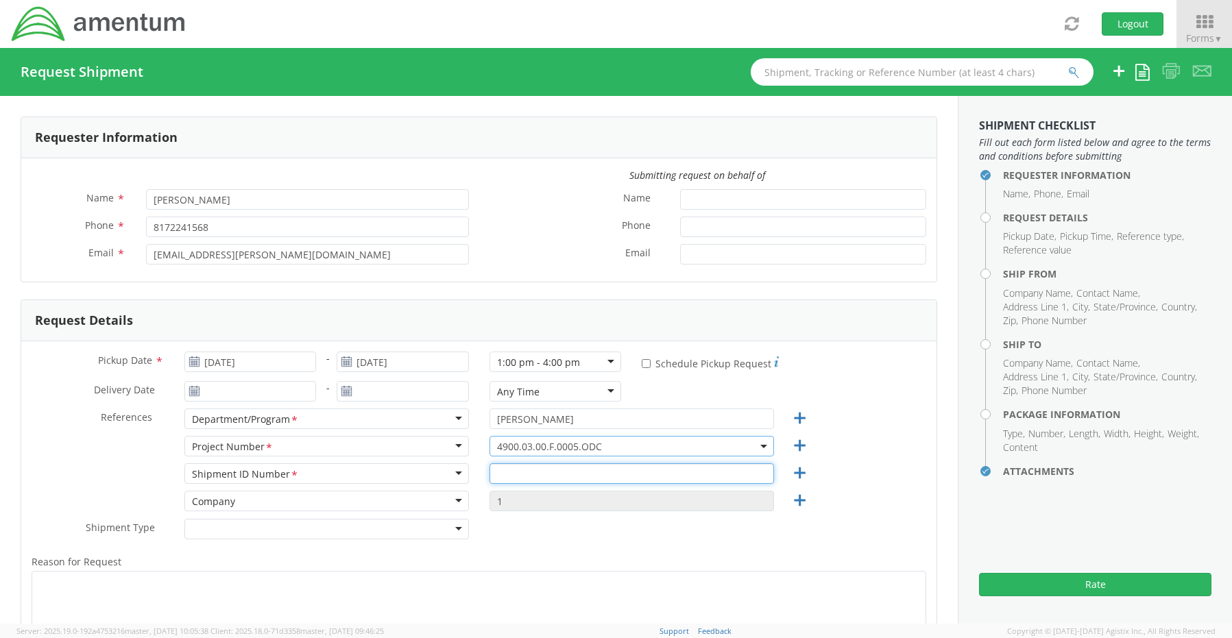
click at [536, 478] on input "text" at bounding box center [631, 473] width 284 height 21
paste input "REQ0230389- [PERSON_NAME]"
type input "REQ0230389- [PERSON_NAME]"
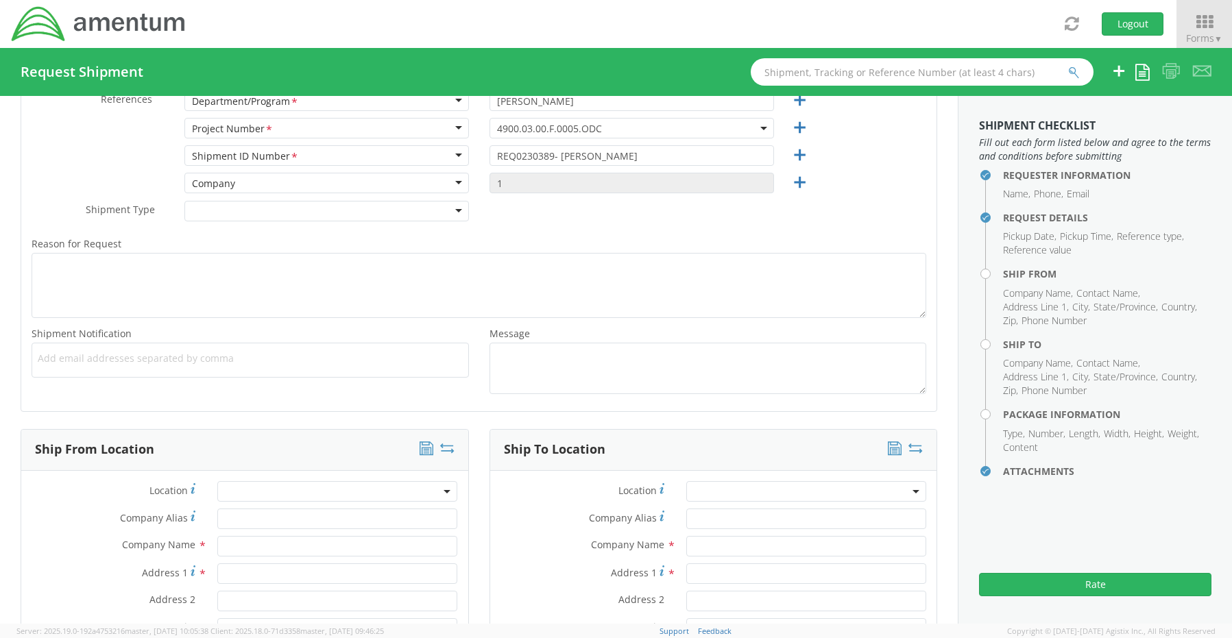
click at [110, 354] on span "Add email addresses separated by comma" at bounding box center [250, 359] width 425 height 14
paste input "[PERSON_NAME][EMAIL_ADDRESS][PERSON_NAME][DOMAIN_NAME]"
type input "[PERSON_NAME][EMAIL_ADDRESS][PERSON_NAME][DOMAIN_NAME]"
click at [255, 361] on span "Add email addresses separated by comma" at bounding box center [250, 359] width 425 height 14
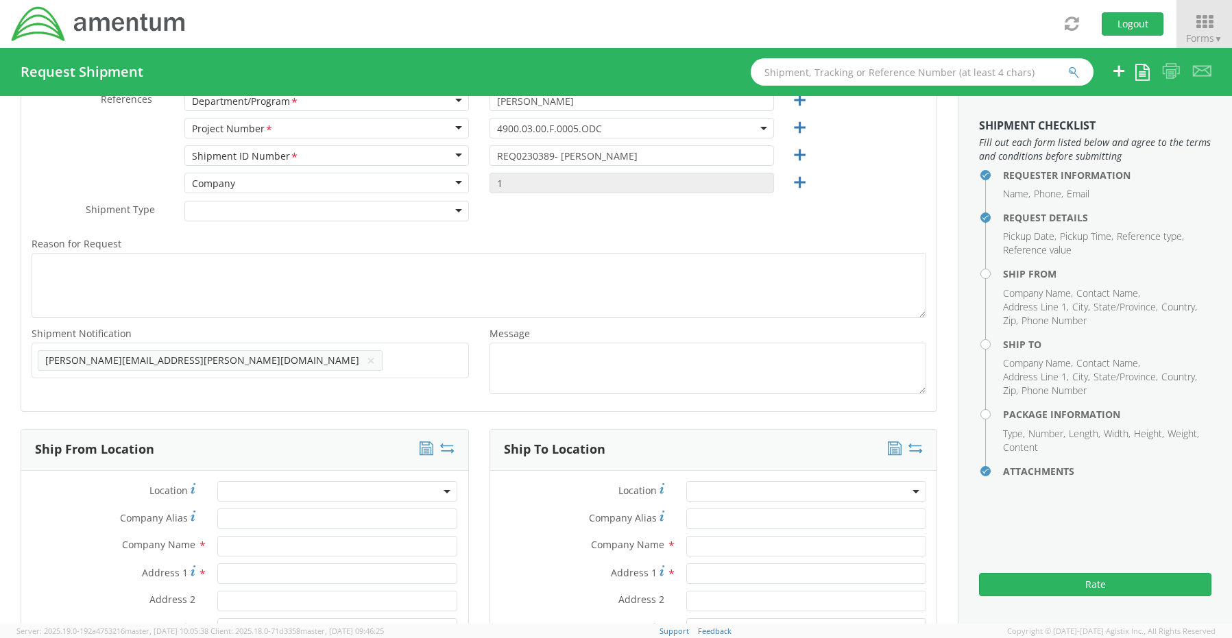
paste input "[EMAIL_ADDRESS][DOMAIN_NAME]"
type input "[EMAIL_ADDRESS][DOMAIN_NAME]"
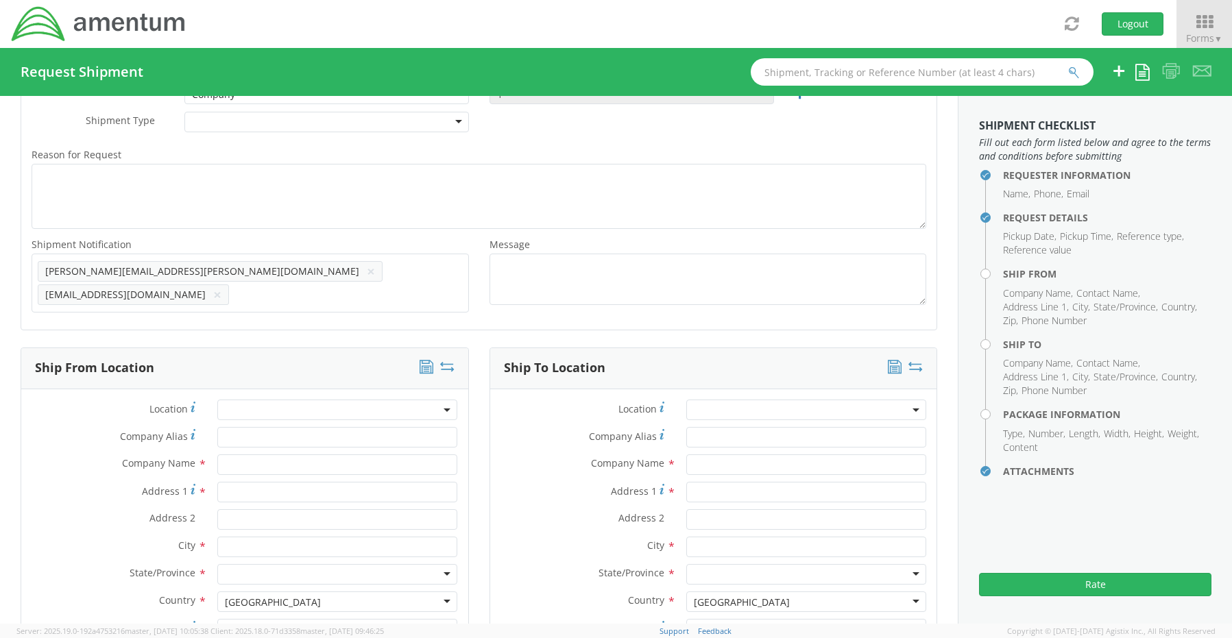
scroll to position [592, 0]
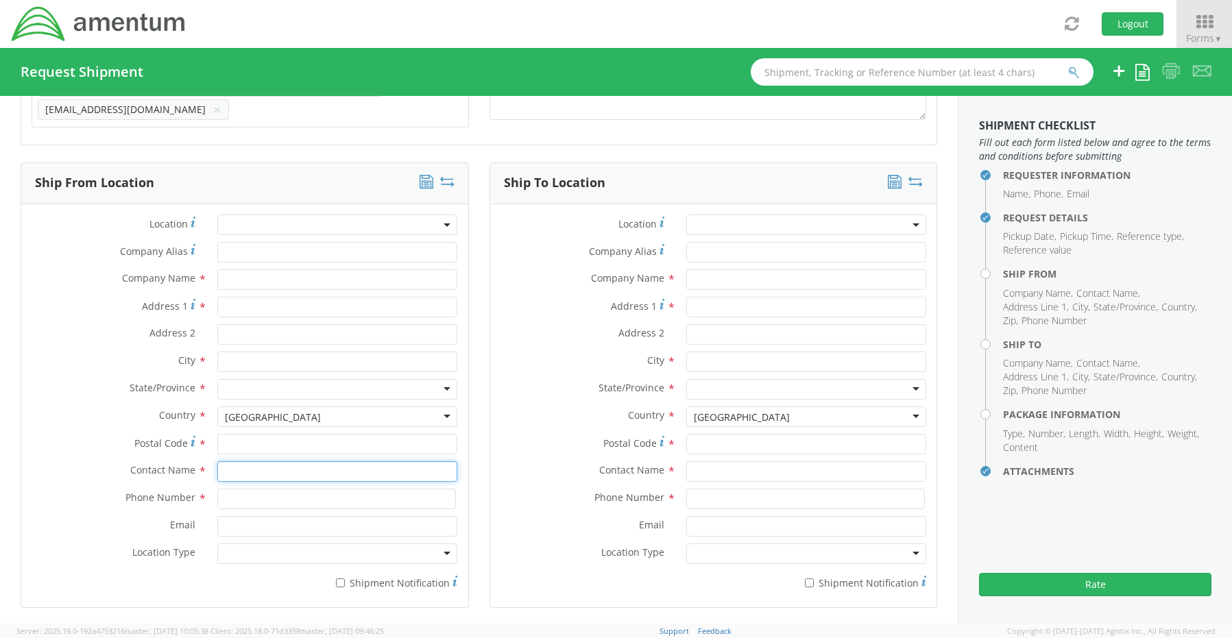
click at [250, 462] on input "text" at bounding box center [337, 471] width 240 height 21
type input "sene"
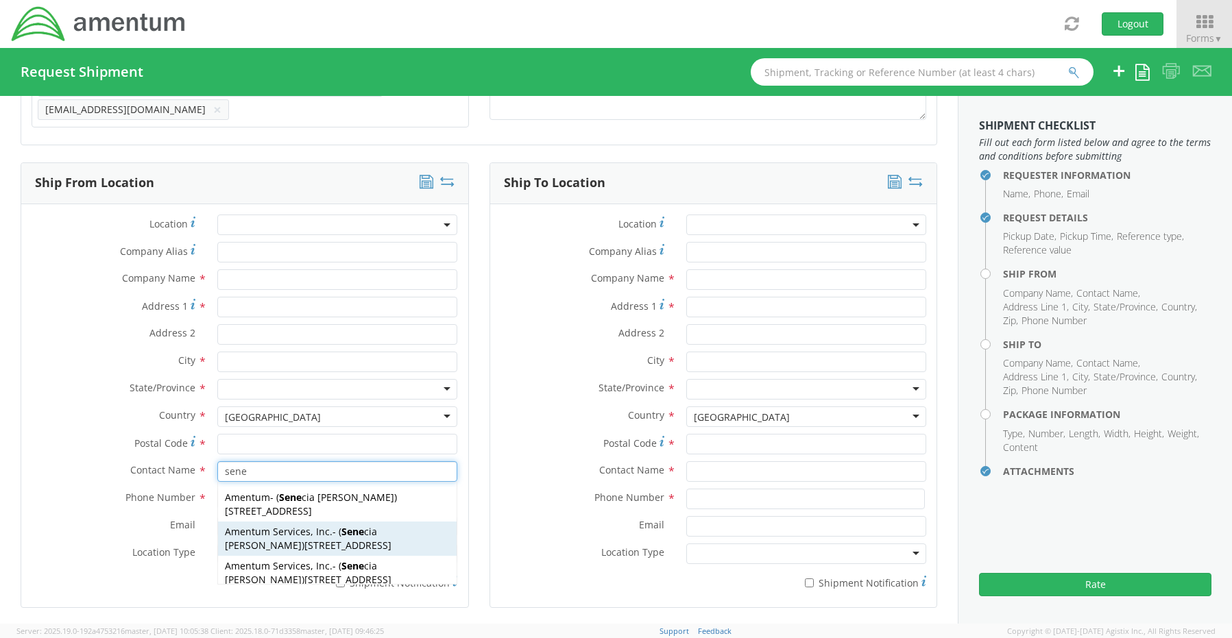
drag, startPoint x: 252, startPoint y: 528, endPoint x: 256, endPoint y: 545, distance: 17.8
click at [254, 533] on div "Amentum Services, Inc. - ( Sene cia [PERSON_NAME] ) [STREET_ADDRESS]" at bounding box center [337, 539] width 239 height 34
type input "Amentum Services, Inc."
type input "[STREET_ADDRESS]"
type input "[GEOGRAPHIC_DATA]"
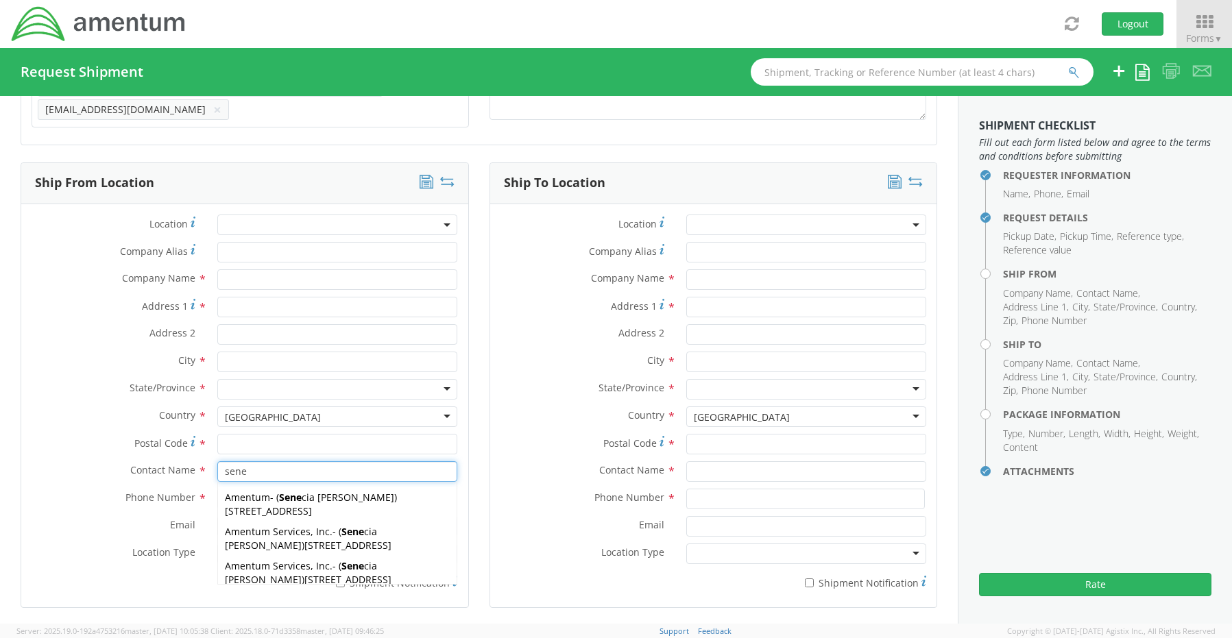
type input "76177"
type input "[PERSON_NAME]"
type input "[PHONE_NUMBER]"
type input "[EMAIL_ADDRESS][PERSON_NAME][DOMAIN_NAME]"
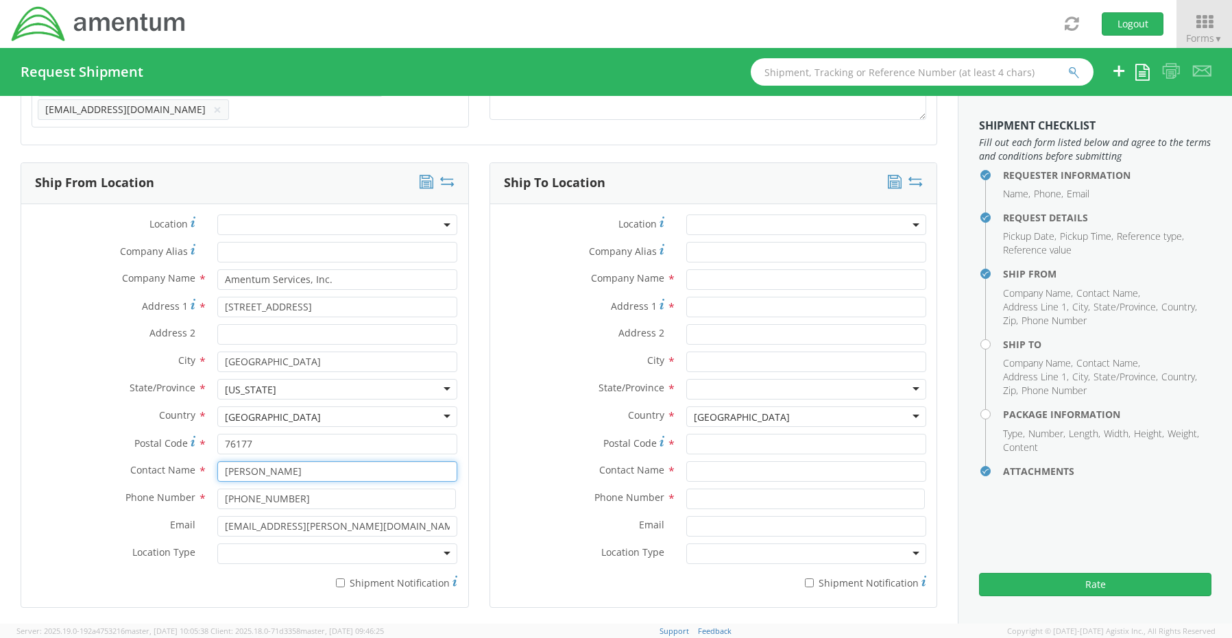
type input "[PERSON_NAME]"
drag, startPoint x: 256, startPoint y: 545, endPoint x: 257, endPoint y: 557, distance: 12.4
click at [257, 549] on div at bounding box center [337, 554] width 240 height 21
drag, startPoint x: 258, startPoint y: 572, endPoint x: 300, endPoint y: 575, distance: 41.2
click at [339, 579] on input "* Shipment Notification" at bounding box center [340, 583] width 9 height 9
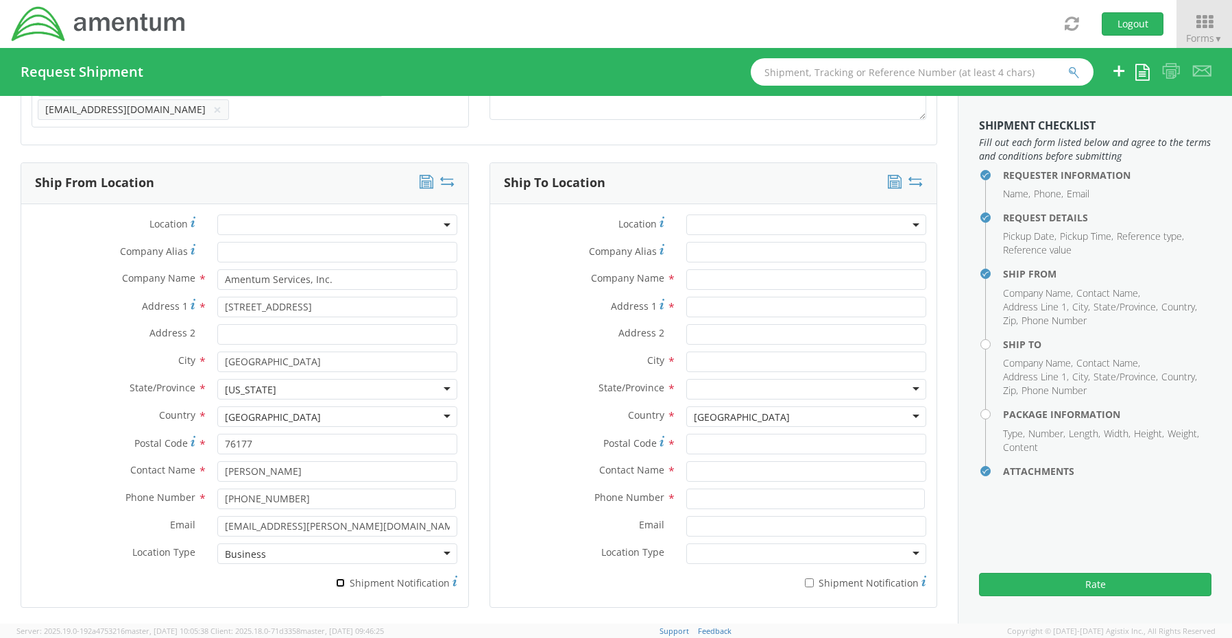
checkbox input "true"
click at [708, 271] on input "text" at bounding box center [806, 279] width 240 height 21
paste input "[PERSON_NAME]"
click at [689, 274] on input "[PERSON_NAME]" at bounding box center [806, 279] width 240 height 21
type input "Amentum / [PERSON_NAME]"
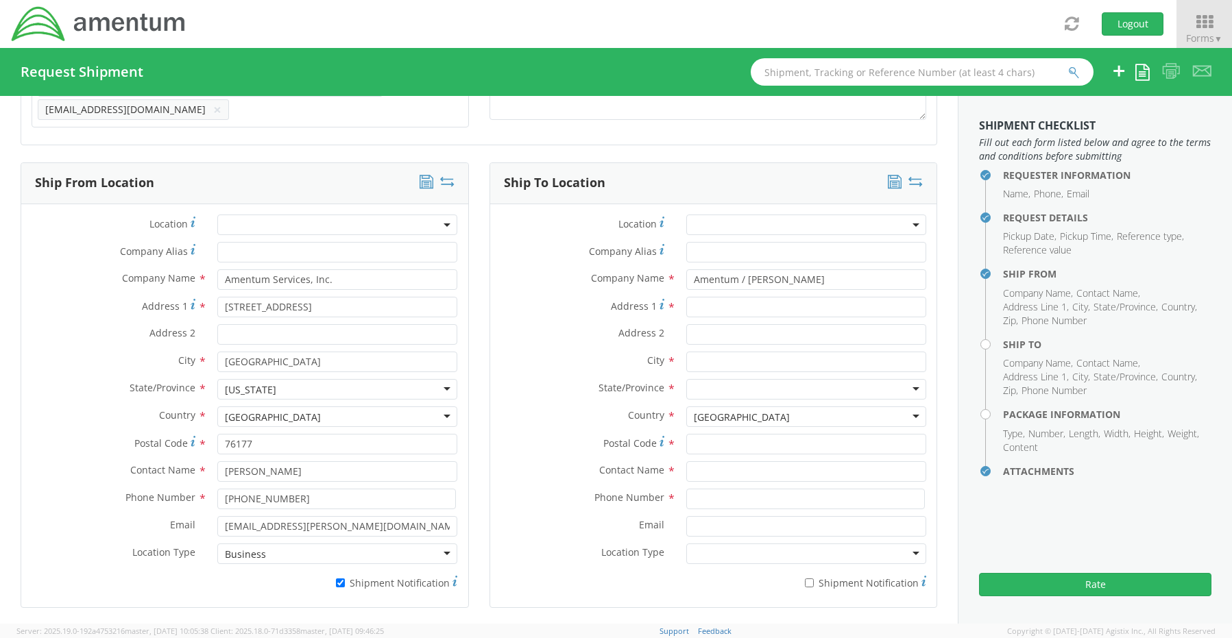
click at [768, 474] on div "Contact Name *" at bounding box center [713, 474] width 447 height 27
click at [721, 467] on input "text" at bounding box center [806, 471] width 240 height 21
paste input "ATTN To [PERSON_NAME]"
type input "ATTN To [PERSON_NAME]"
click at [730, 298] on input "Address 1 *" at bounding box center [806, 307] width 240 height 21
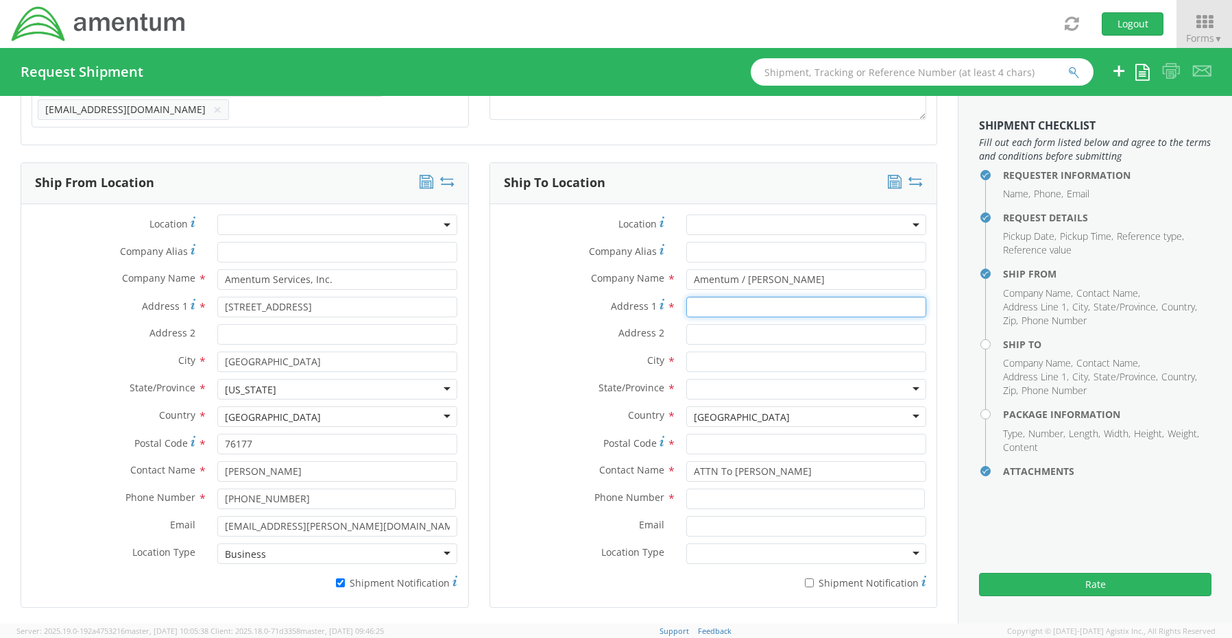
paste input "[STREET_ADDRESS]"
type input "[STREET_ADDRESS]"
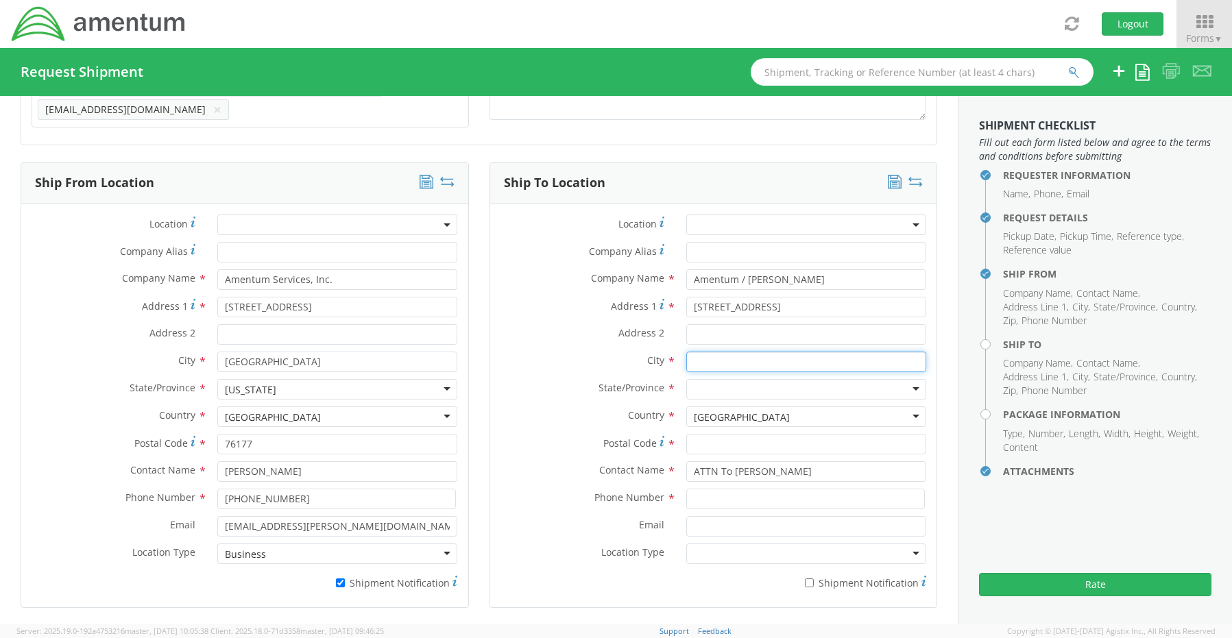
click at [701, 353] on input "text" at bounding box center [806, 362] width 240 height 21
paste input "RED OAK"
type input "RED OAK"
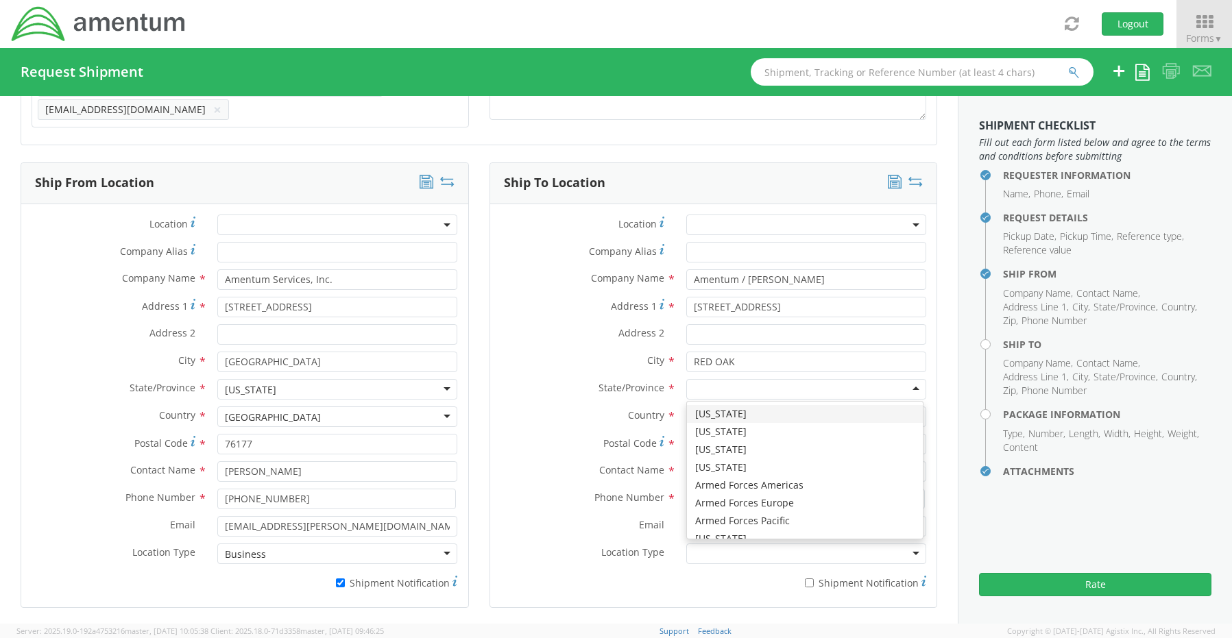
click at [703, 379] on div at bounding box center [806, 389] width 240 height 21
type input "i"
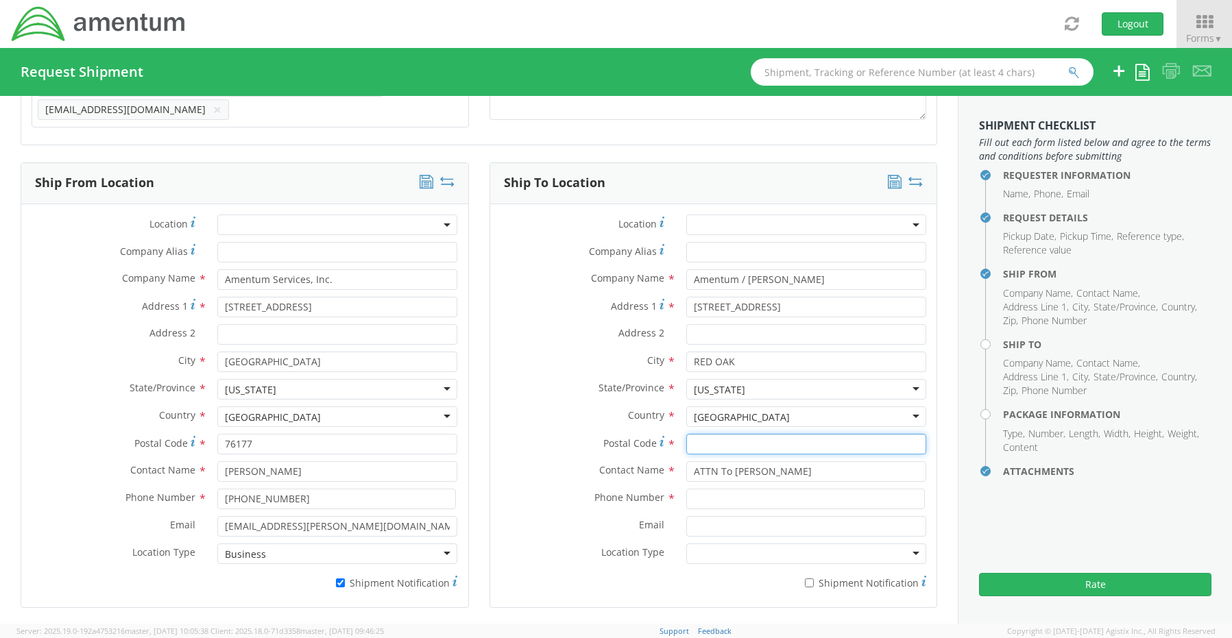
click at [747, 434] on input "Postal Code *" at bounding box center [806, 444] width 240 height 21
paste input "51566"
type input "51566"
click at [732, 494] on input at bounding box center [805, 499] width 239 height 21
paste input "[PHONE_NUMBER]"
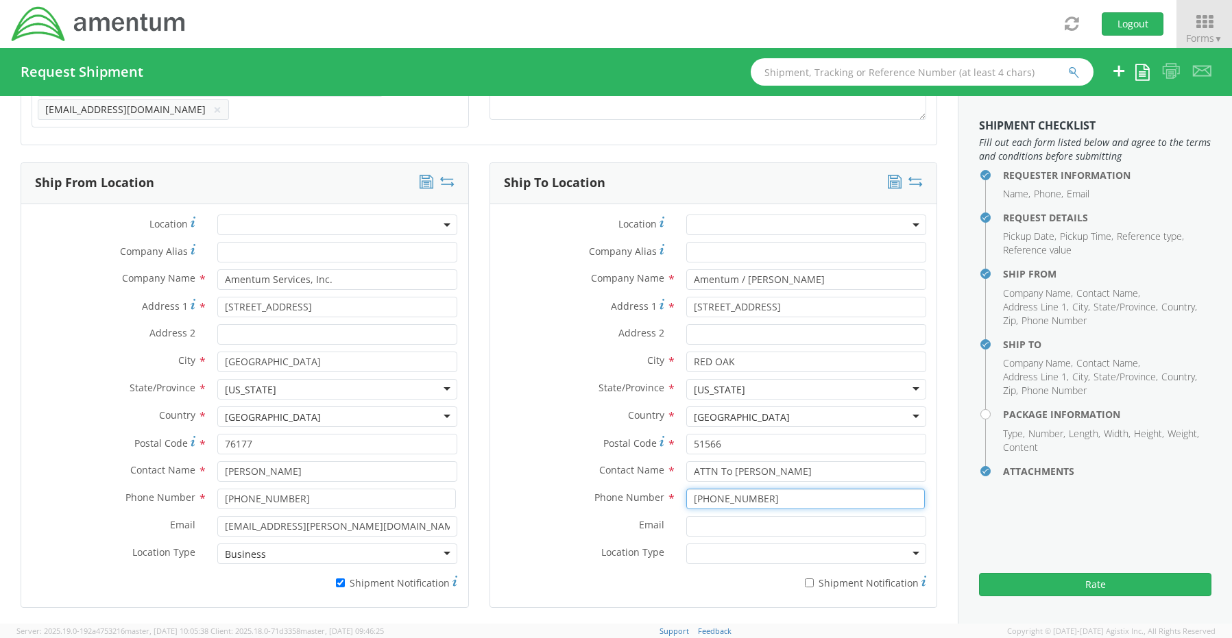
type input "[PHONE_NUMBER]"
click at [708, 526] on input "Email *" at bounding box center [806, 526] width 240 height 21
paste input "[EMAIL_ADDRESS][PERSON_NAME][DOMAIN_NAME]"
type input "[EMAIL_ADDRESS][PERSON_NAME][DOMAIN_NAME]"
click at [805, 579] on input "* Shipment Notification" at bounding box center [809, 583] width 9 height 9
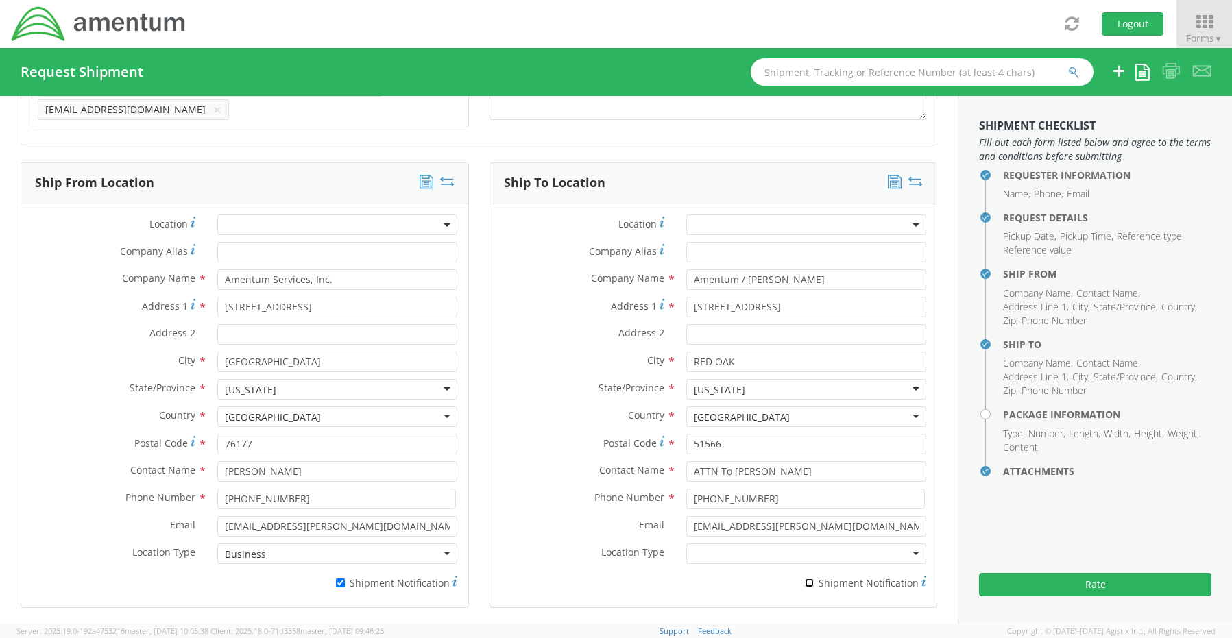
checkbox input "true"
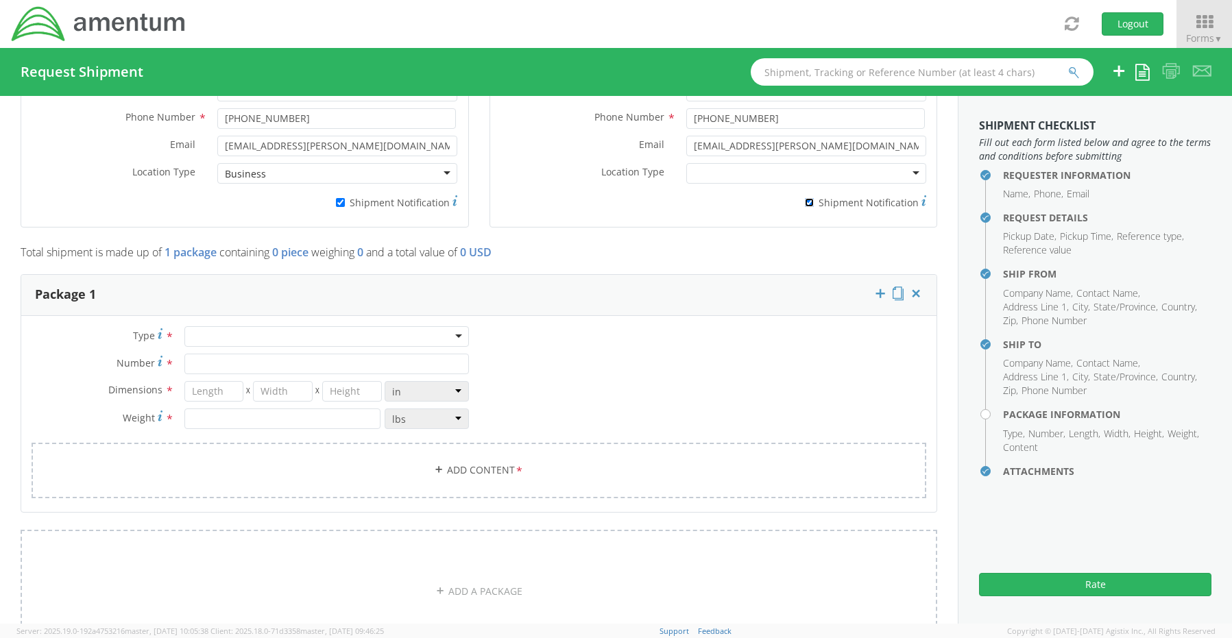
scroll to position [1072, 0]
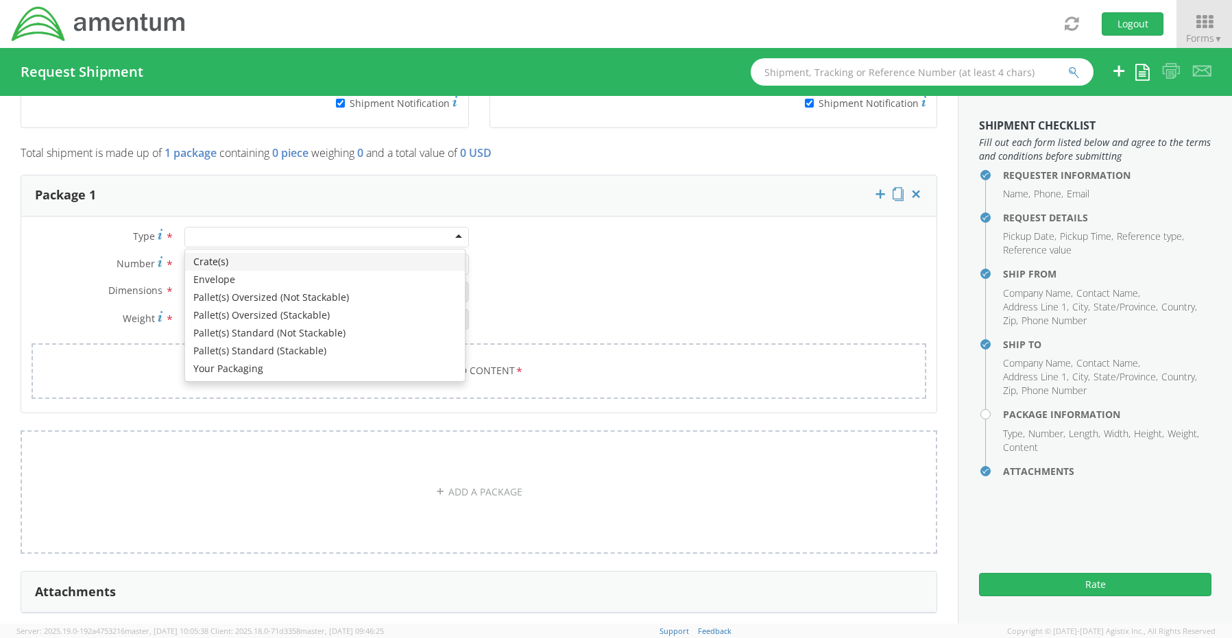
click at [209, 230] on div at bounding box center [326, 237] width 284 height 21
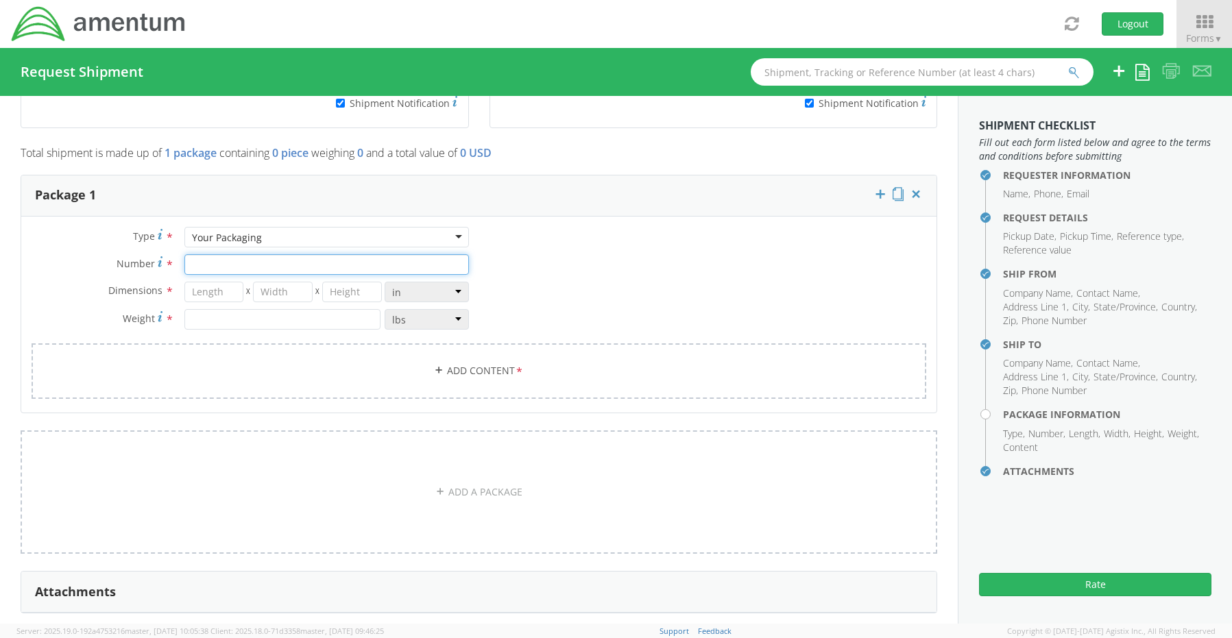
click at [215, 255] on input "Number *" at bounding box center [326, 264] width 284 height 21
type input "1"
type input "20"
type input "18"
type input "6"
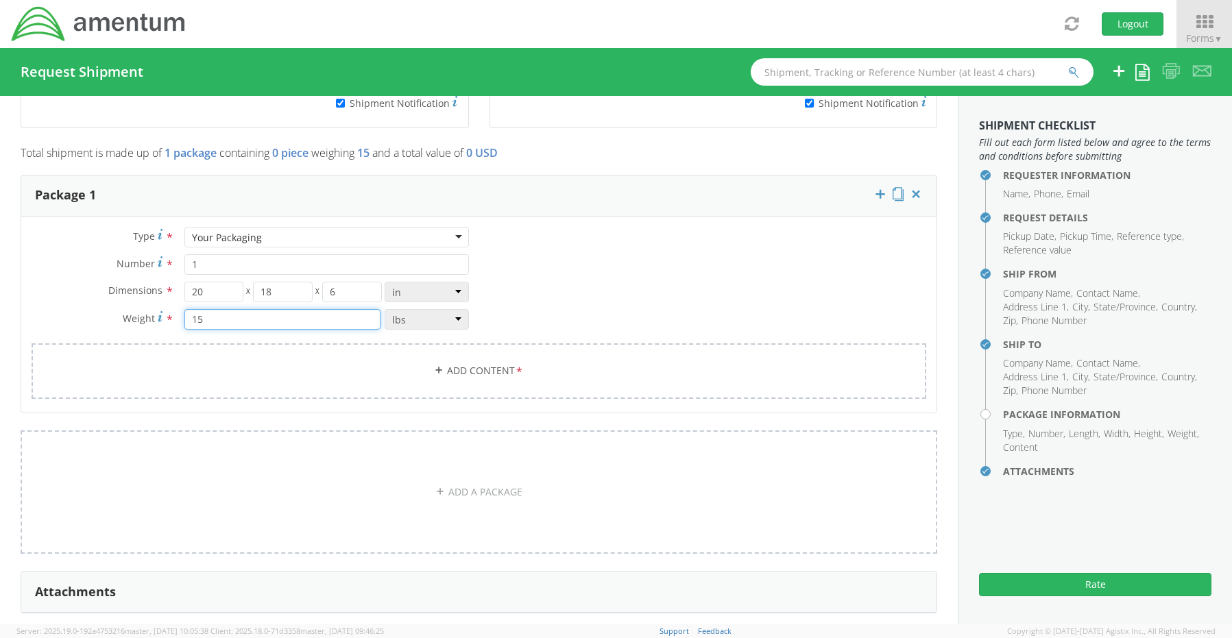
type input "15"
click at [457, 363] on link "Add Content *" at bounding box center [479, 371] width 895 height 56
select select
type input "General Commodity"
checkbox input "false"
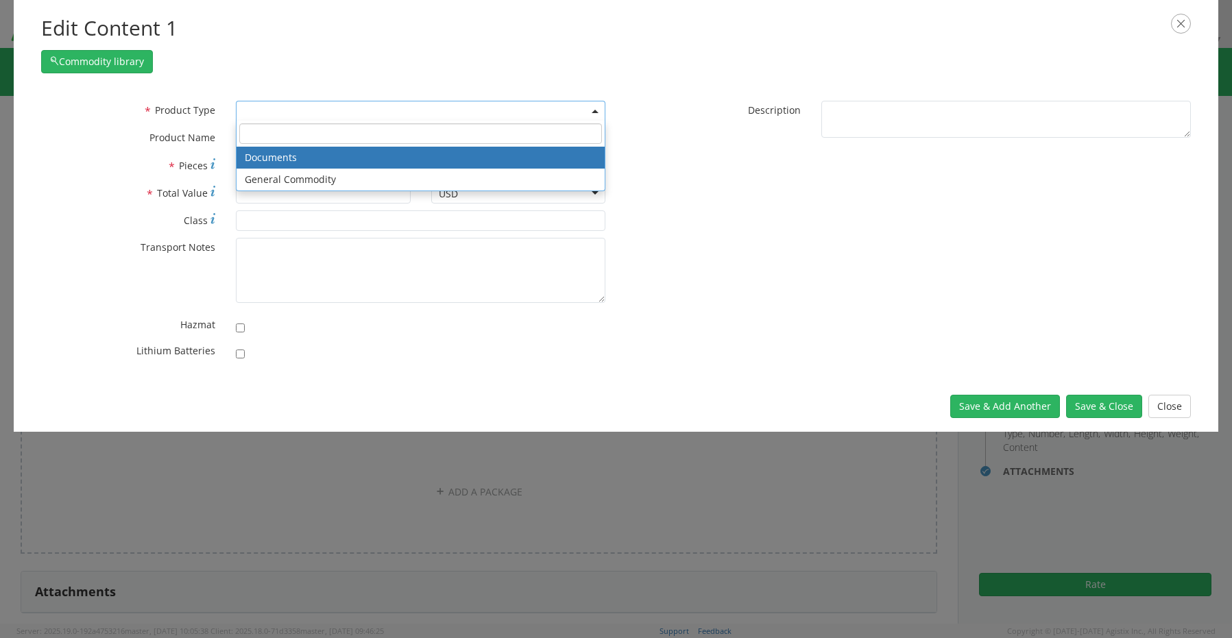
click at [247, 110] on span at bounding box center [420, 111] width 369 height 21
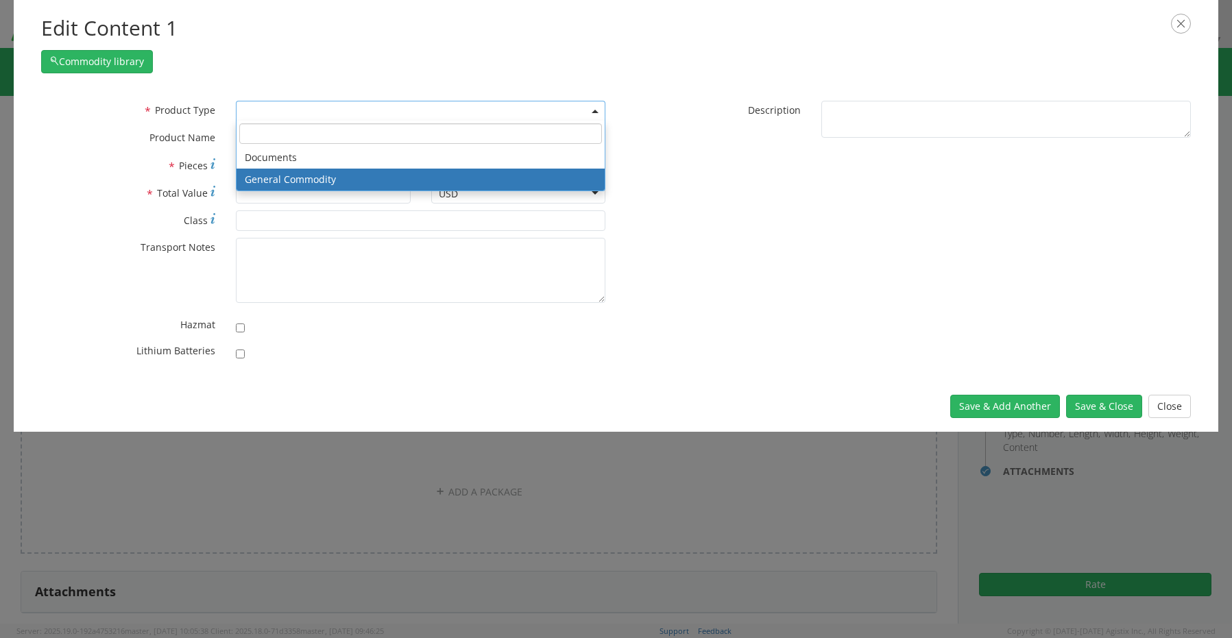
select select "COMMODITY"
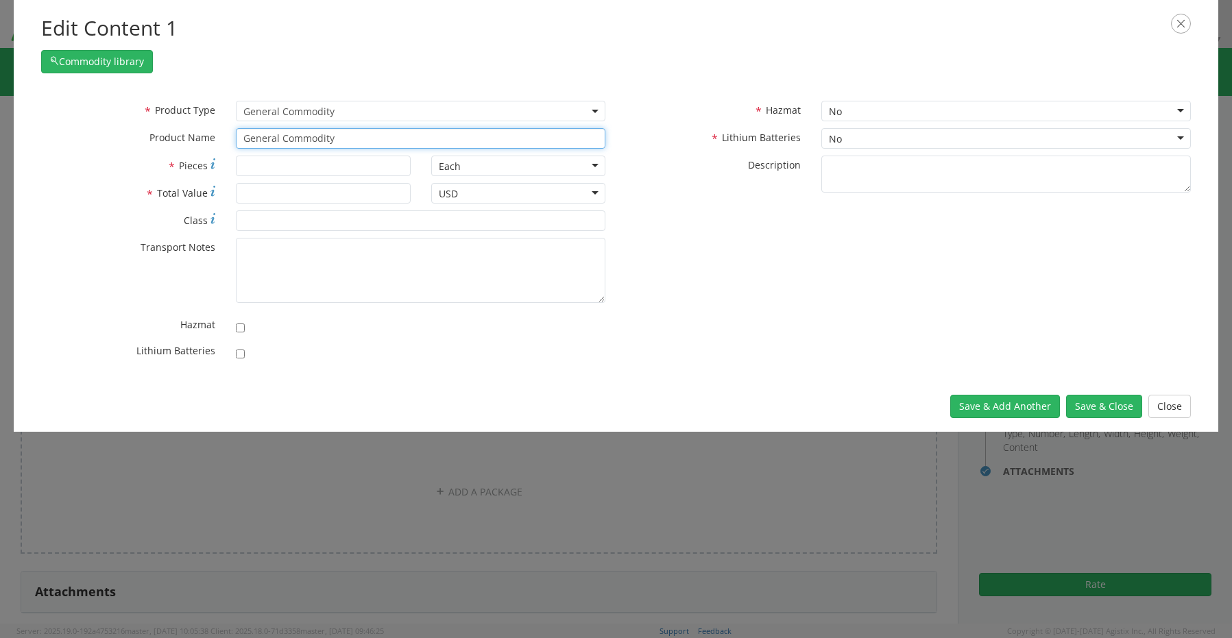
drag, startPoint x: 369, startPoint y: 143, endPoint x: 159, endPoint y: 134, distance: 210.6
click at [187, 134] on div "* Product Name General Commodity unable to find any results that match the curr…" at bounding box center [323, 138] width 585 height 21
paste input "Standard Laptop- CORP026712 (BDY1184)"
click at [440, 134] on input "Standard Laptop- CORP026712 (BDY1184)" at bounding box center [420, 138] width 369 height 21
paste input "Dock- 5ZBRG24"
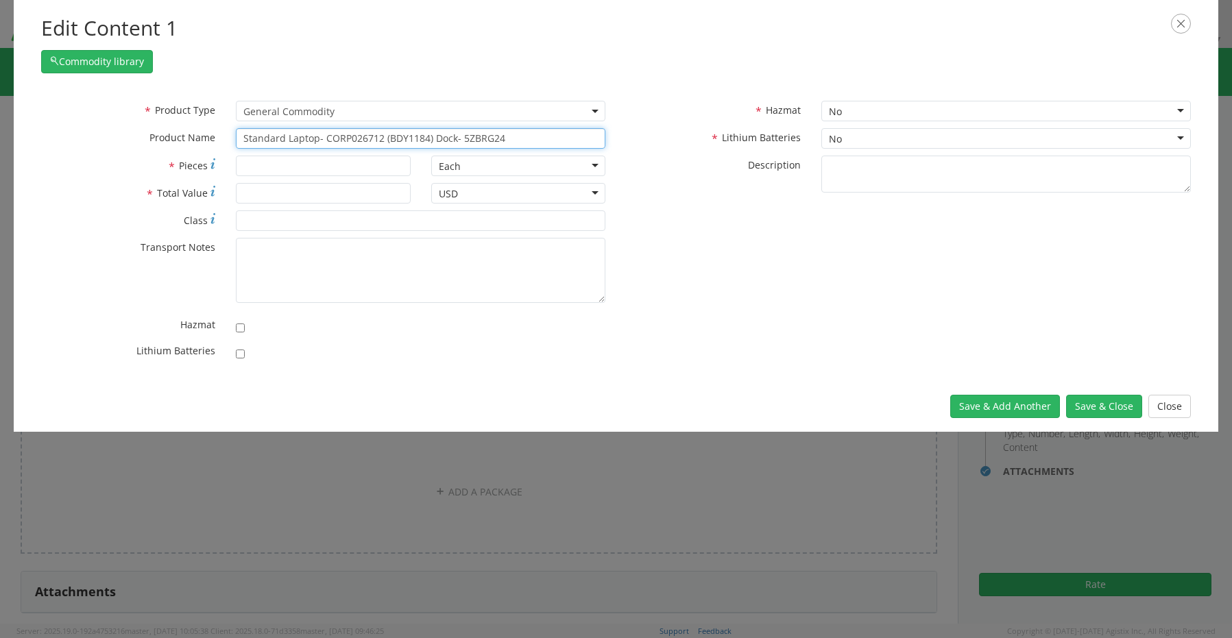
click at [529, 134] on input "Standard Laptop- CORP026712 (BDY1184) Dock- 5ZBRG24" at bounding box center [420, 138] width 369 height 21
paste input "KBM Combo"
type input "Standard Laptop- CORP026712 (BDY1184) Dock- 5ZBRG24 KBM Combo"
type input "3"
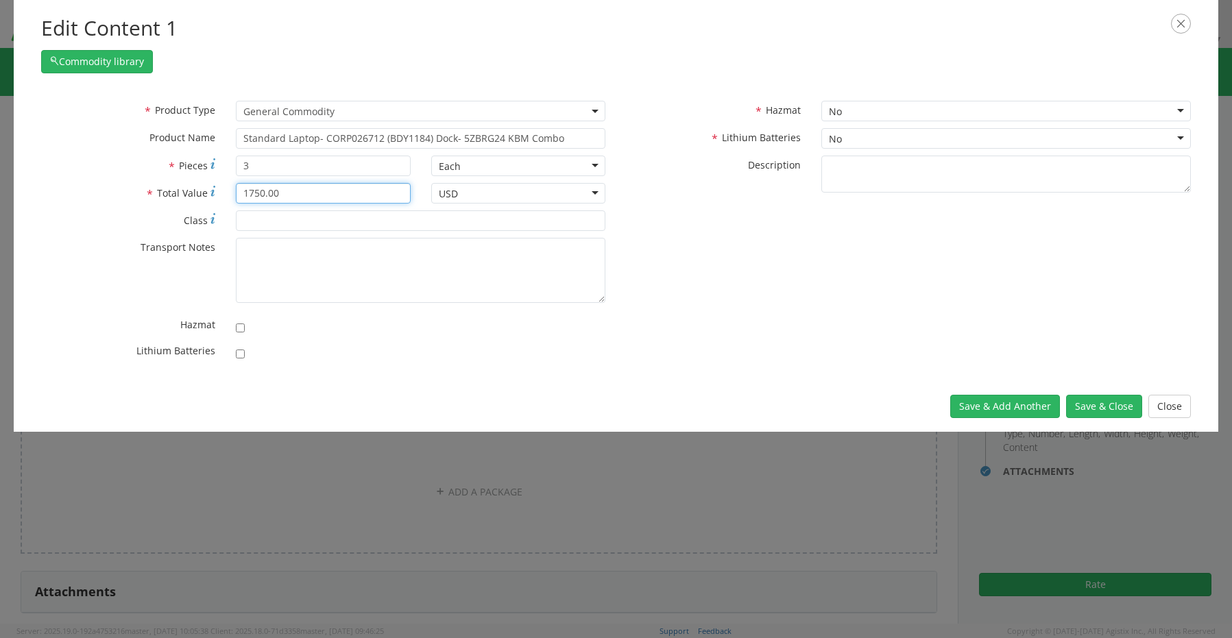
type input "1750.00"
click at [239, 354] on input "checkbox" at bounding box center [240, 354] width 9 height 9
checkbox input "true"
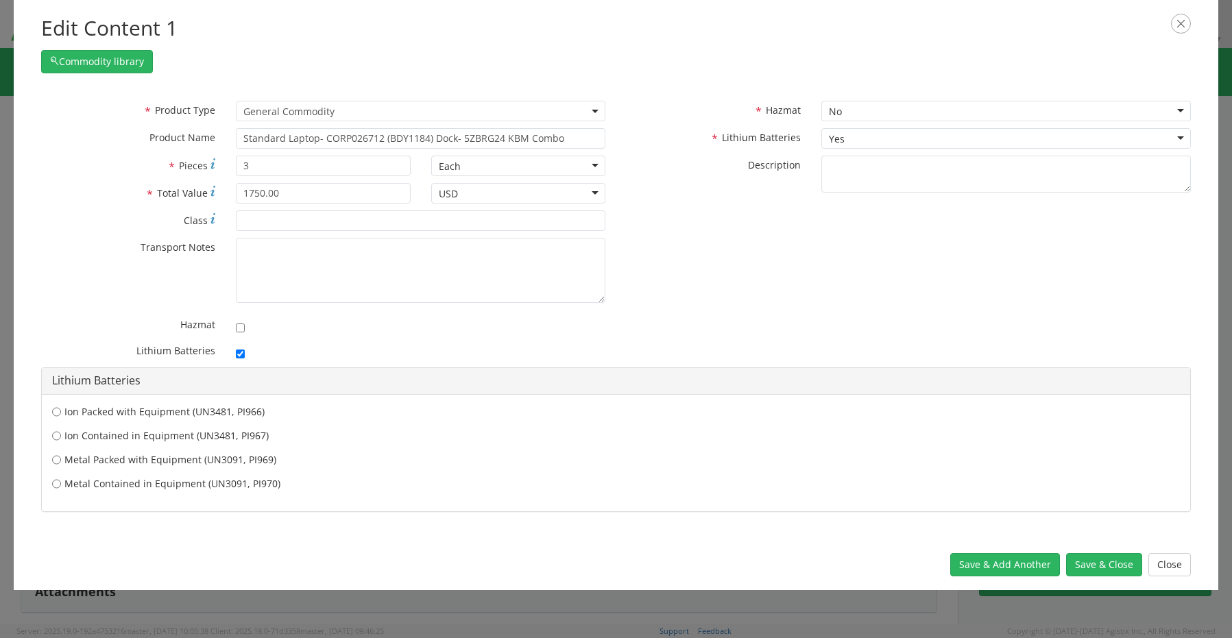
click at [162, 435] on label "Ion Contained in Equipment (UN3481, PI967)" at bounding box center [616, 436] width 1128 height 14
click at [61, 435] on input "Ion Contained in Equipment (UN3481, PI967)" at bounding box center [56, 436] width 9 height 14
radio input "true"
click at [1125, 564] on button "Save & Close" at bounding box center [1104, 564] width 76 height 23
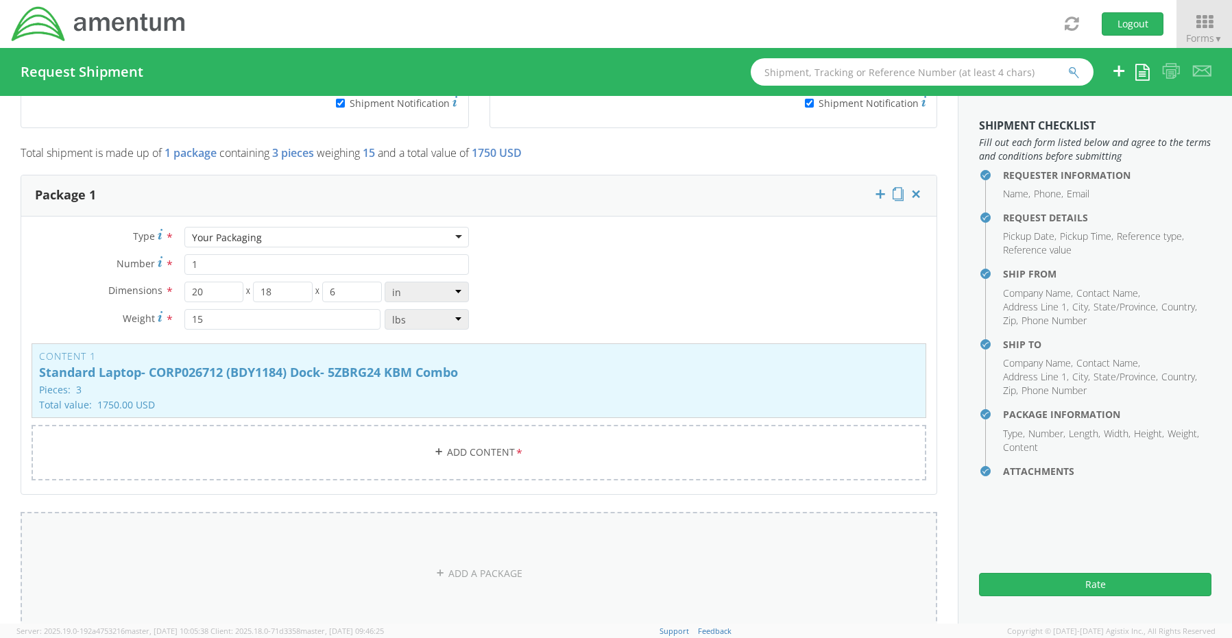
click at [476, 568] on link "ADD A PACKAGE" at bounding box center [479, 573] width 917 height 123
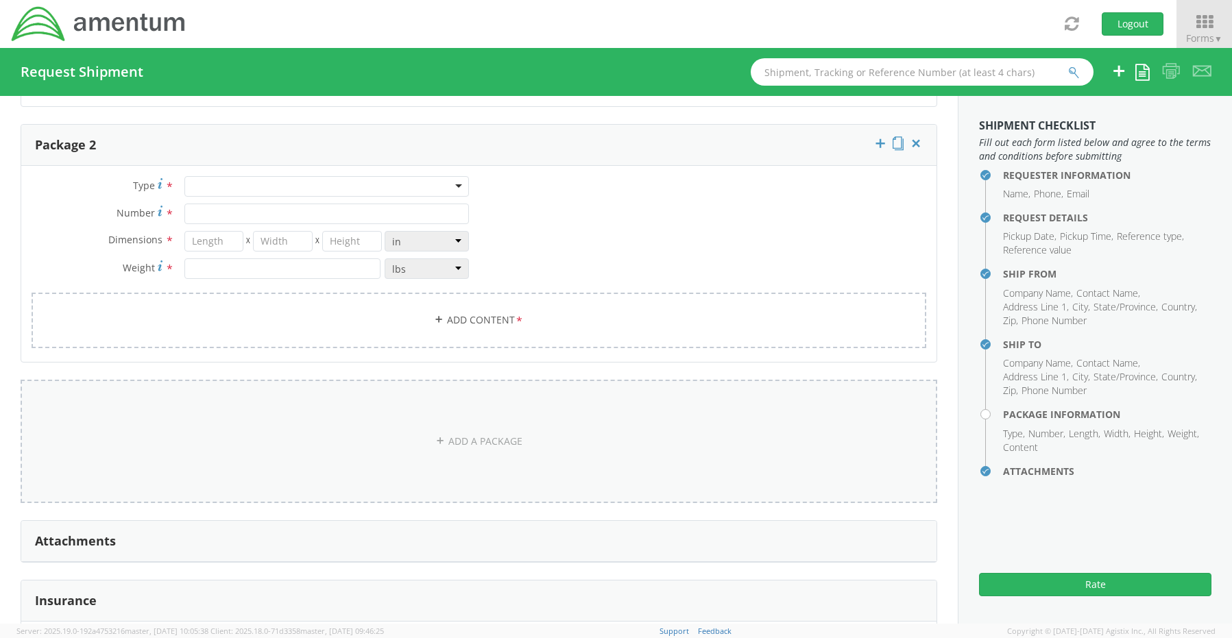
scroll to position [1483, 0]
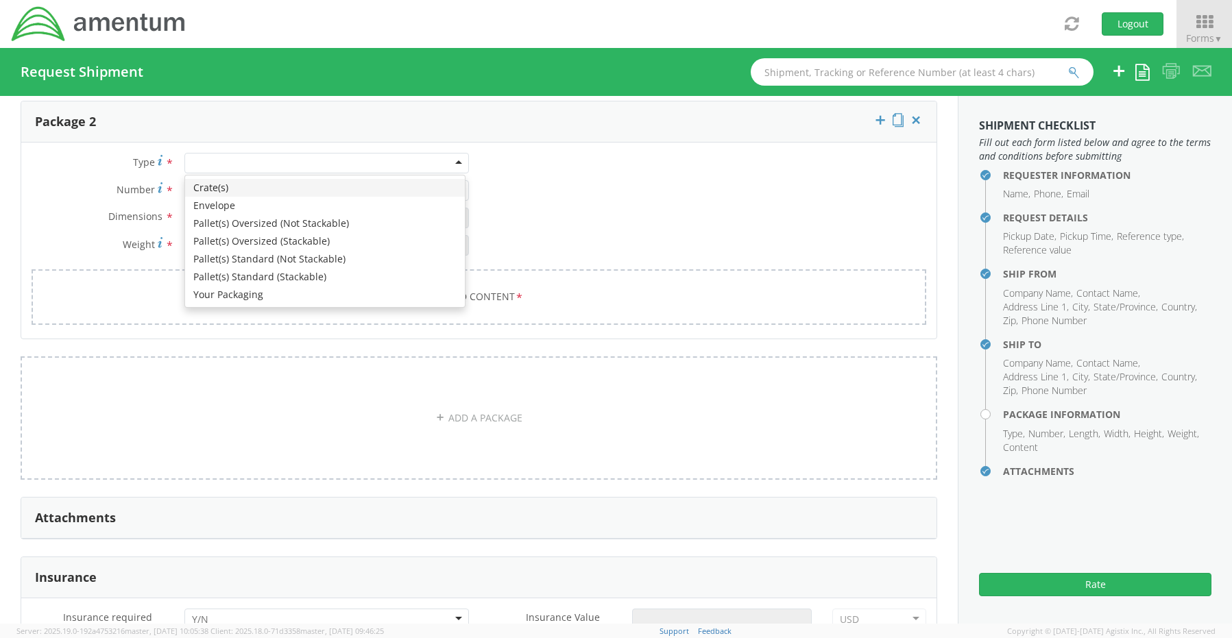
click at [204, 154] on div at bounding box center [326, 163] width 284 height 21
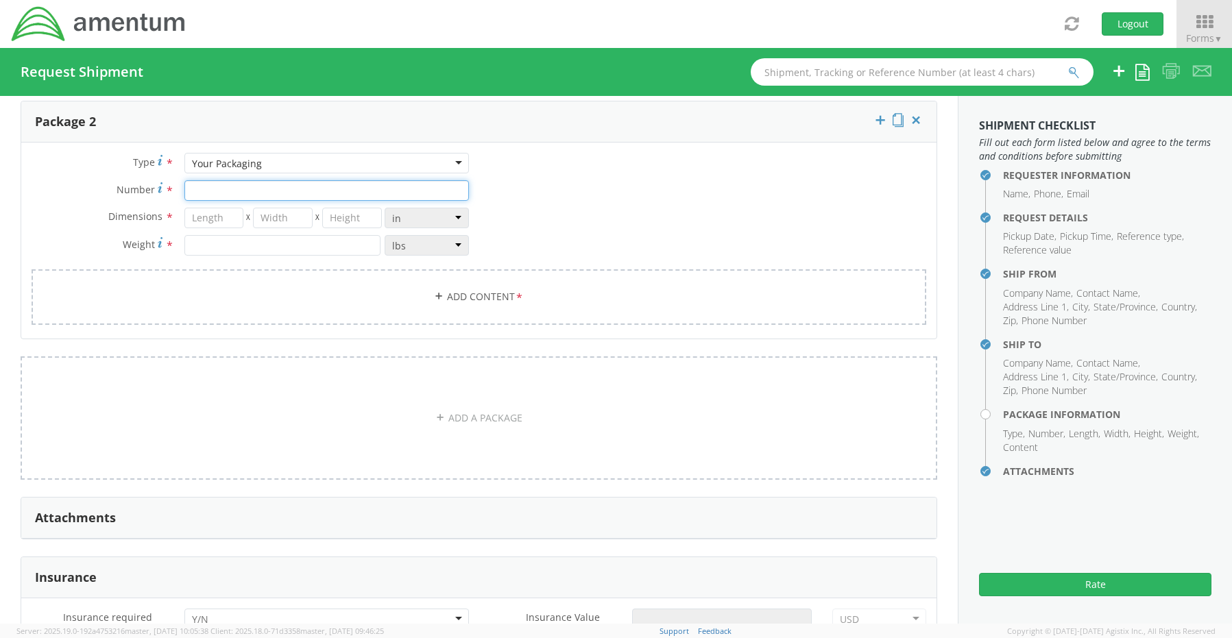
click at [206, 185] on input "Number *" at bounding box center [326, 190] width 284 height 21
type input "1"
type input "32"
type input "18"
type input "5"
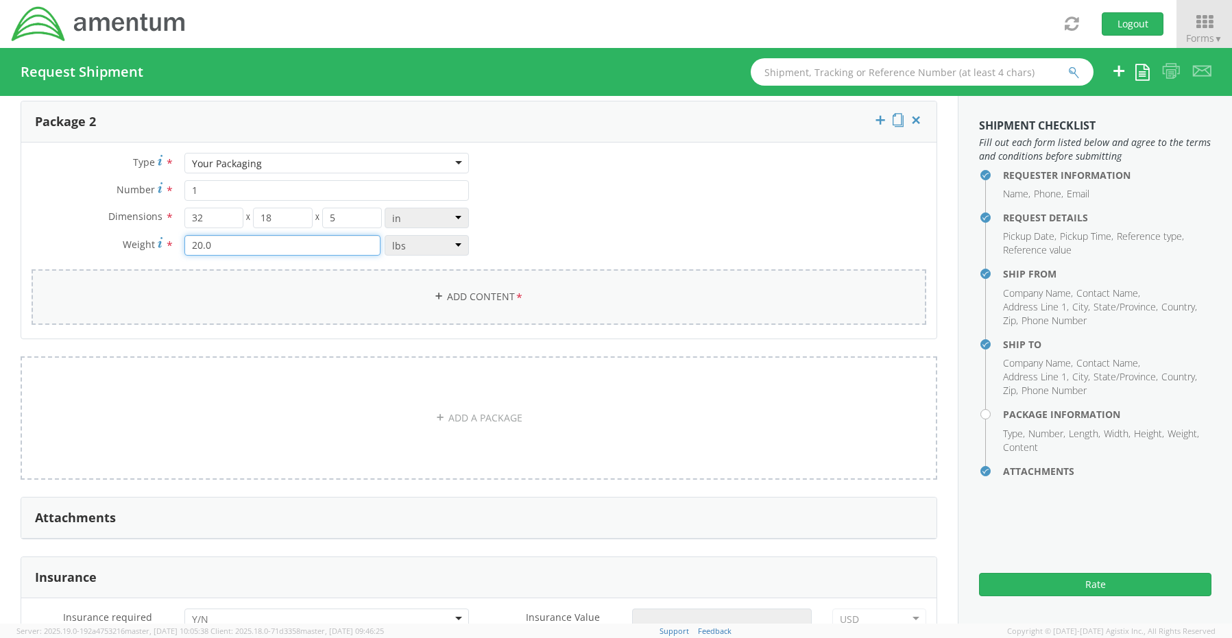
type input "20.0"
click at [462, 284] on link "Add Content *" at bounding box center [479, 297] width 895 height 56
select select
type input "General Commodity"
checkbox input "false"
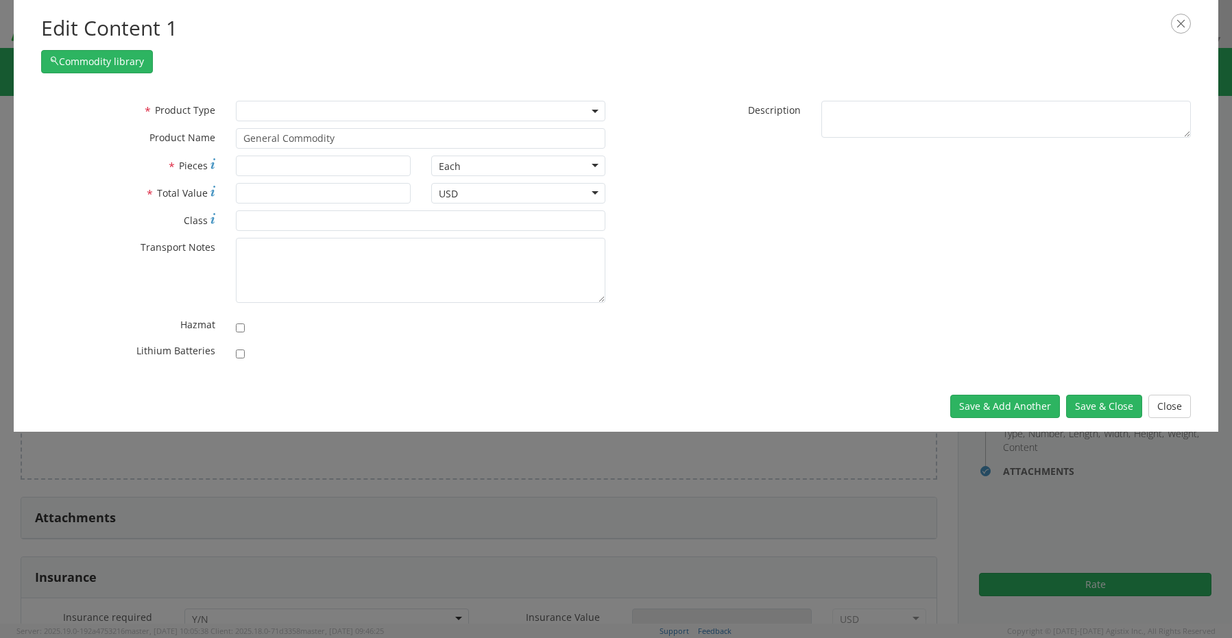
click at [282, 111] on span at bounding box center [420, 111] width 369 height 21
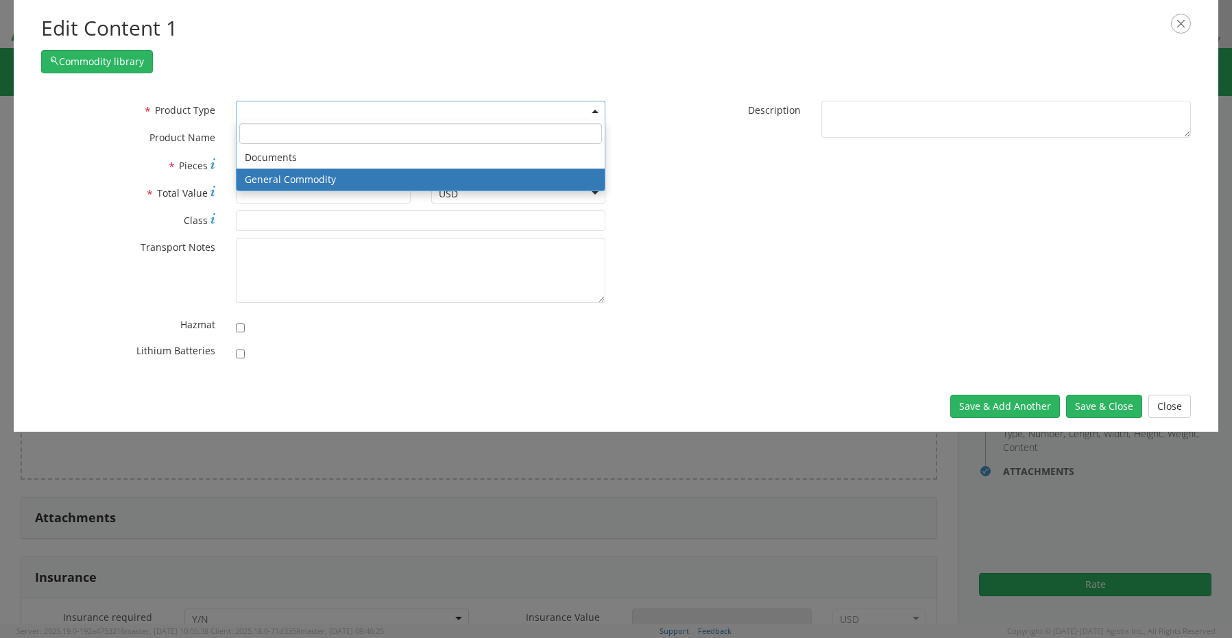
select select "COMMODITY"
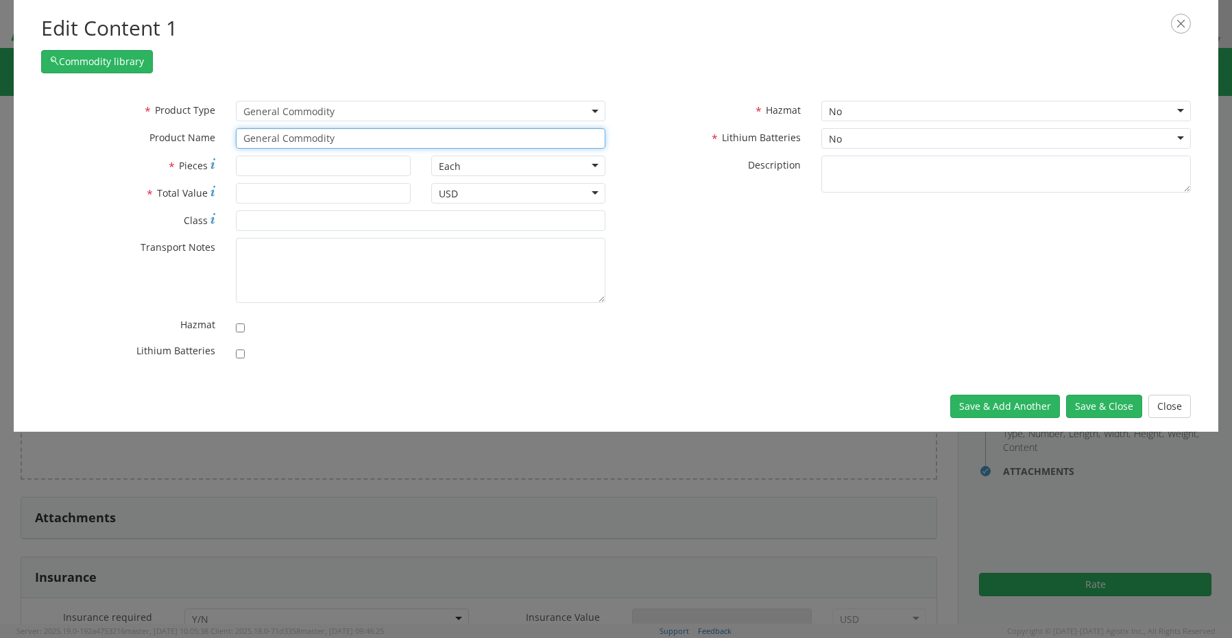
drag, startPoint x: 349, startPoint y: 141, endPoint x: 180, endPoint y: 125, distance: 169.4
click at [187, 125] on div "* Product Type Documents General Commodity General Commodity * Product Name Gen…" at bounding box center [323, 128] width 585 height 55
paste input "Monitor- C241734"
type input "Monitor- C241734"
type input "1"
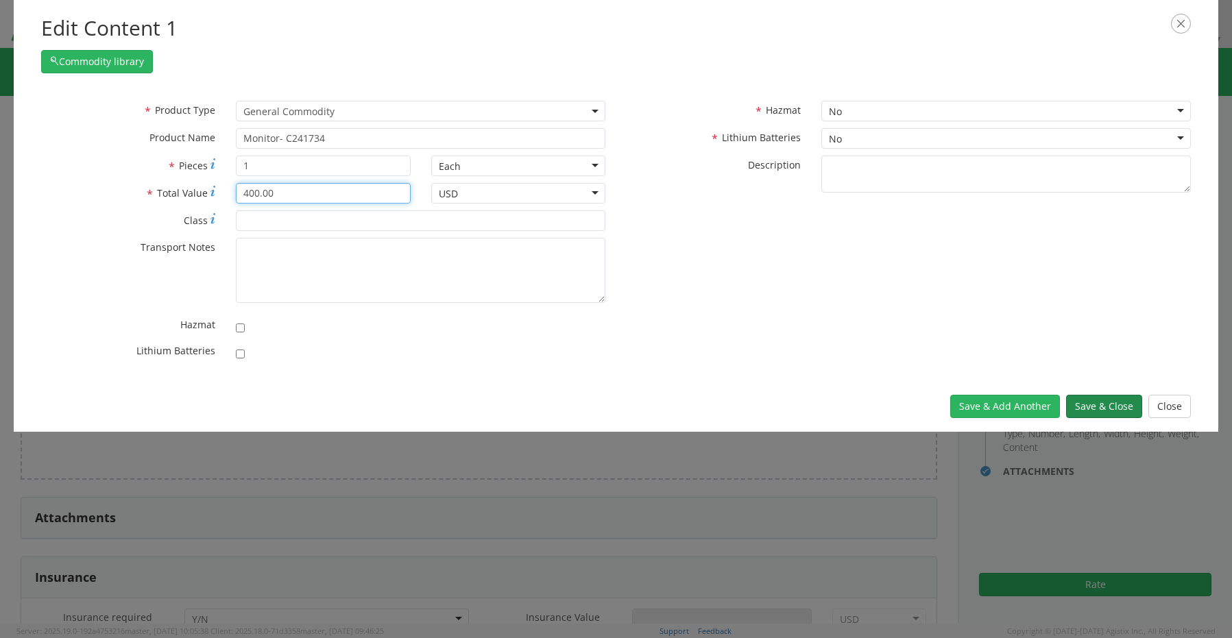
type input "400.00"
click at [1093, 413] on button "Save & Close" at bounding box center [1104, 406] width 76 height 23
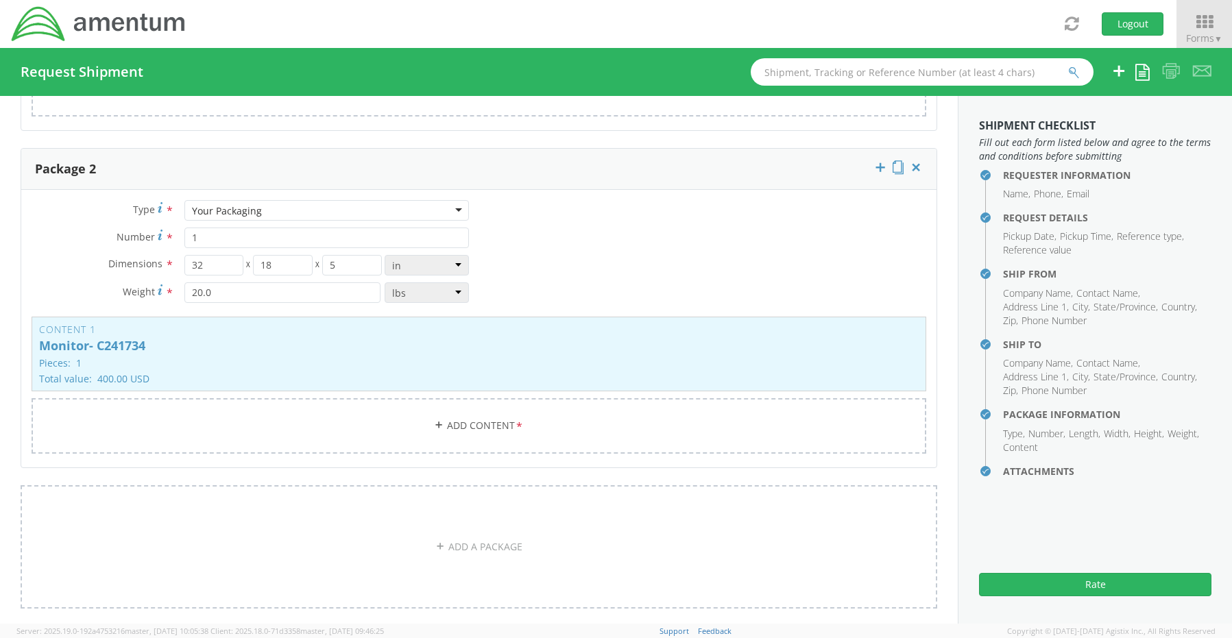
scroll to position [1415, 0]
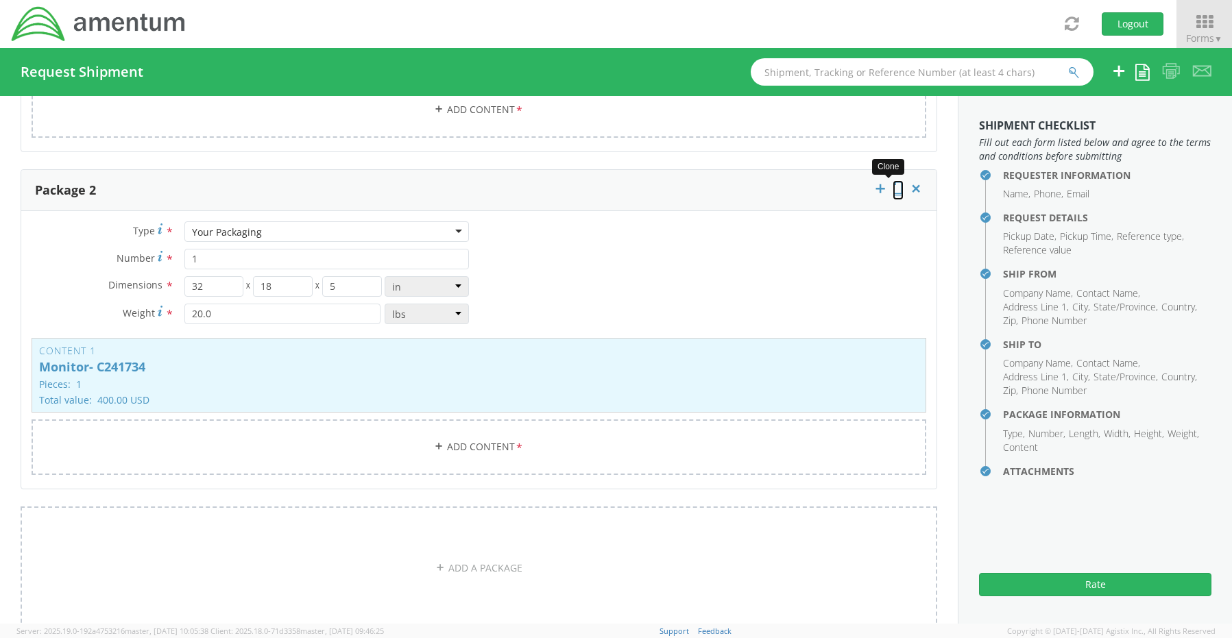
click at [893, 182] on icon at bounding box center [898, 189] width 11 height 14
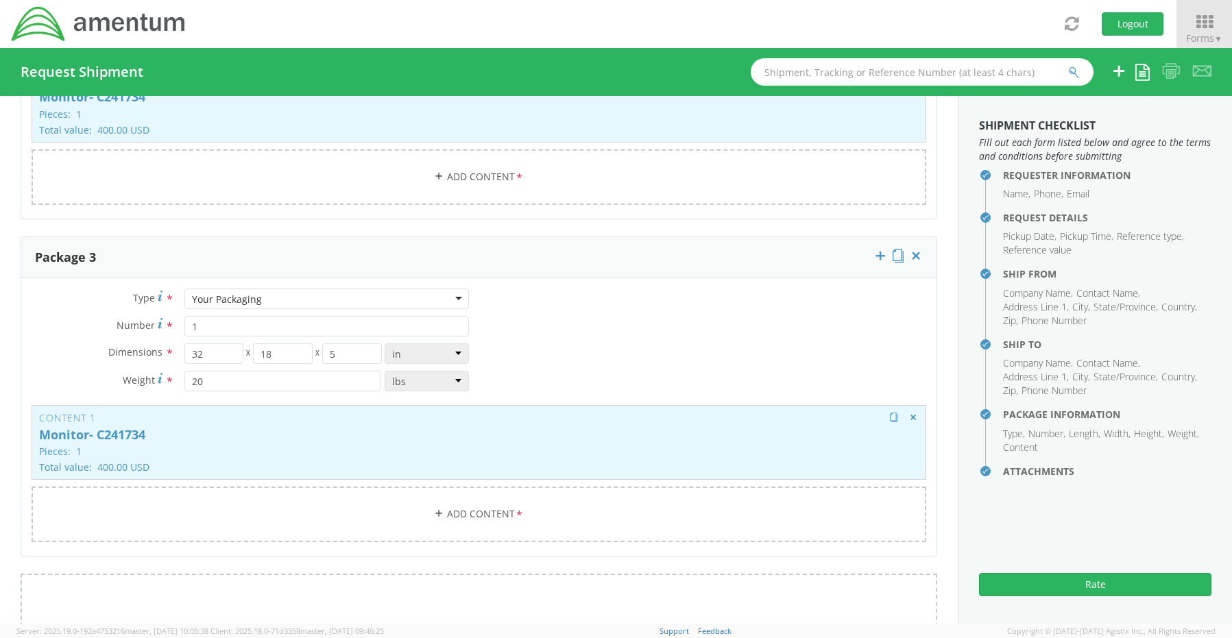
scroll to position [1689, 0]
click at [280, 424] on p "Monitor- C241734" at bounding box center [478, 431] width 879 height 14
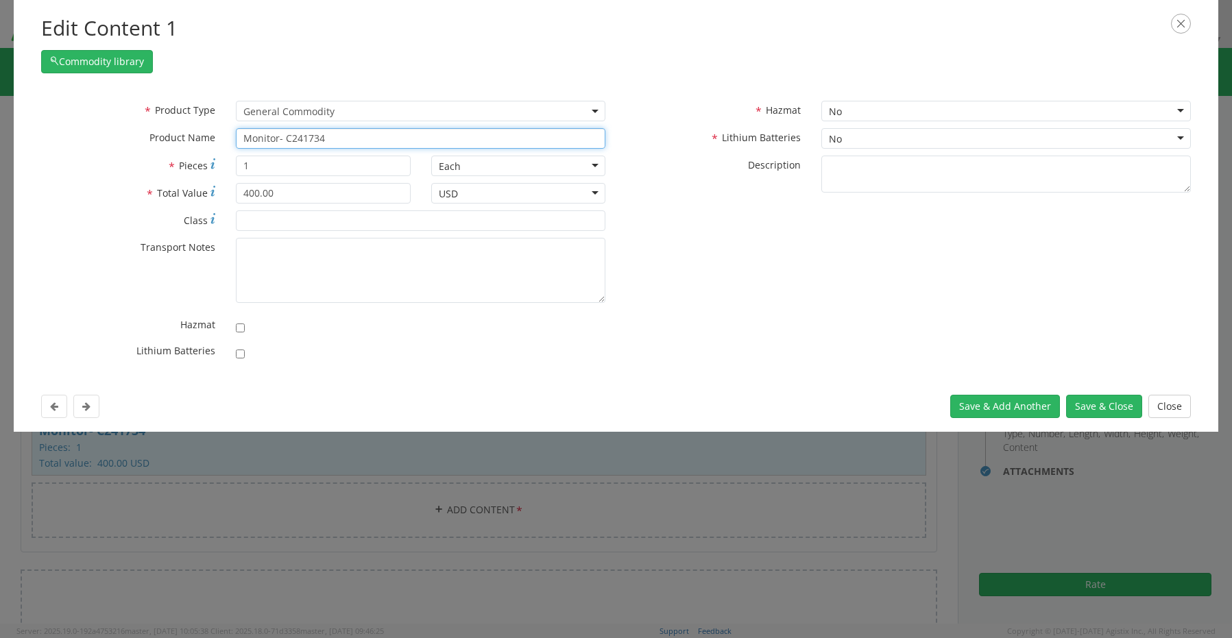
drag, startPoint x: 344, startPoint y: 132, endPoint x: 144, endPoint y: 122, distance: 200.4
click at [157, 125] on div "* Product Type Documents General Commodity General Commodity * Product Name Mon…" at bounding box center [323, 128] width 585 height 55
paste input "G1"
type input "Monitor- G141734"
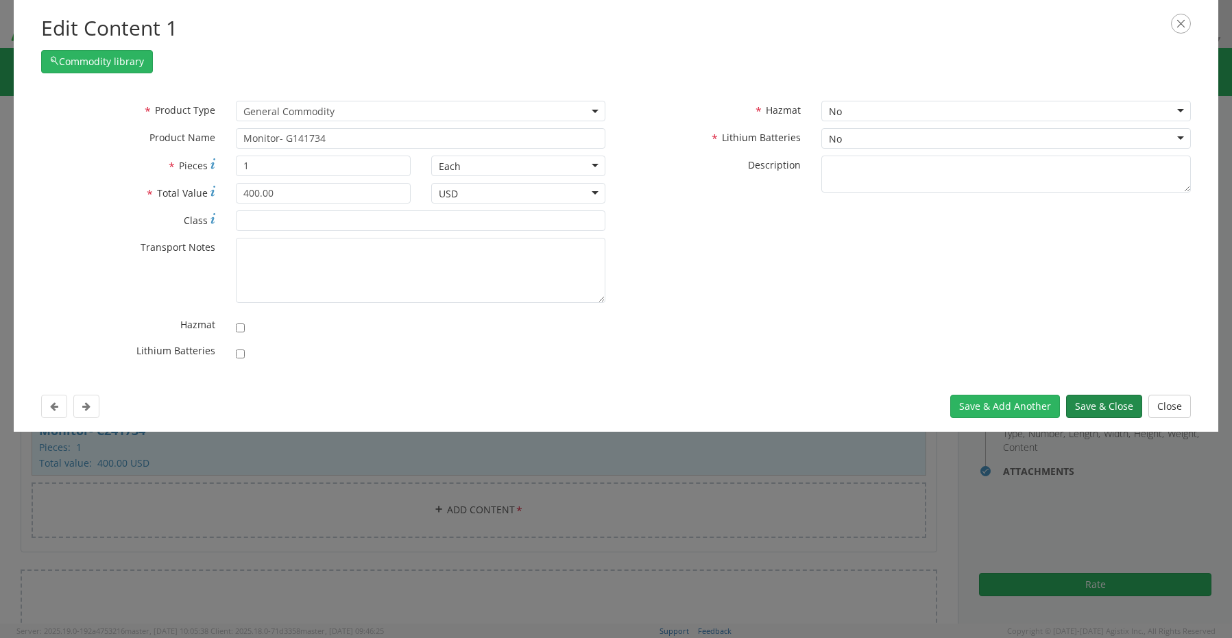
click at [1099, 399] on button "Save & Close" at bounding box center [1104, 406] width 76 height 23
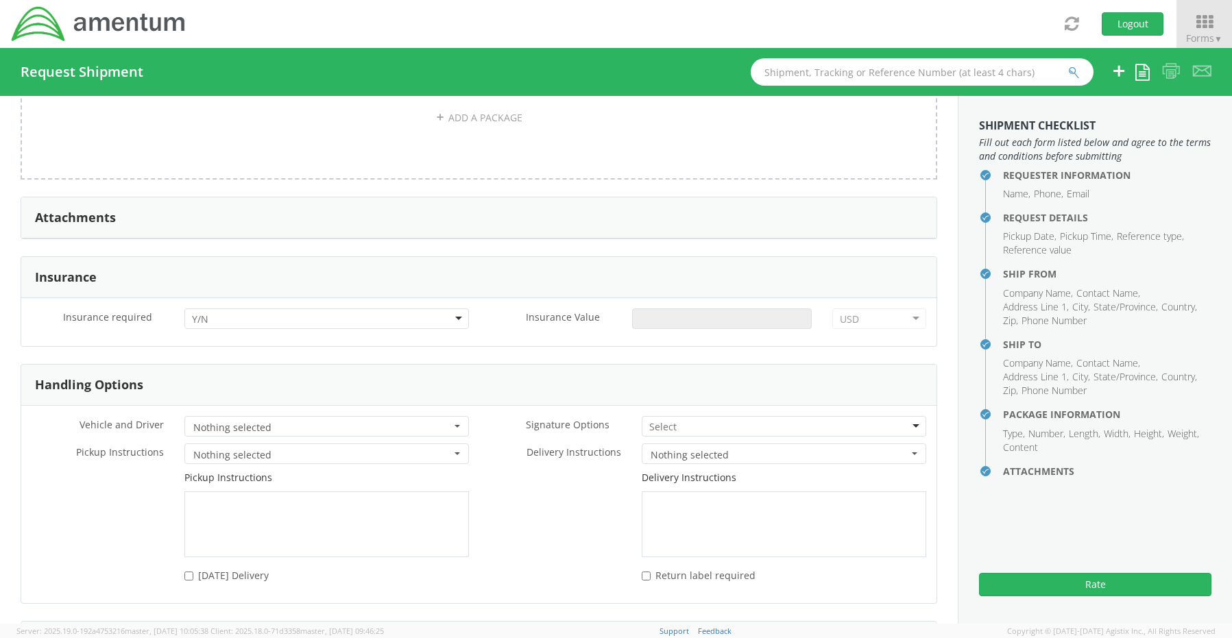
scroll to position [2237, 0]
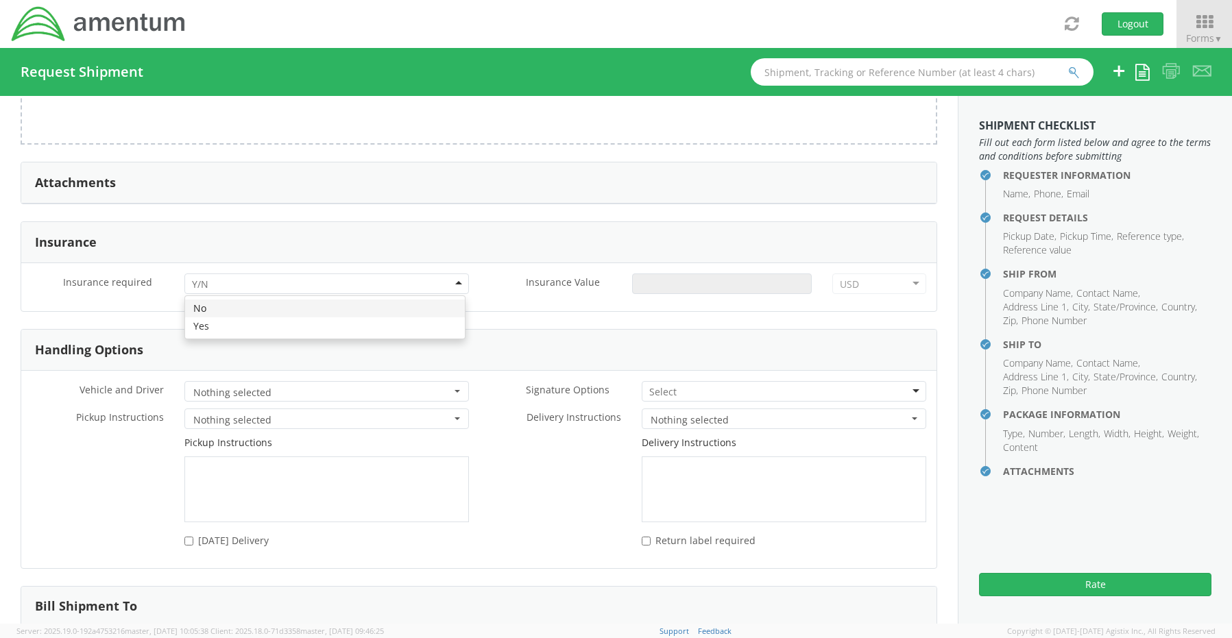
click at [230, 280] on div at bounding box center [326, 284] width 284 height 21
click at [672, 276] on input "Insurance Value *" at bounding box center [722, 284] width 180 height 21
type input "2550.00"
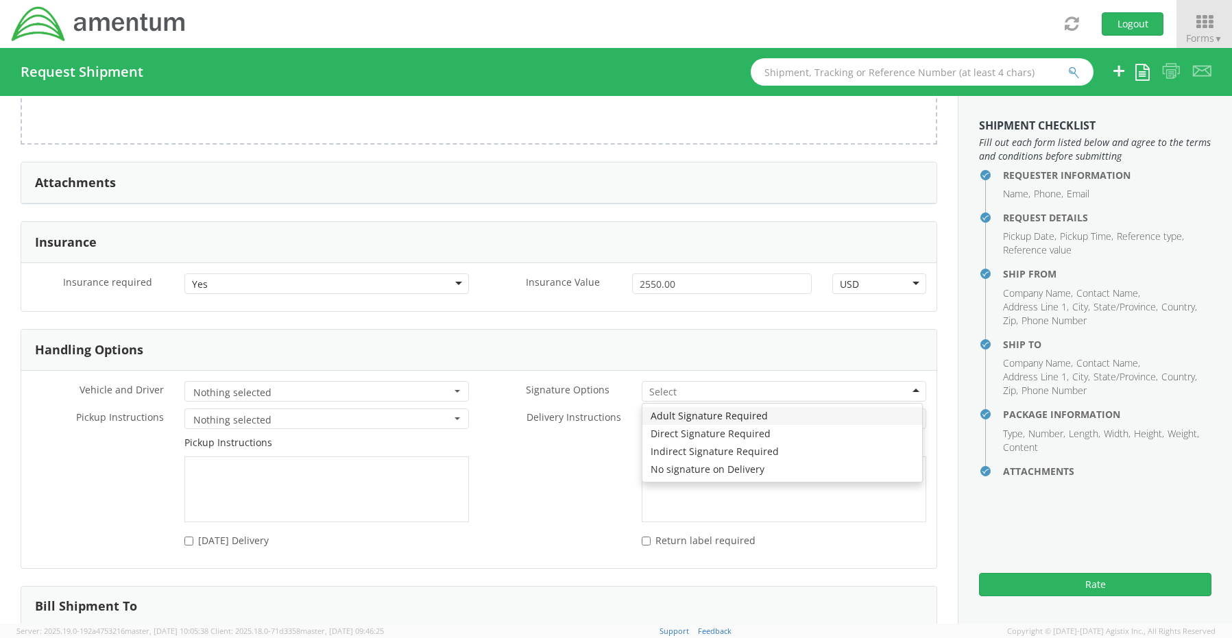
click at [664, 385] on input "select-one" at bounding box center [663, 392] width 29 height 14
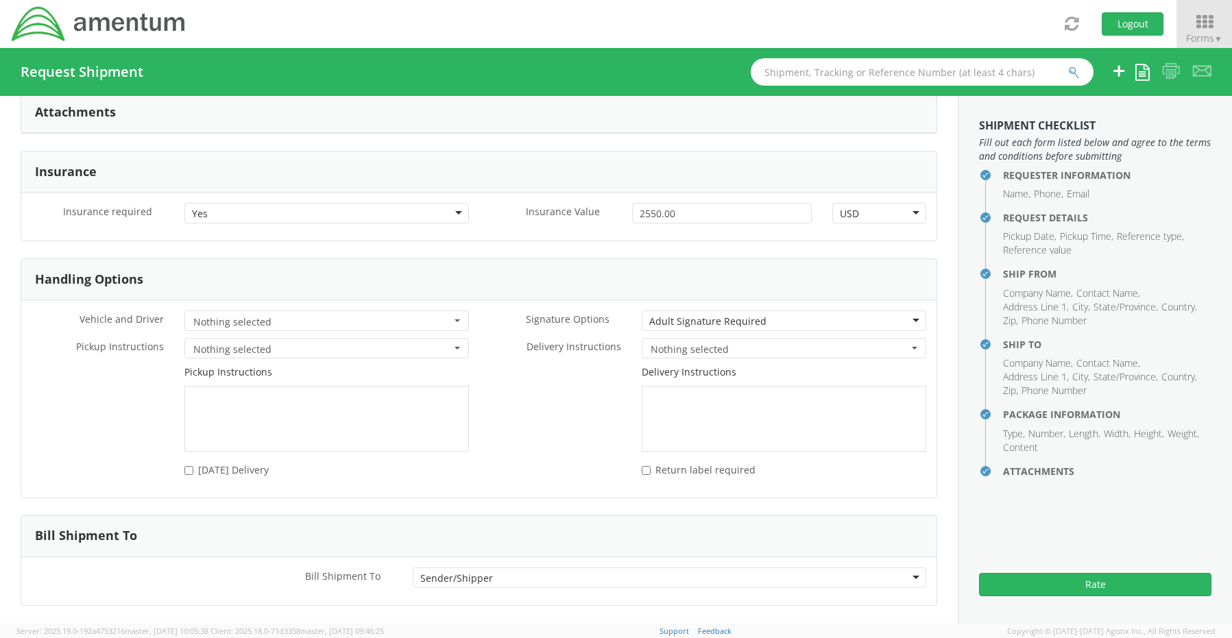
scroll to position [2354, 0]
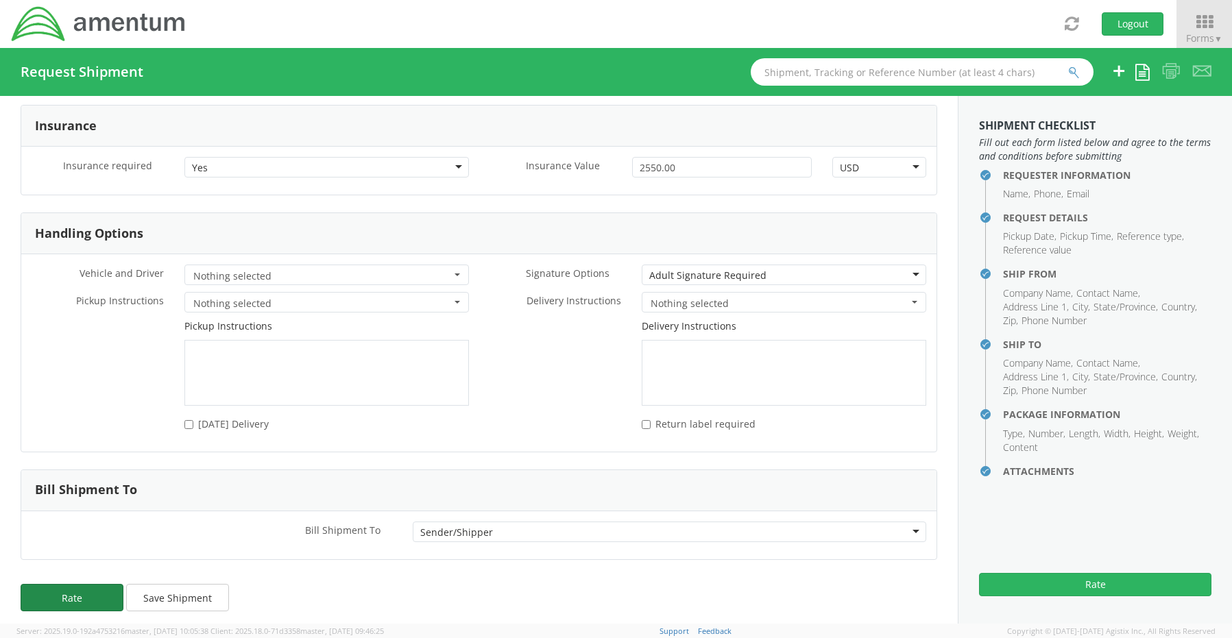
click at [88, 584] on button "Rate" at bounding box center [72, 597] width 103 height 27
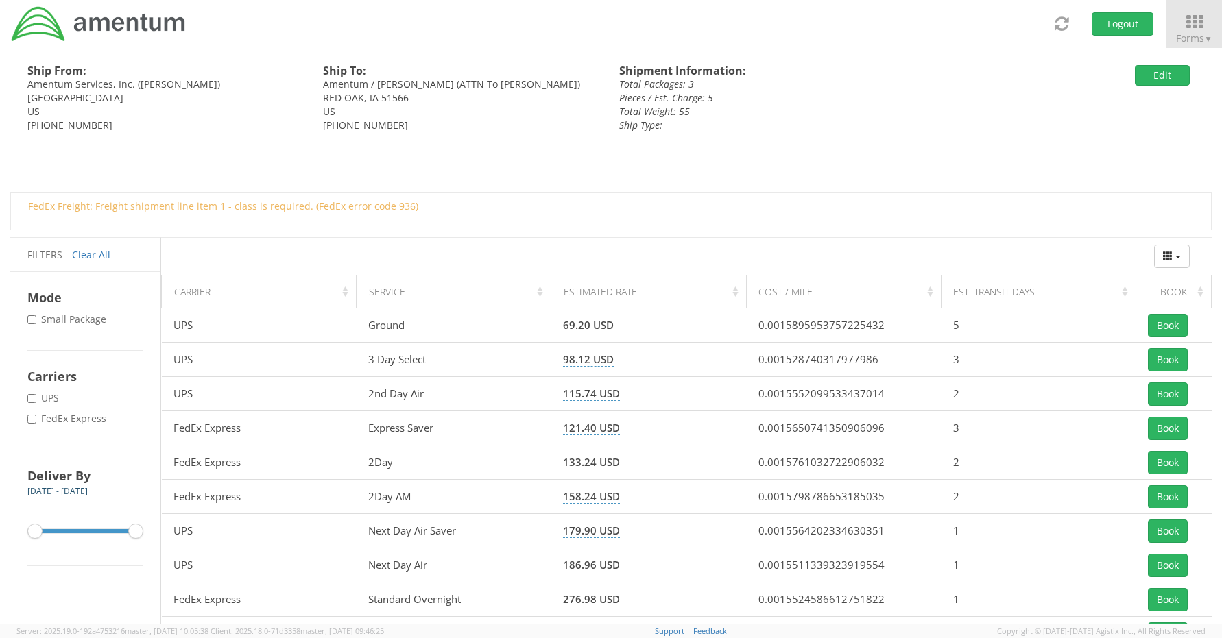
click at [41, 412] on label "* FedEx Express" at bounding box center [68, 419] width 82 height 14
click at [36, 415] on input "* FedEx Express" at bounding box center [31, 419] width 9 height 9
checkbox input "true"
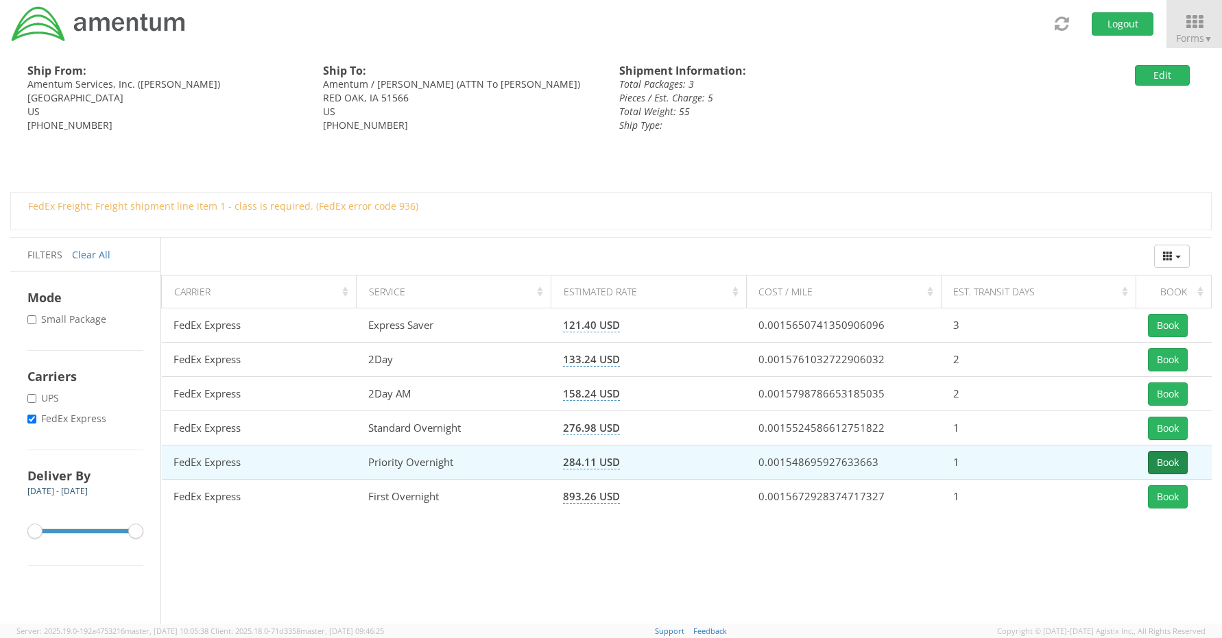
click at [1170, 462] on button "Book" at bounding box center [1168, 462] width 40 height 23
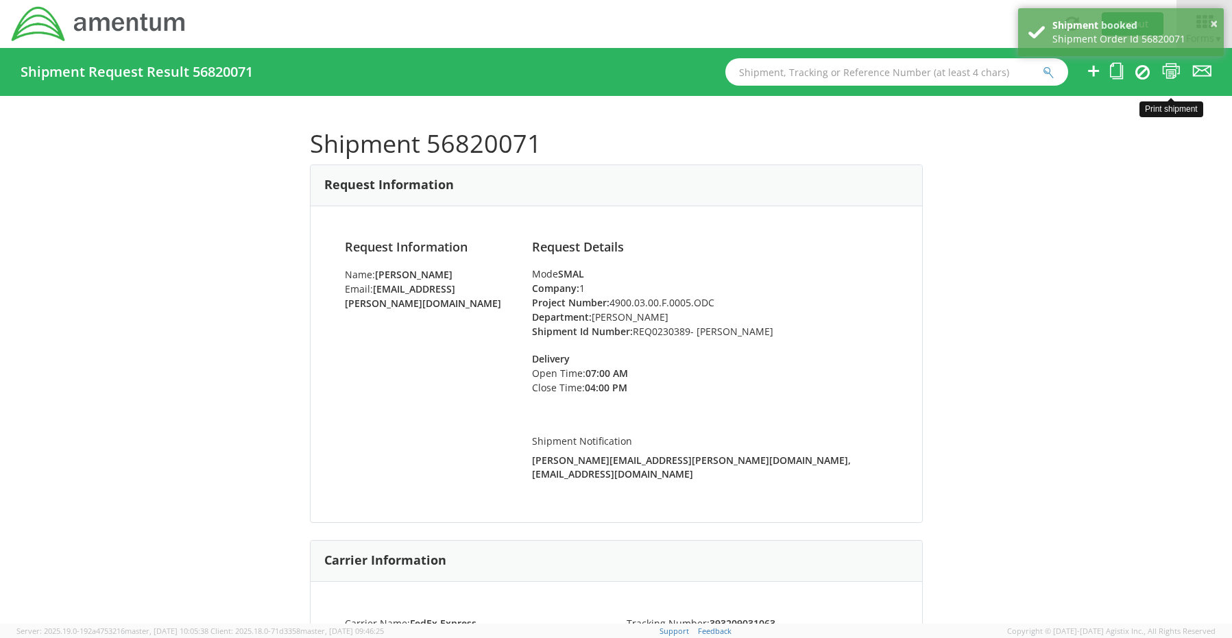
click at [1174, 70] on icon at bounding box center [1171, 70] width 19 height 17
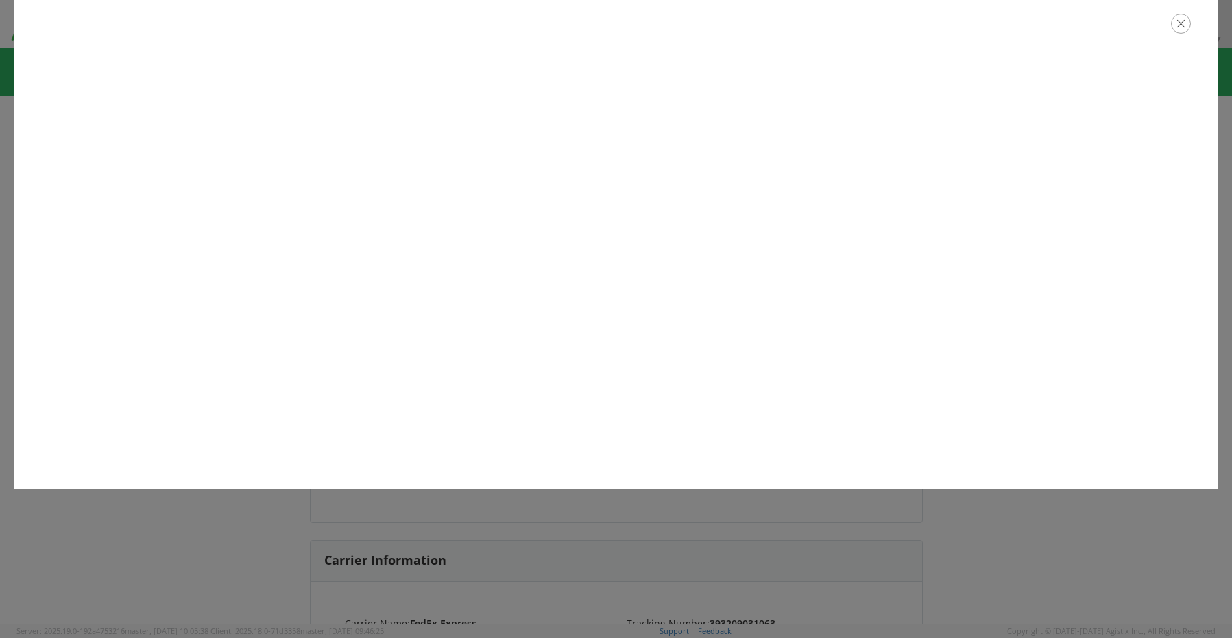
click at [1176, 19] on icon "button" at bounding box center [1181, 24] width 20 height 20
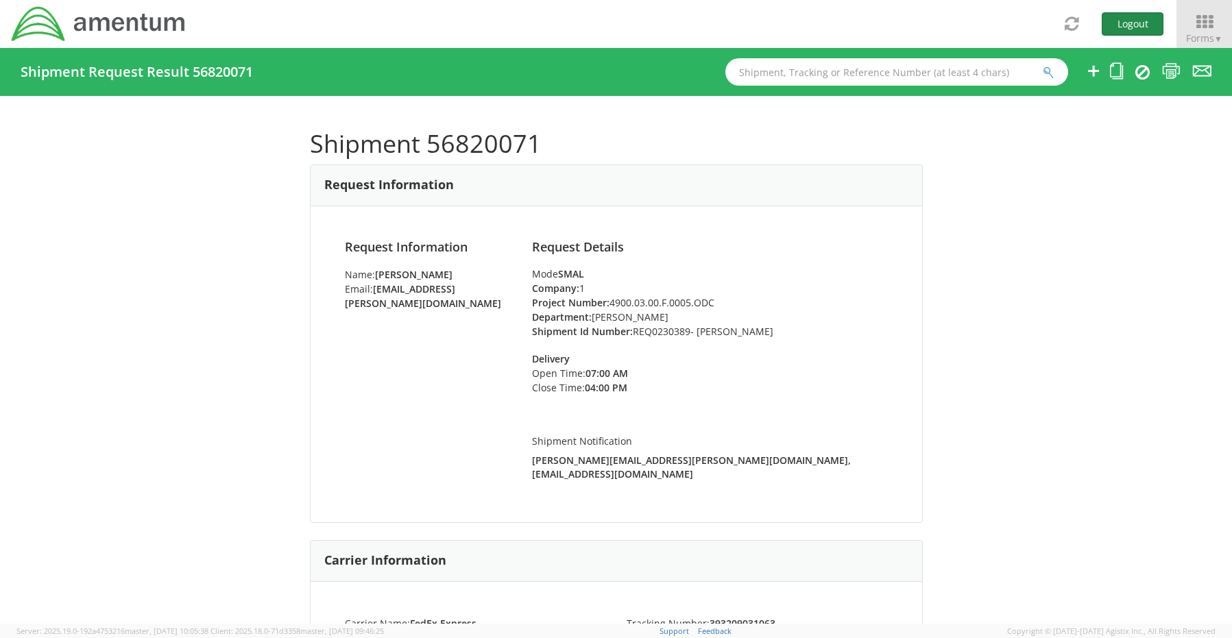
click at [1147, 23] on button "Logout" at bounding box center [1133, 23] width 62 height 23
